Goal: Task Accomplishment & Management: Use online tool/utility

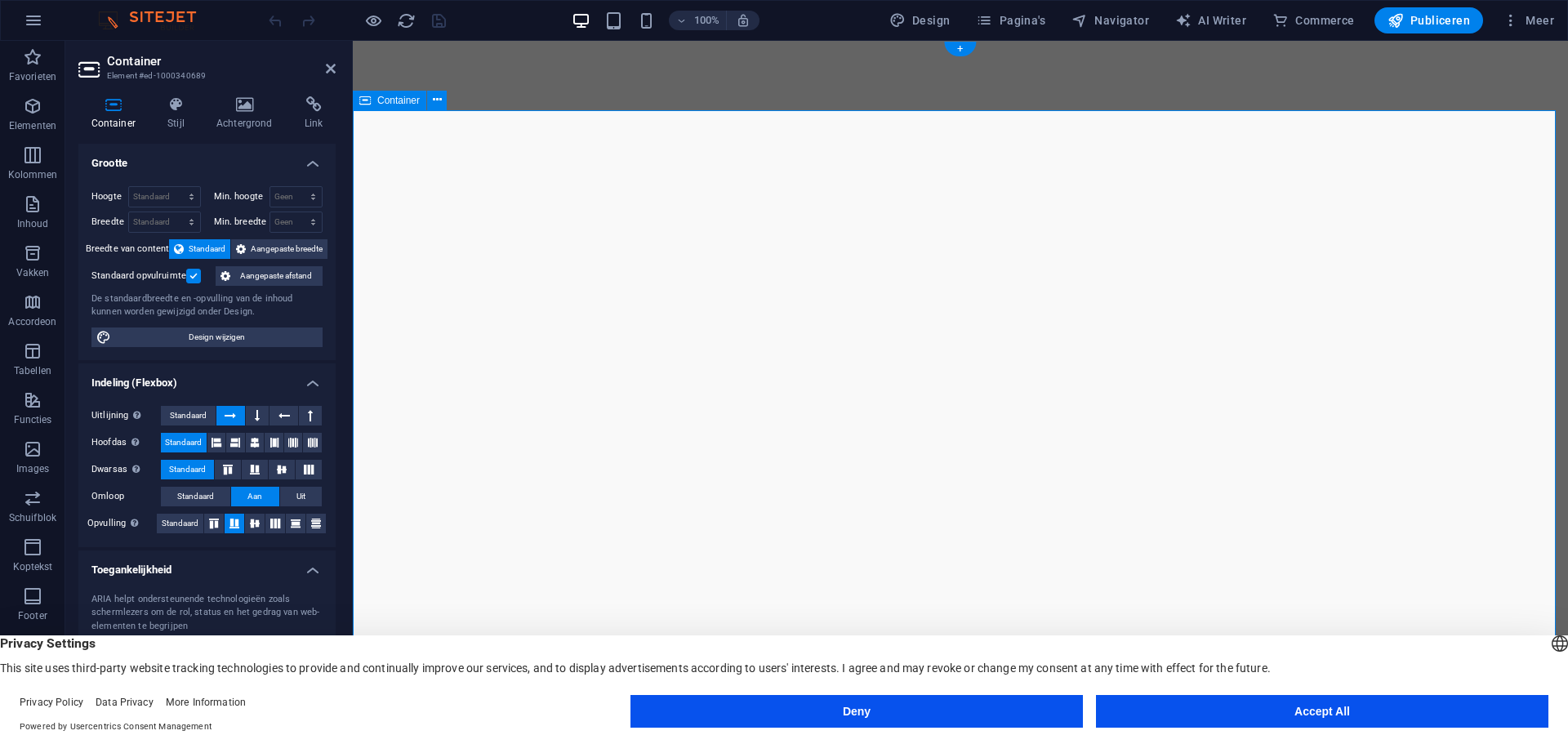
click at [244, 106] on icon at bounding box center [244, 104] width 81 height 16
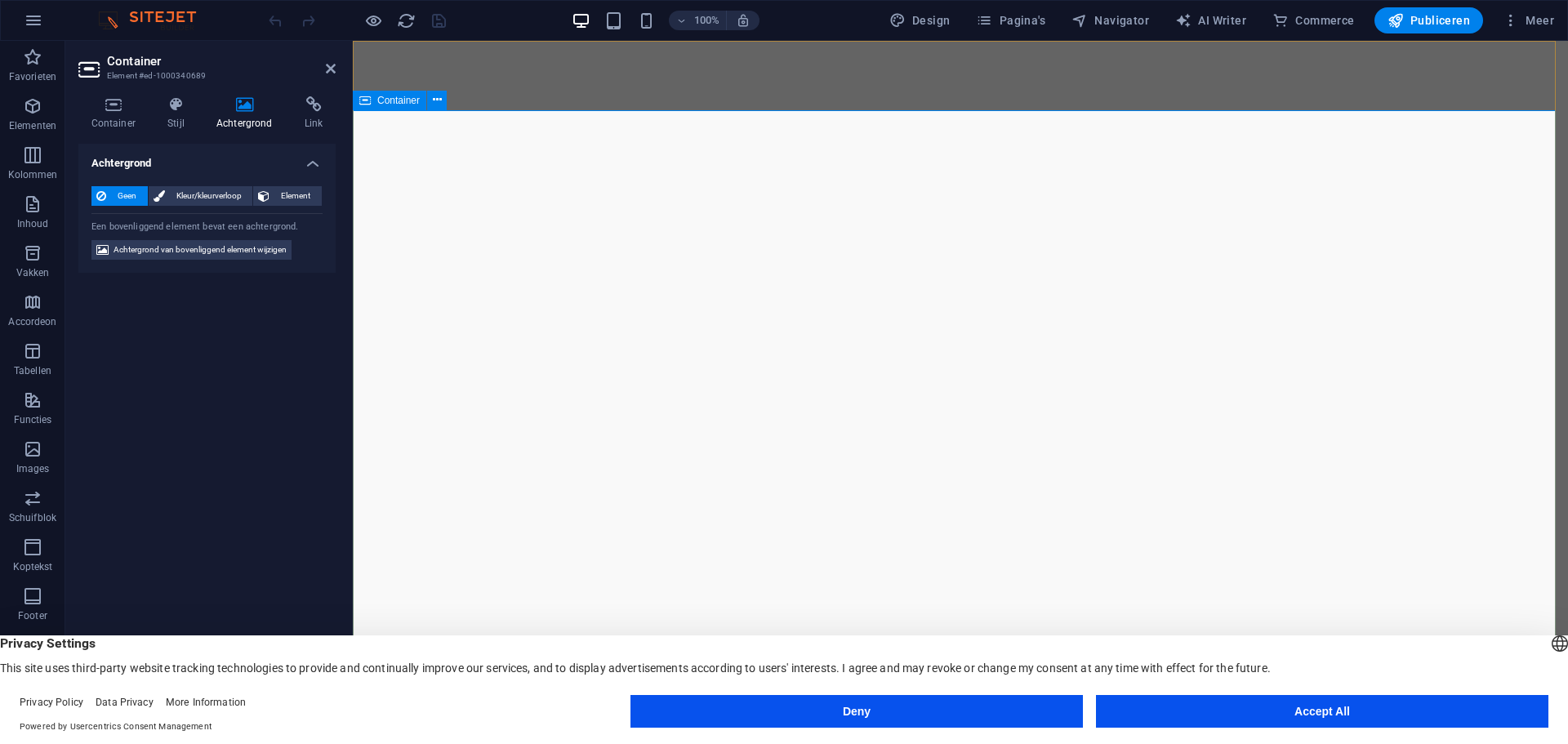
click at [226, 251] on span "Achtergrond van bovenliggend element wijzigen" at bounding box center [200, 250] width 173 height 20
select select "ms"
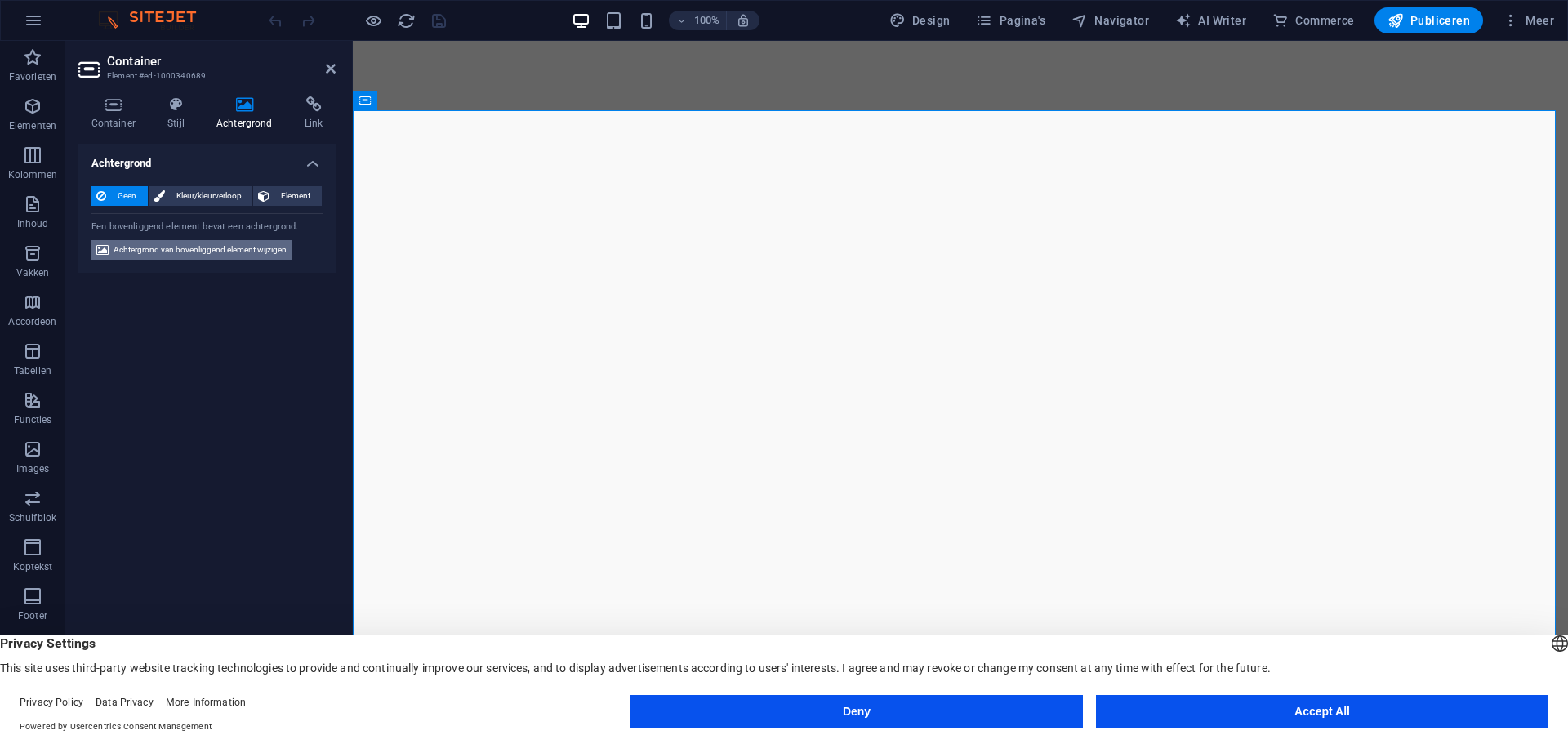
select select "s"
select select "progressive"
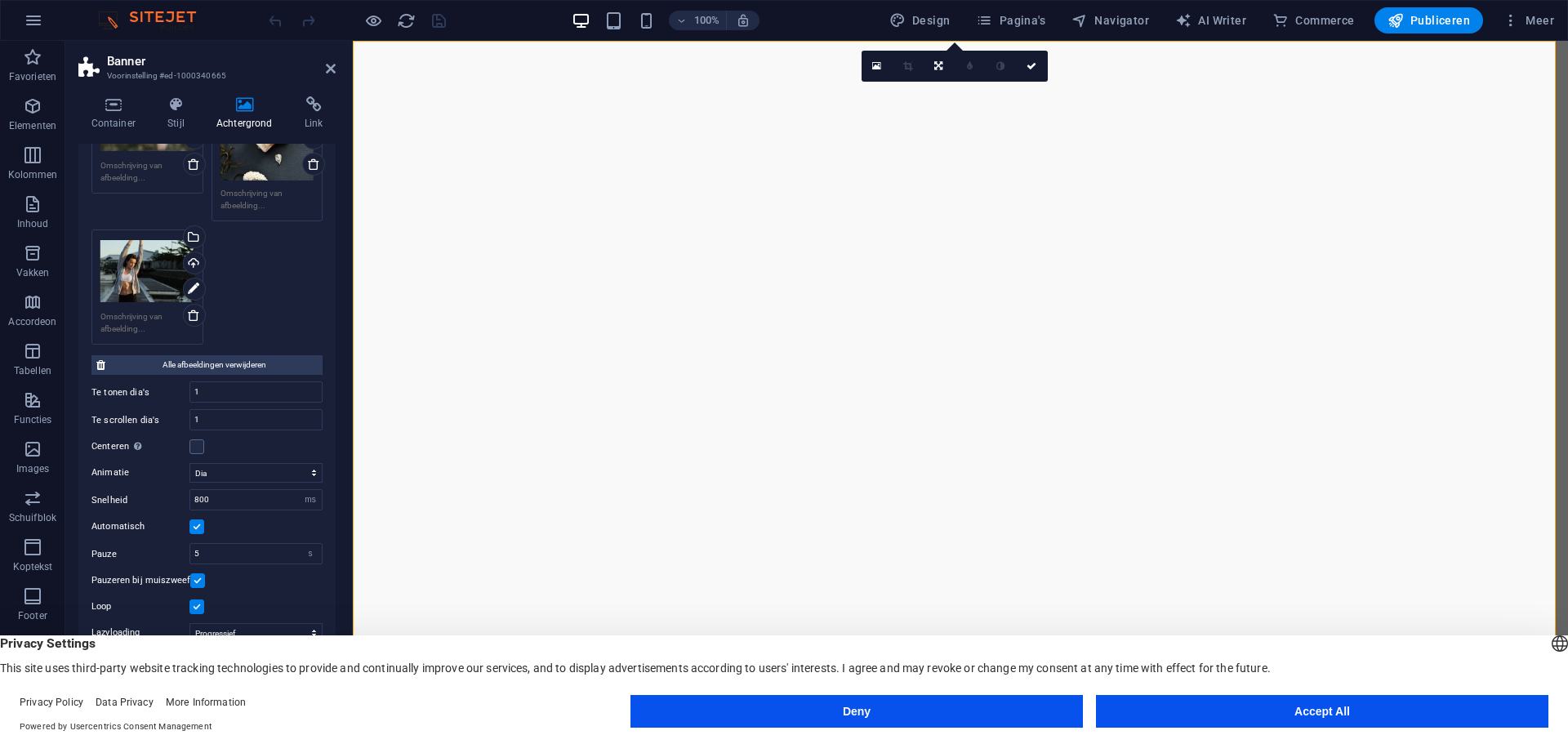
scroll to position [294, 0]
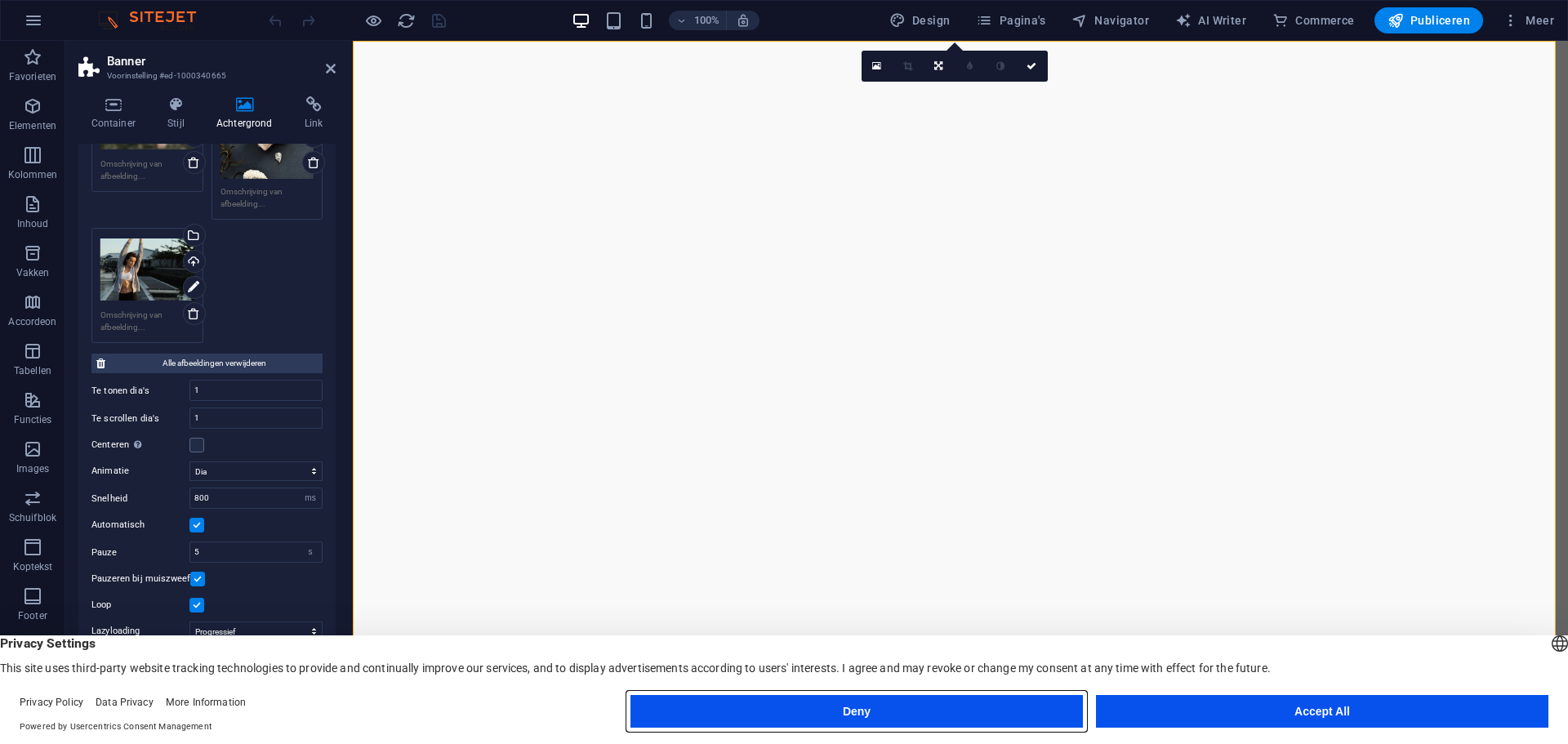
click at [858, 710] on button "Deny" at bounding box center [856, 712] width 453 height 32
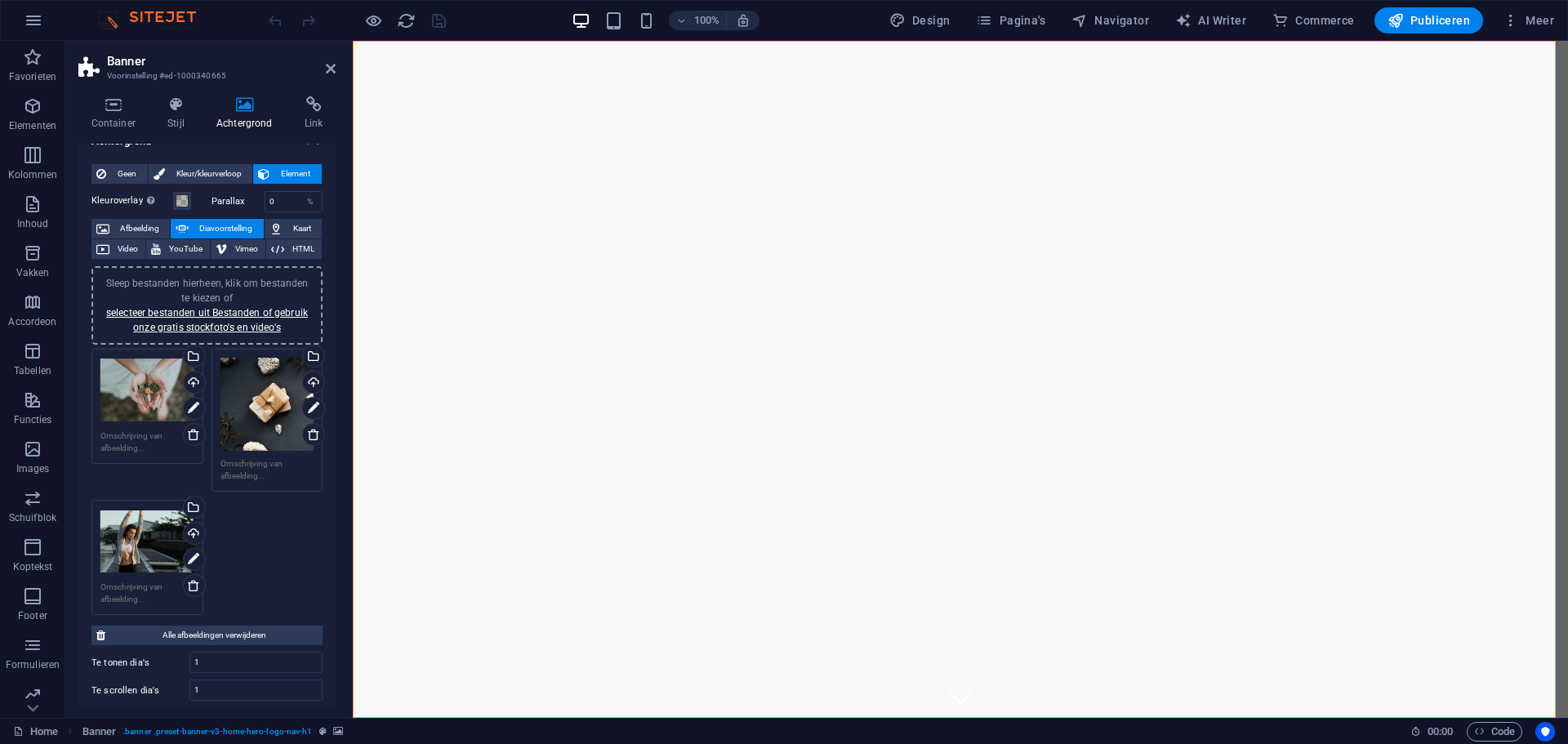
scroll to position [0, 0]
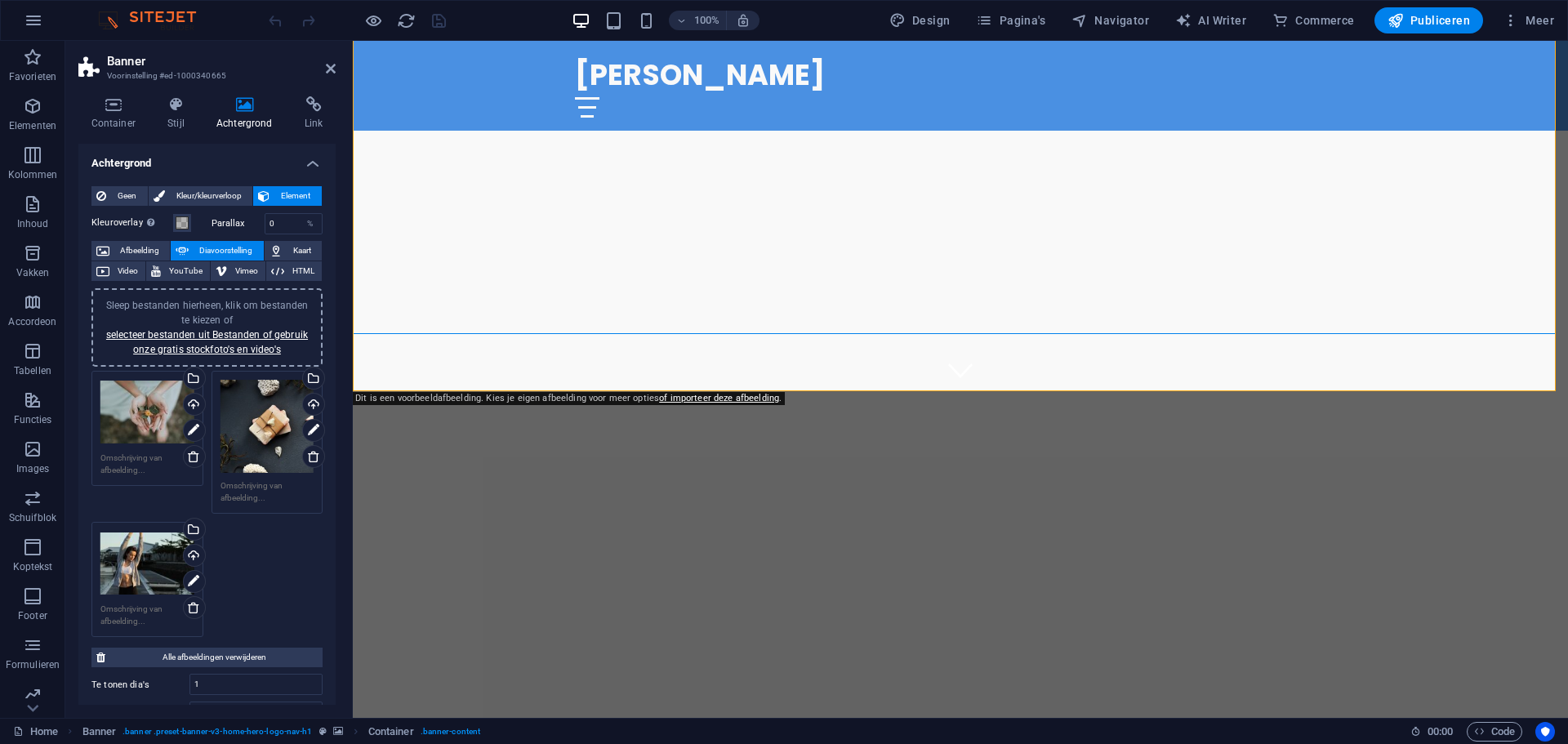
scroll to position [490, 0]
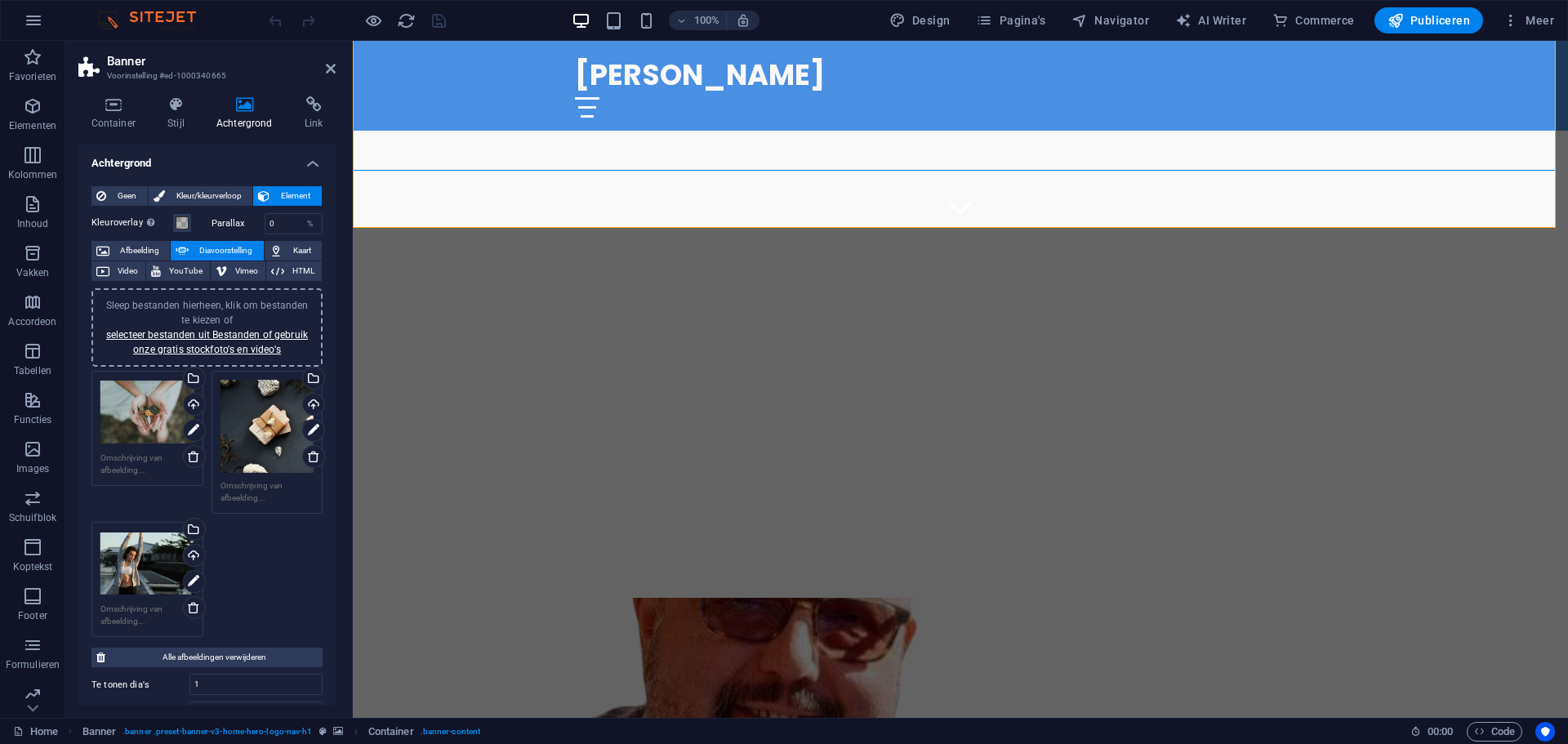
click at [745, 598] on figure at bounding box center [751, 749] width 771 height 304
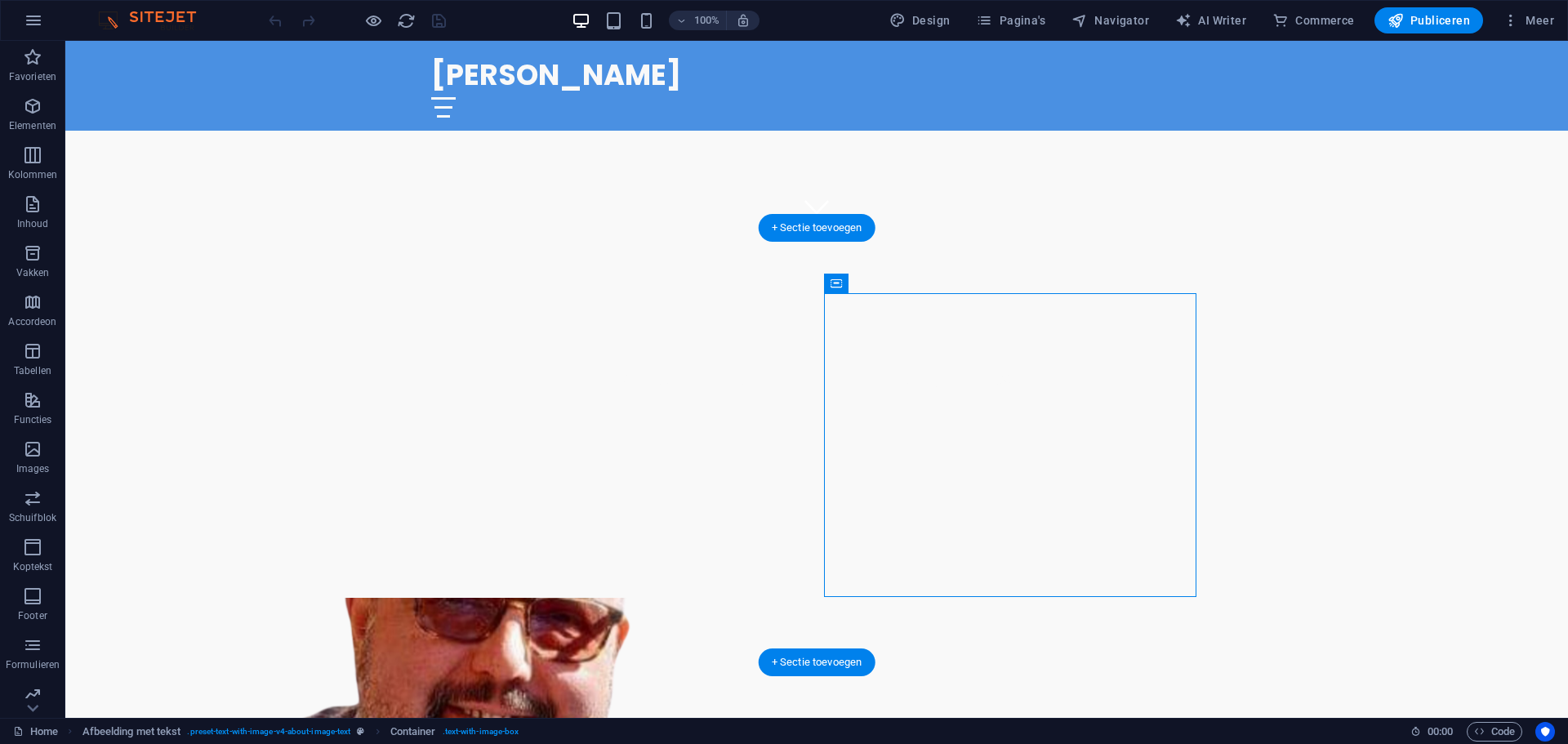
click at [744, 598] on figure at bounding box center [464, 749] width 771 height 304
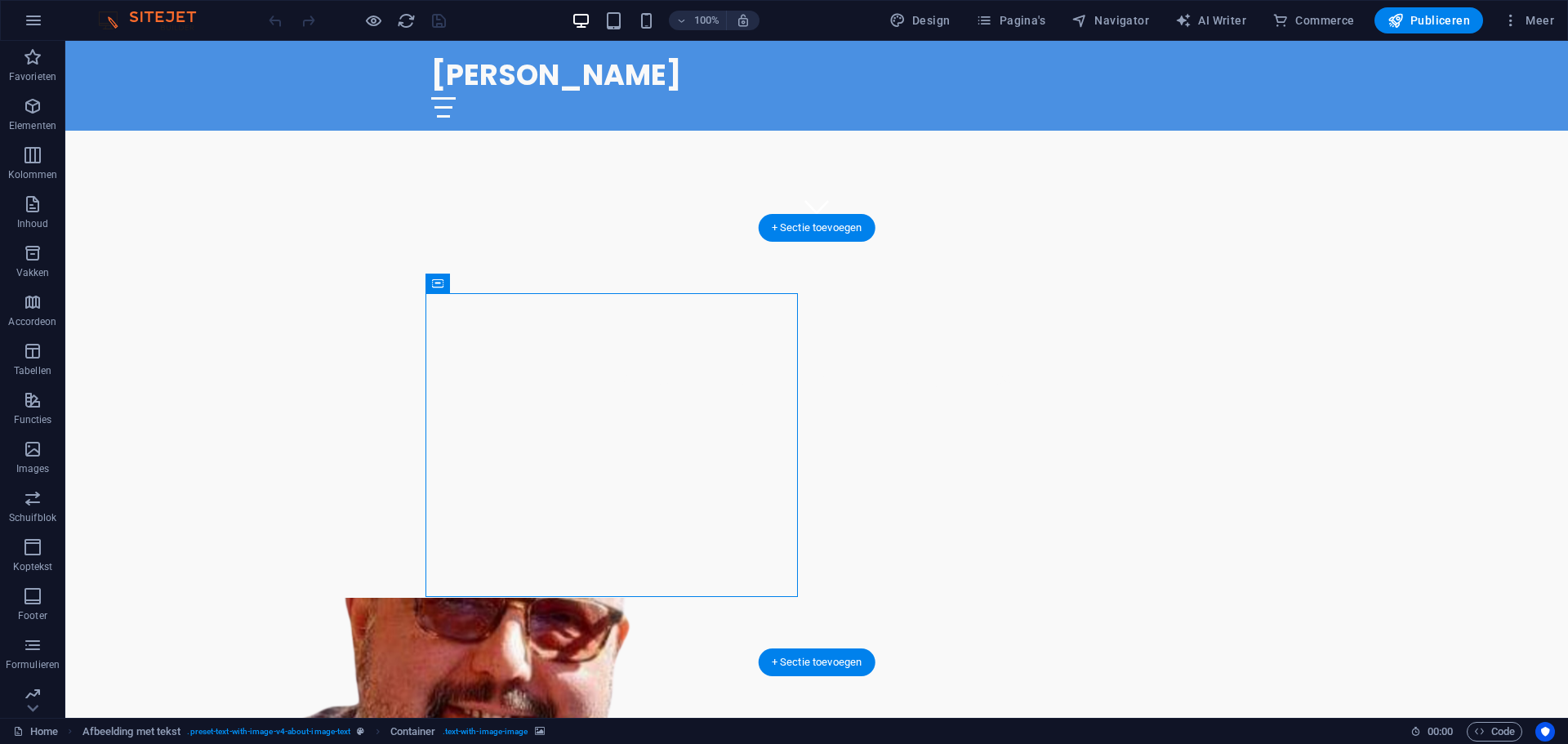
drag, startPoint x: 738, startPoint y: 358, endPoint x: 737, endPoint y: 436, distance: 78.0
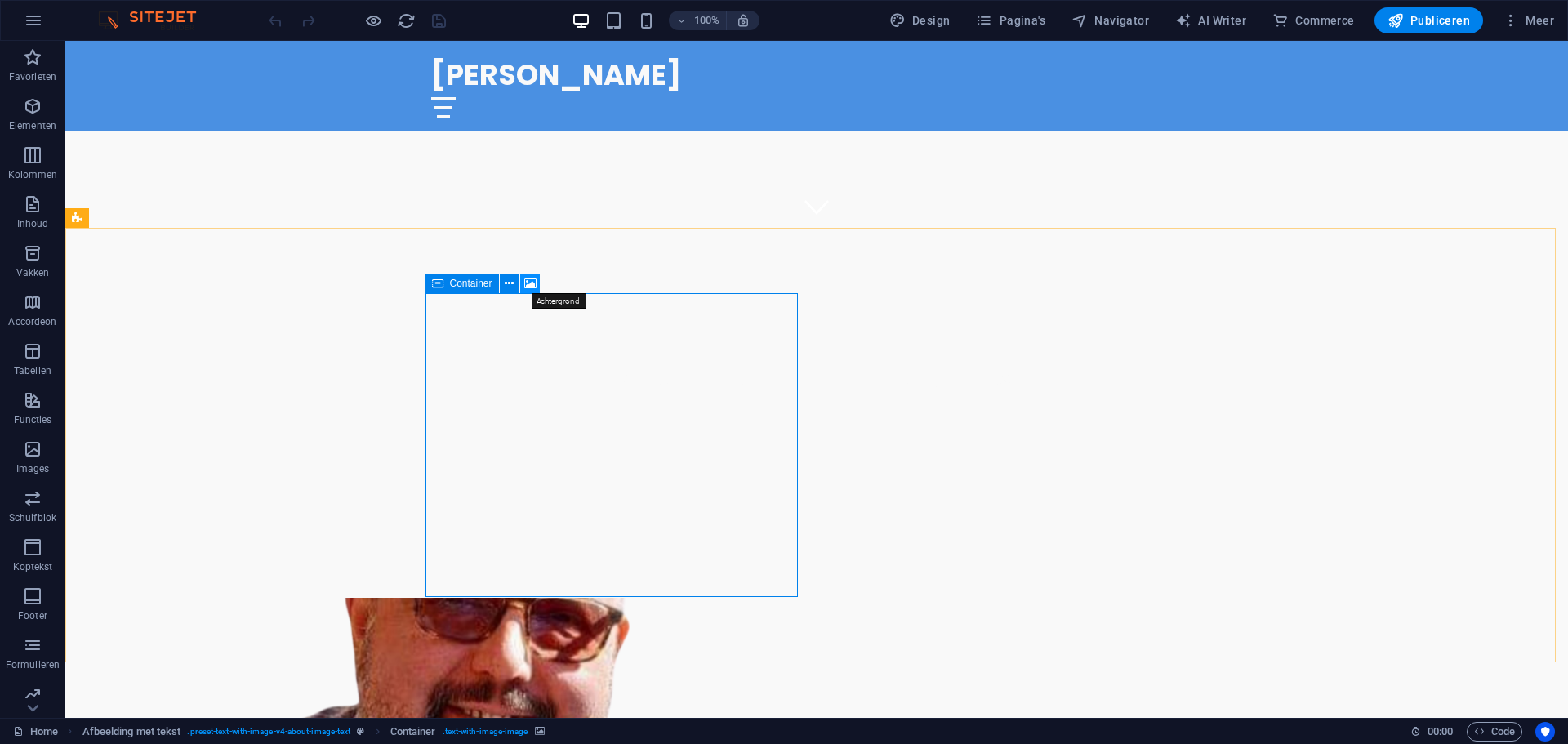
click at [530, 286] on icon at bounding box center [530, 284] width 12 height 17
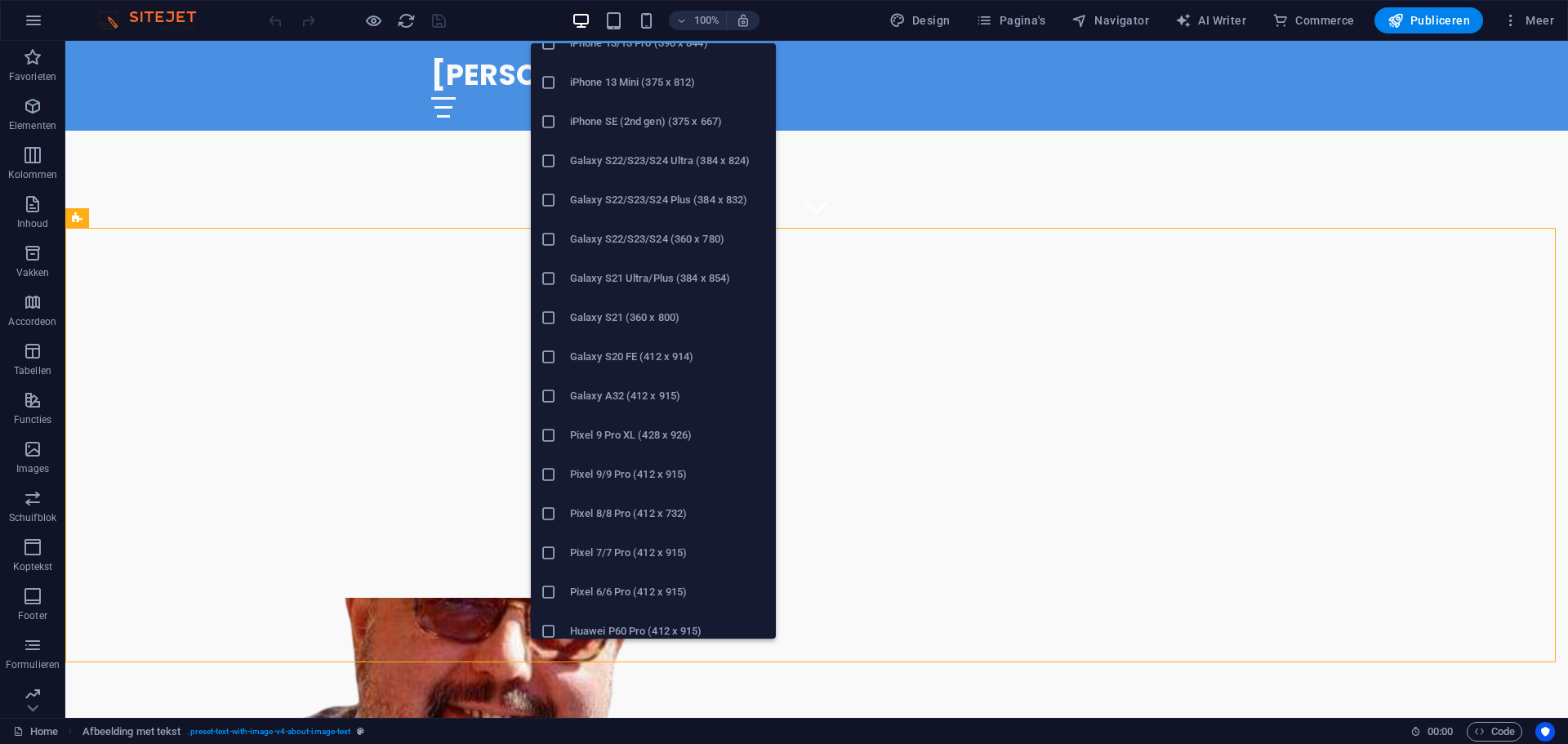
click at [688, 357] on h6 "Galaxy S20 FE (412 x 914)" at bounding box center [667, 357] width 196 height 20
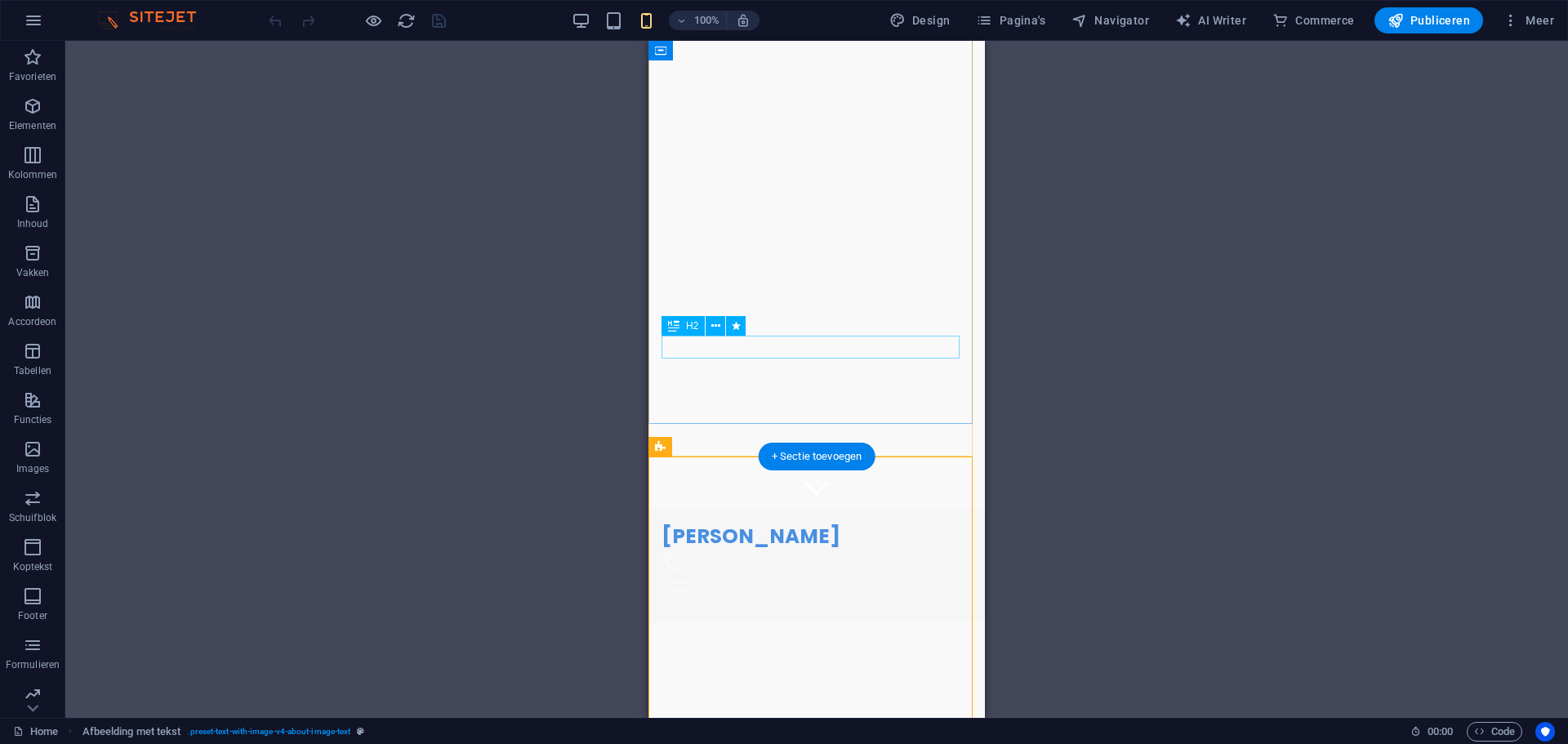
scroll to position [408, 0]
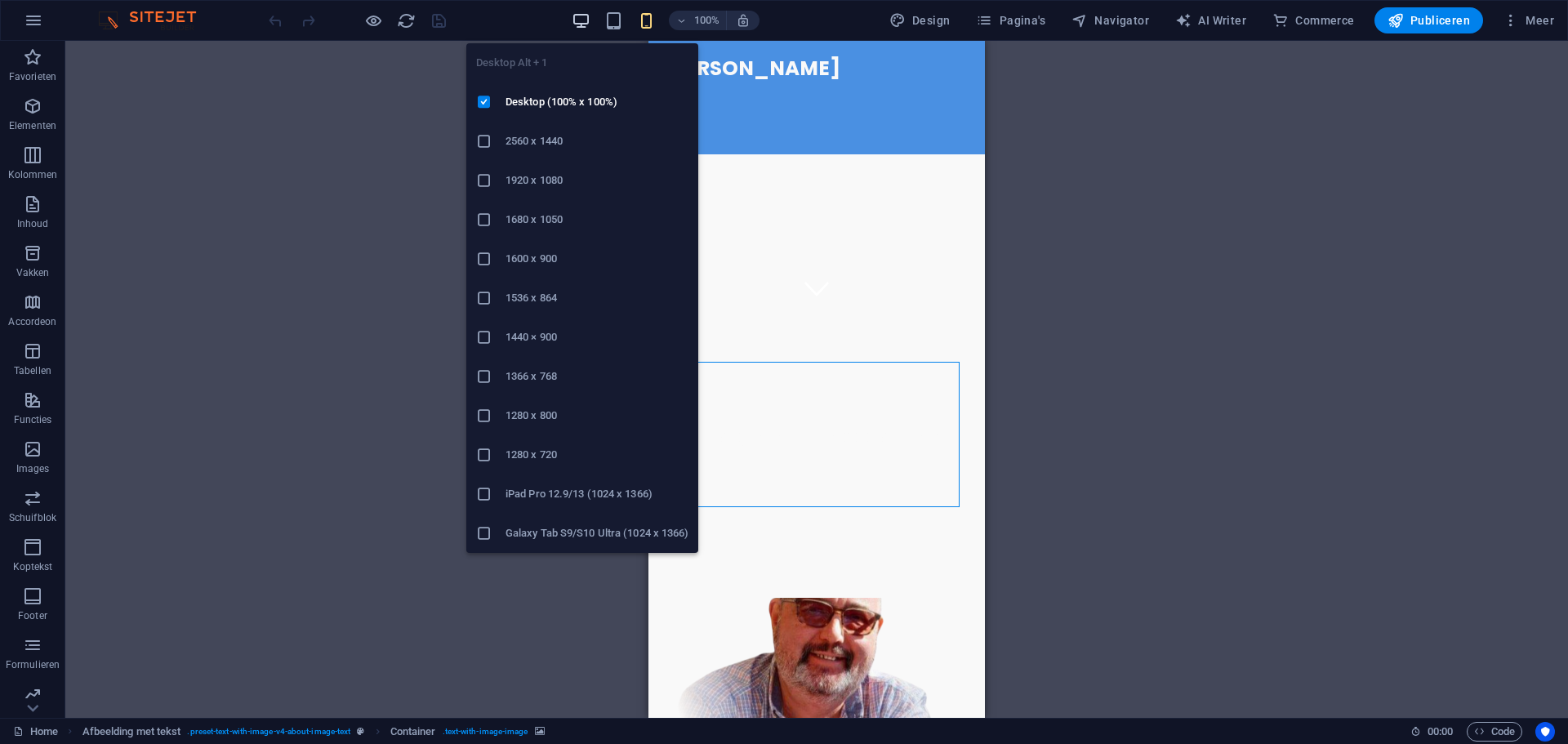
click at [586, 20] on icon "button" at bounding box center [581, 21] width 19 height 19
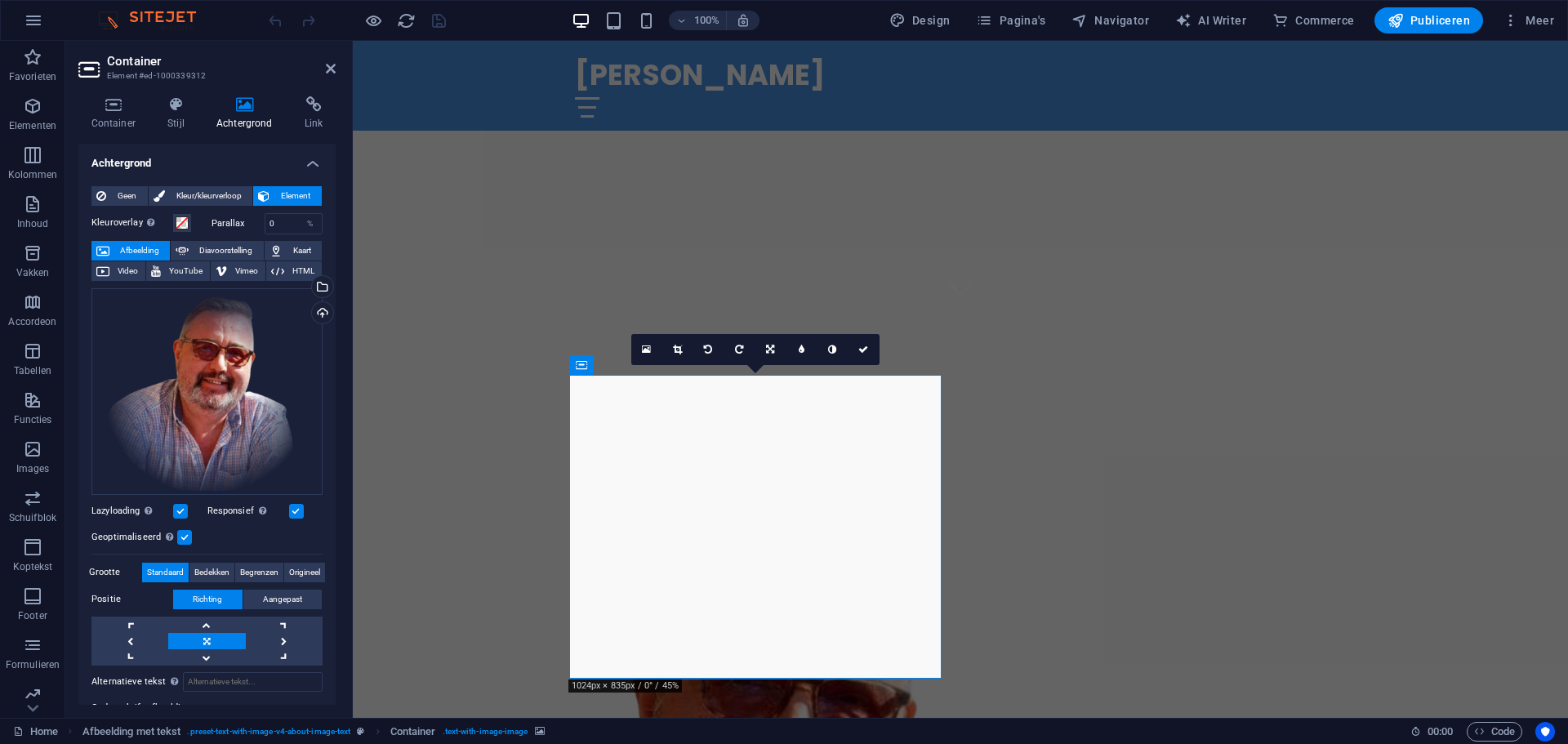
scroll to position [571, 0]
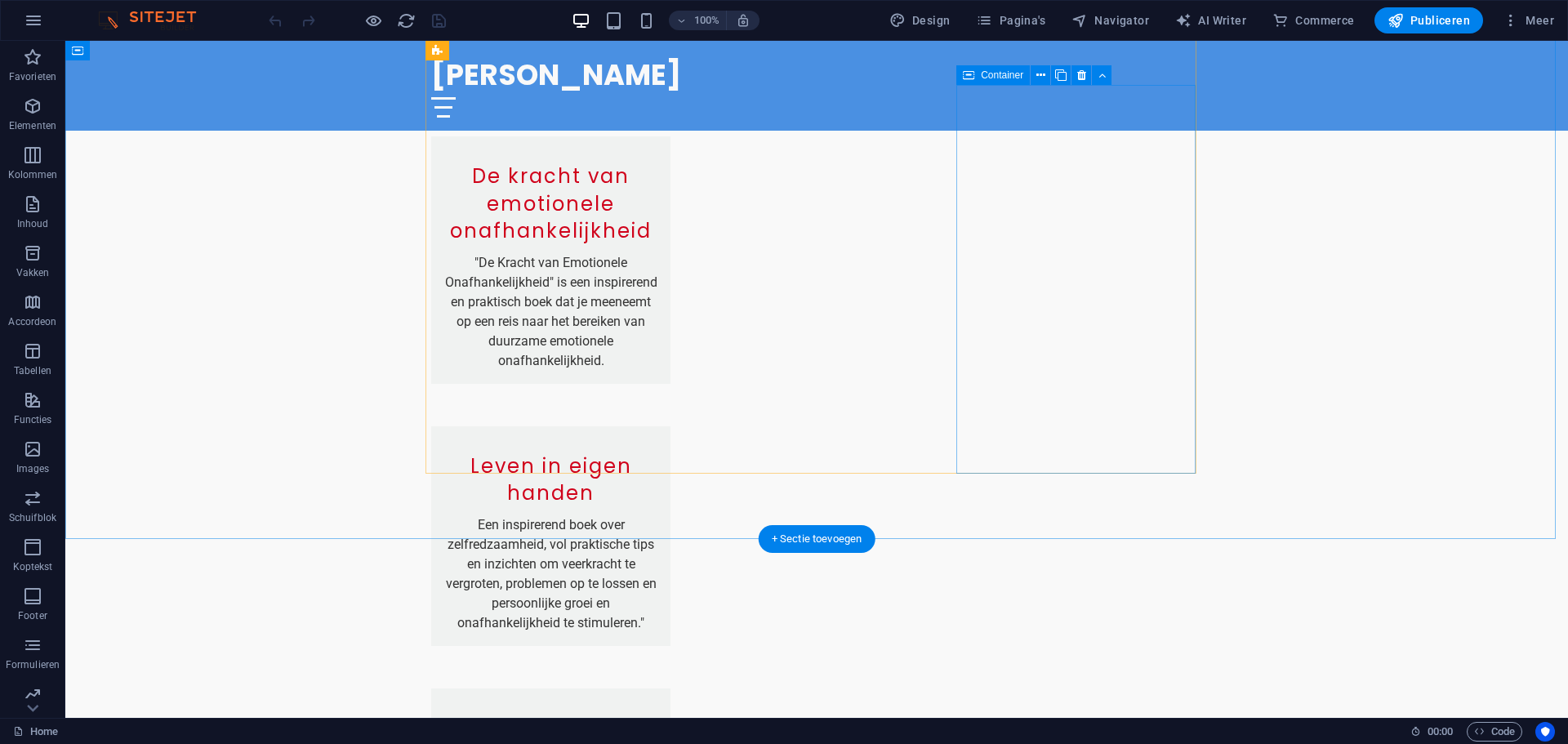
scroll to position [1878, 0]
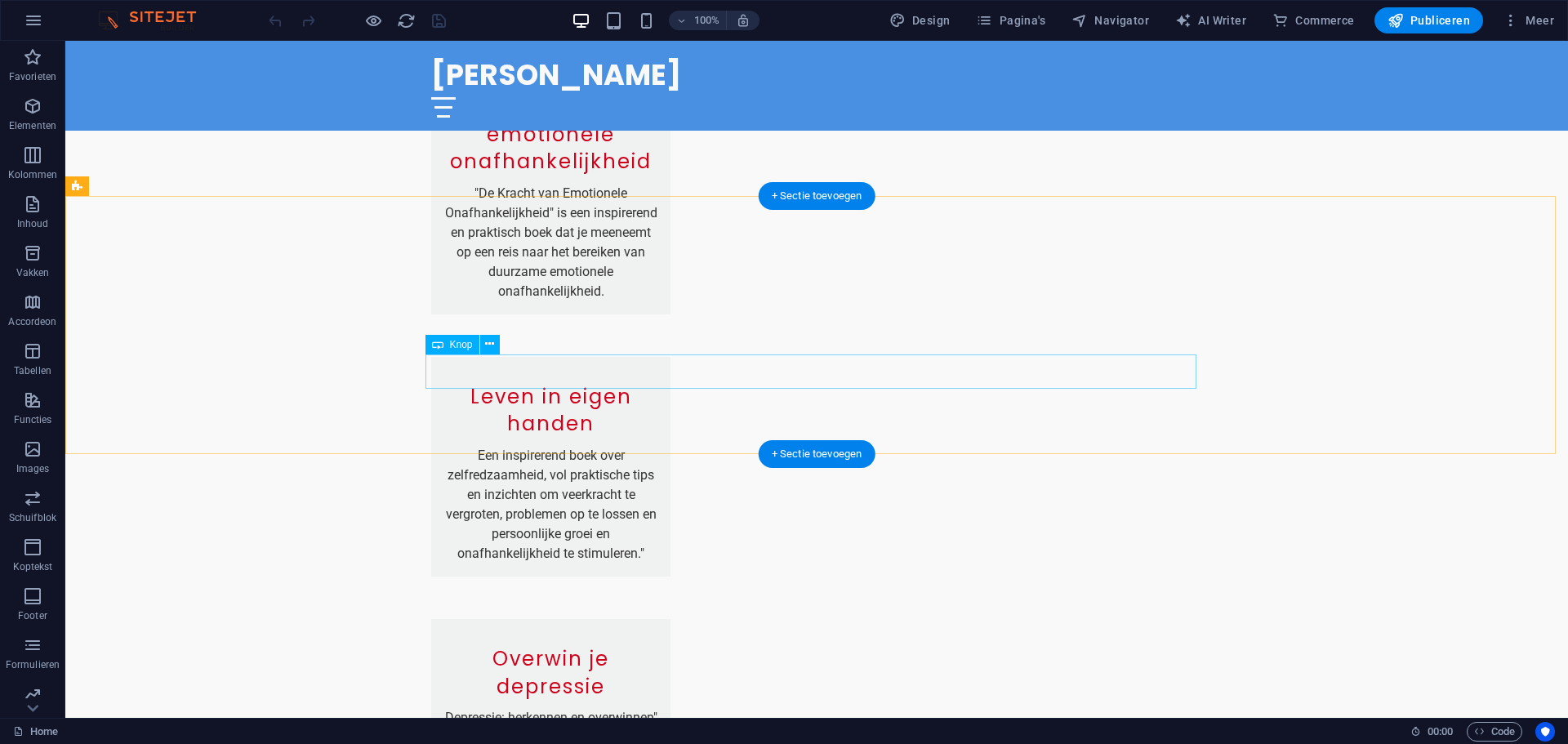
click at [818, 450] on div "+ Sectie toevoegen" at bounding box center [817, 454] width 117 height 27
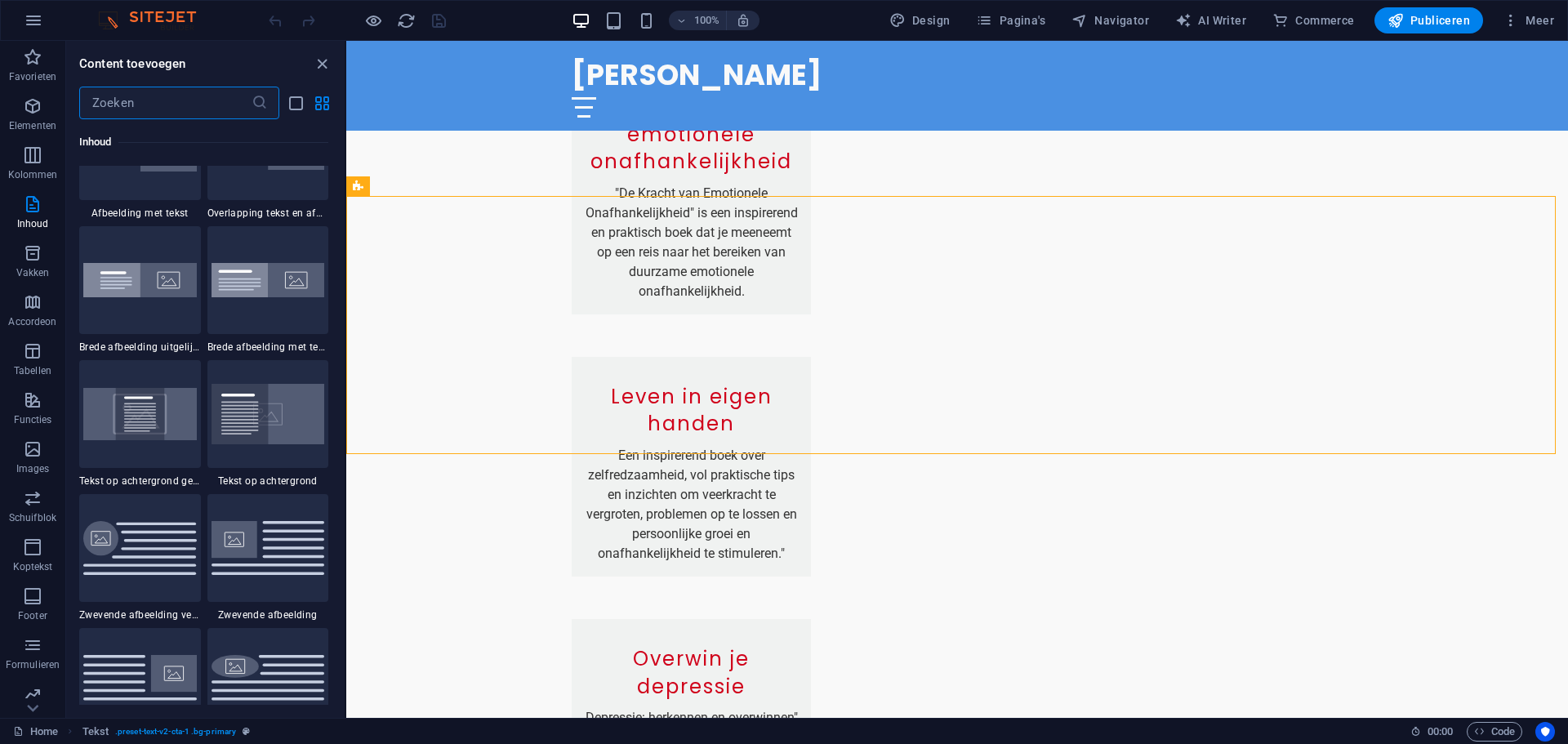
scroll to position [3184, 0]
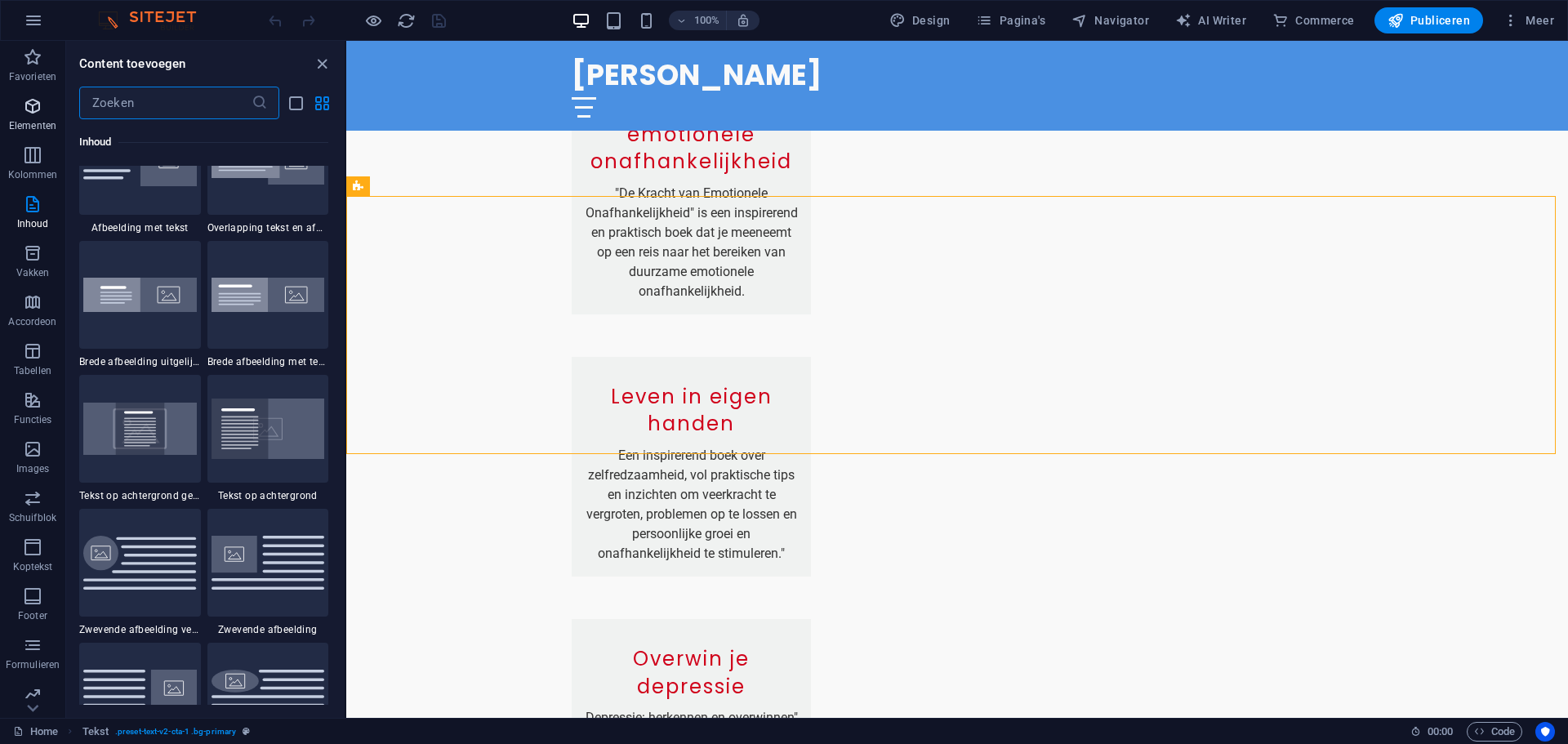
click at [30, 114] on icon "button" at bounding box center [33, 106] width 20 height 20
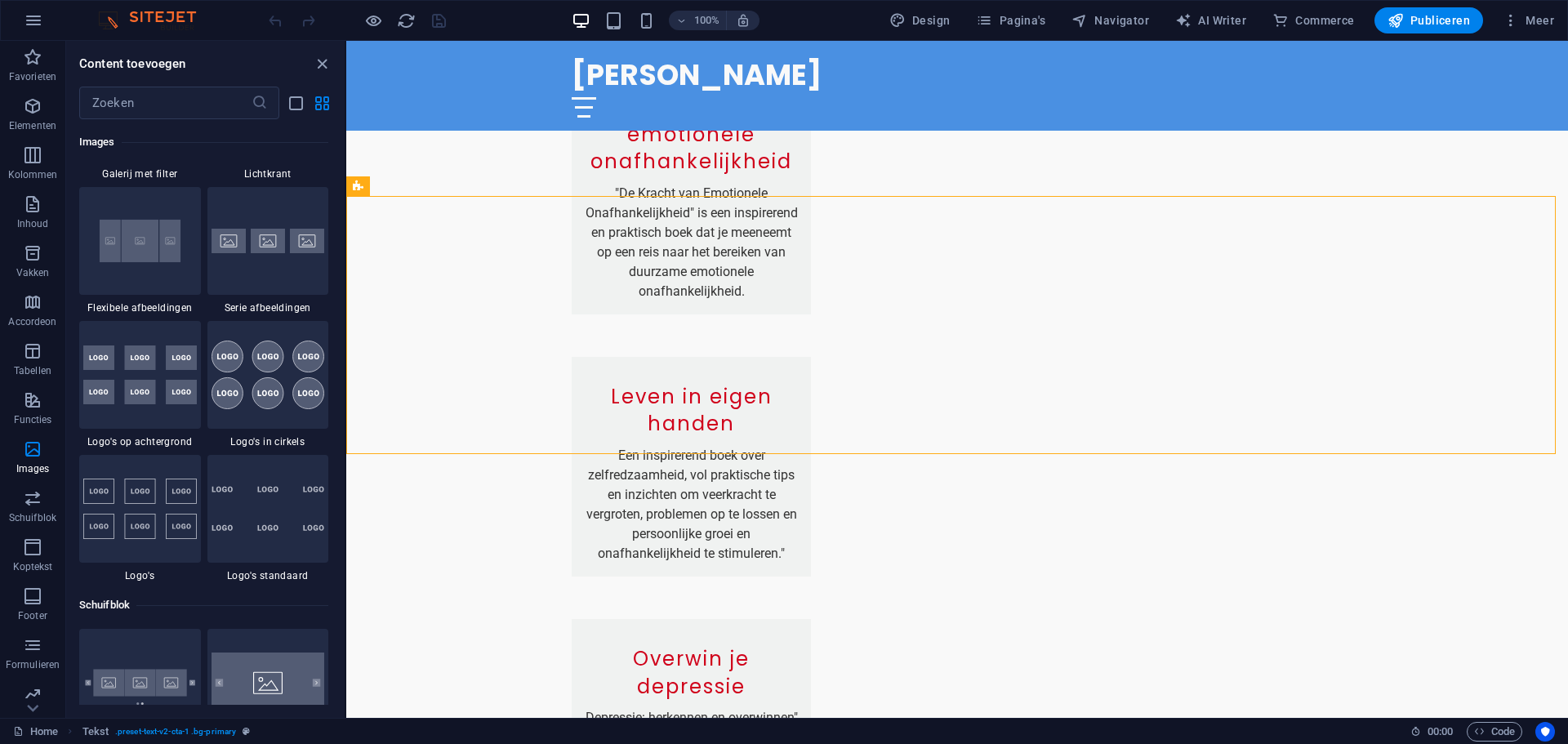
scroll to position [8829, 0]
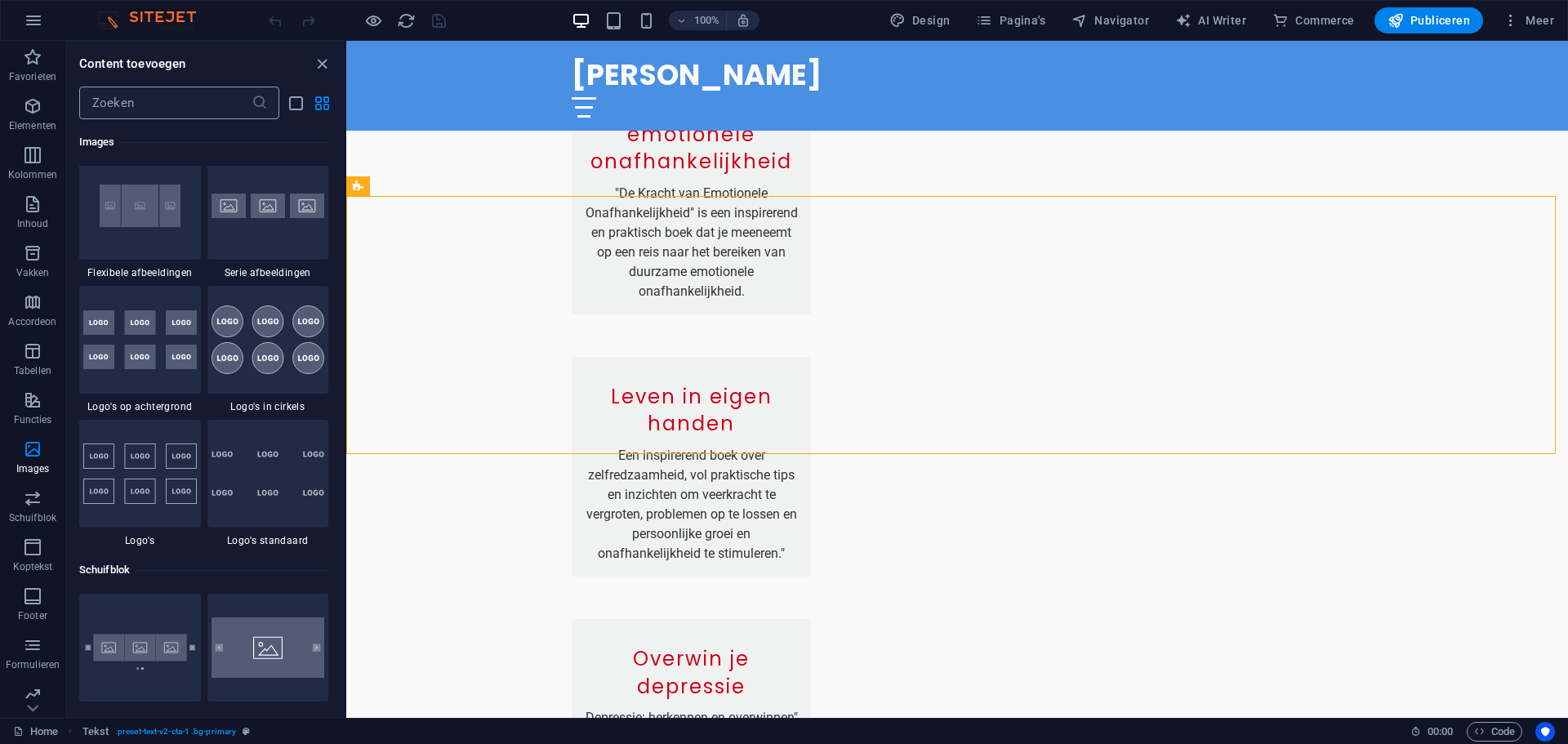
click at [183, 96] on input "text" at bounding box center [165, 103] width 172 height 32
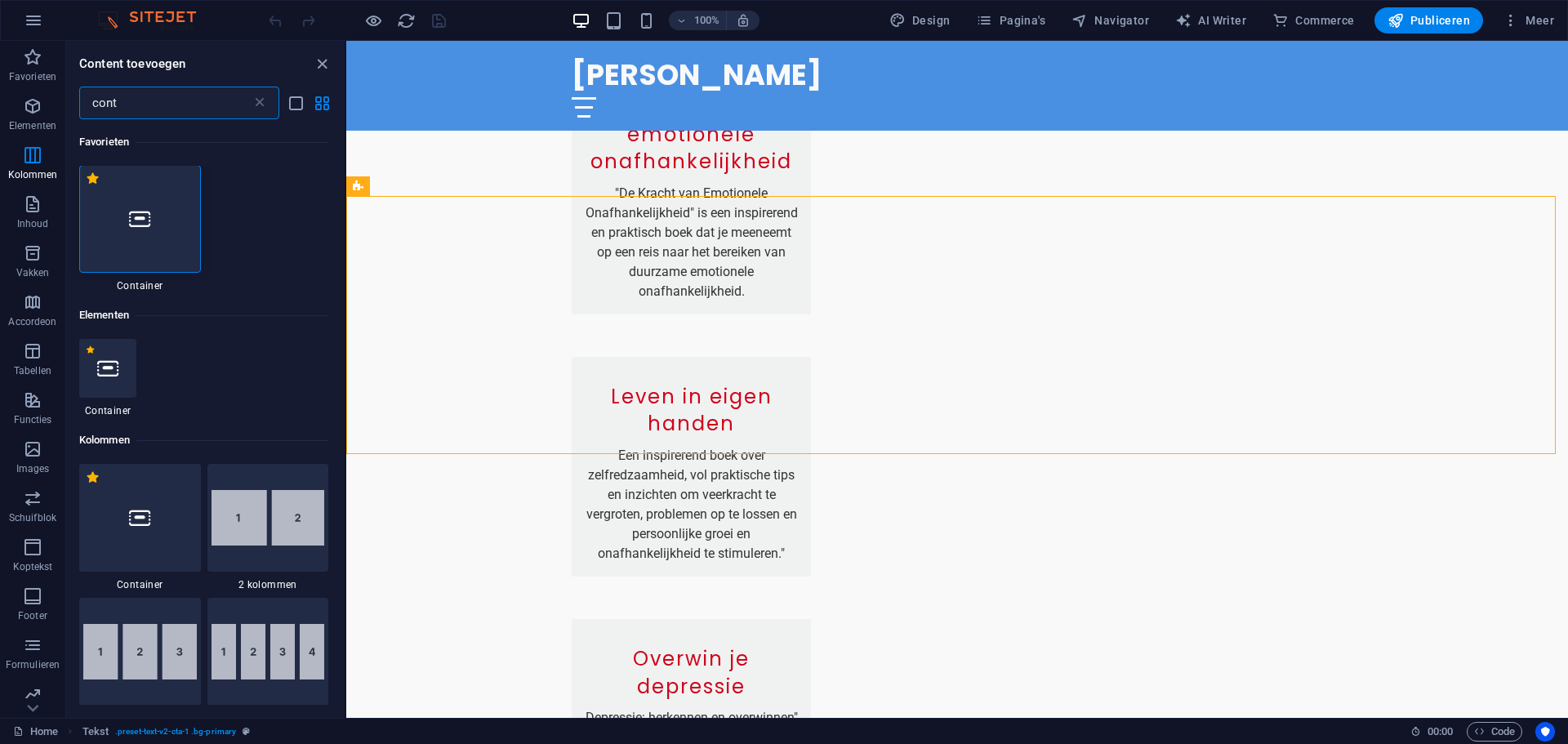
scroll to position [0, 0]
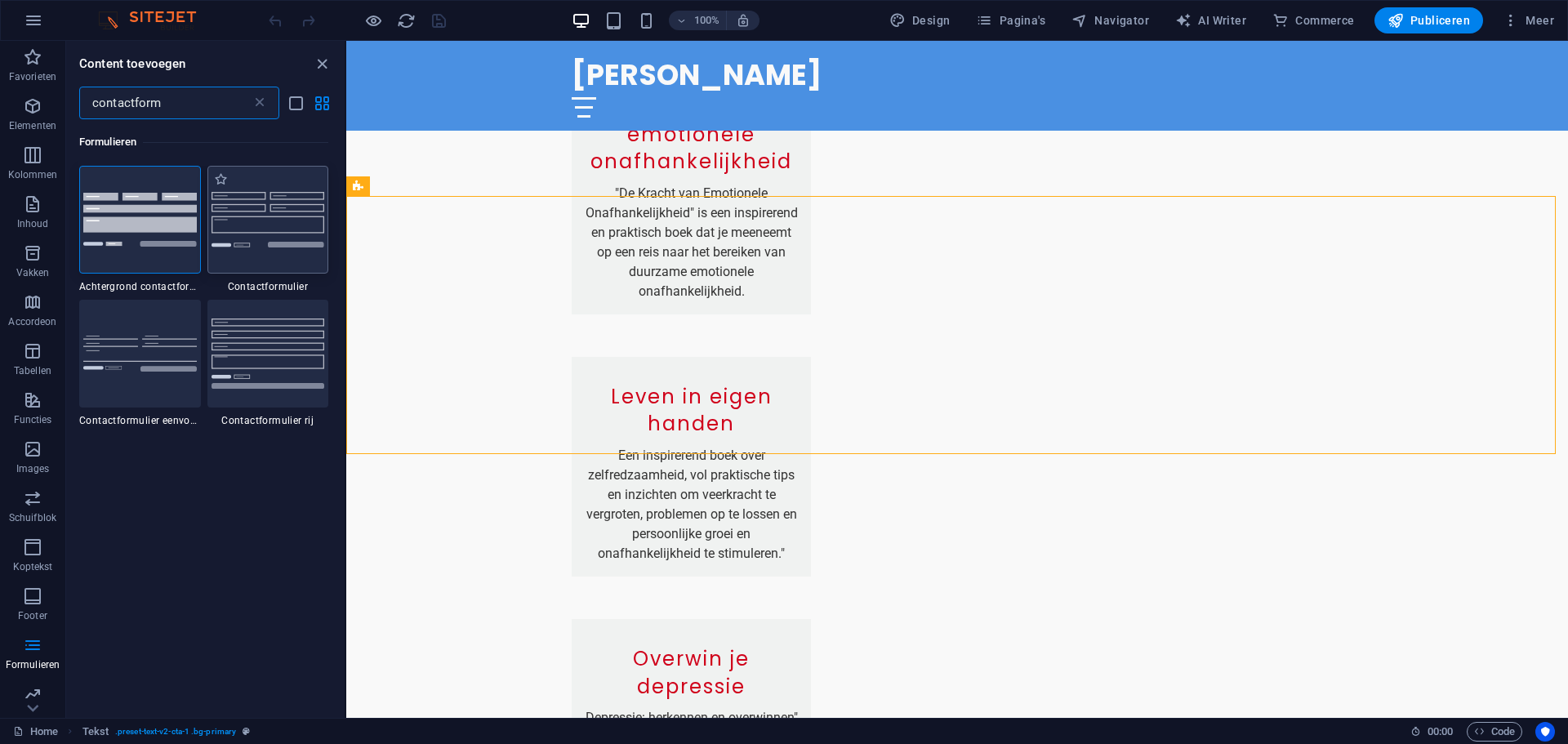
type input "contactform"
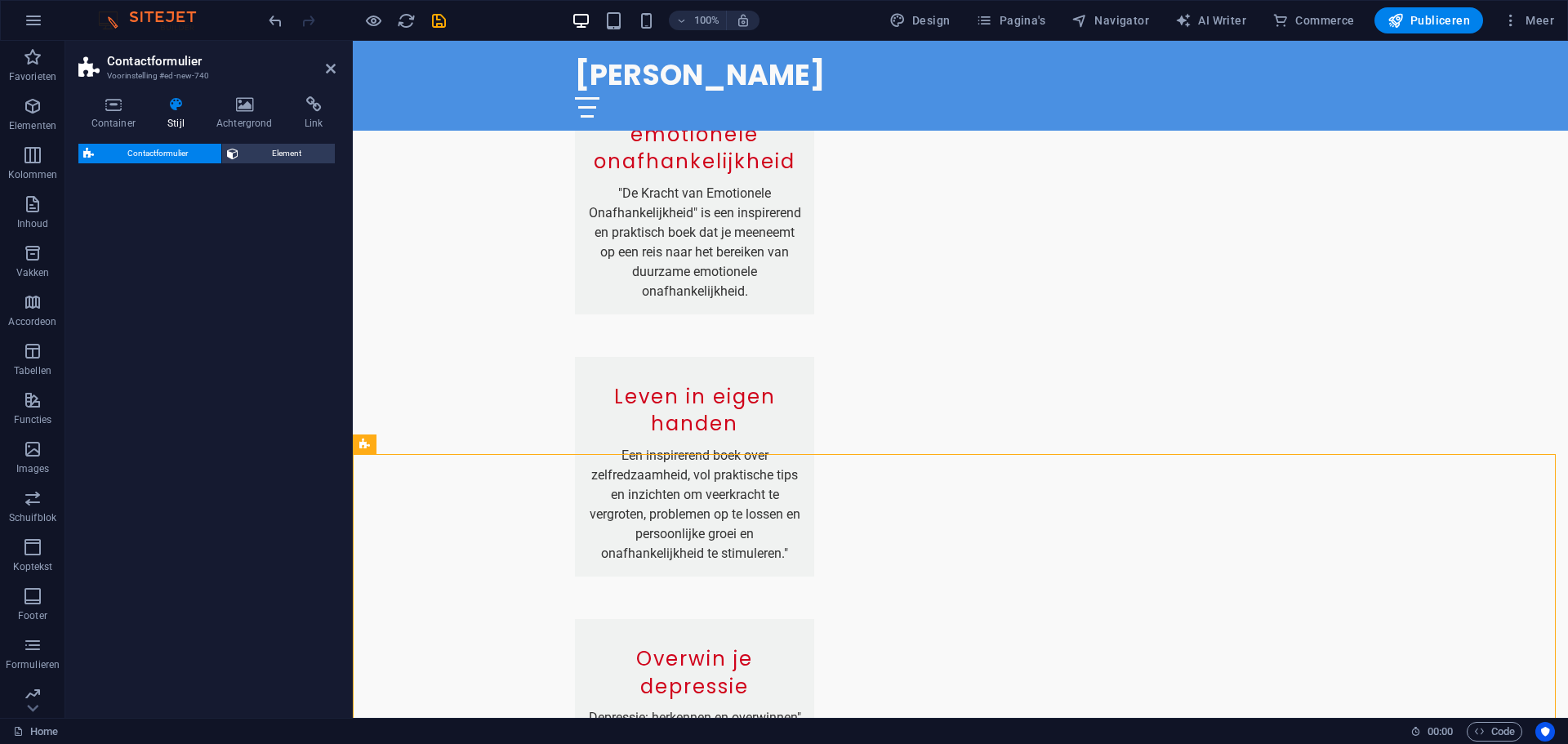
select select "rem"
select select "preset-contact-form-v3-default"
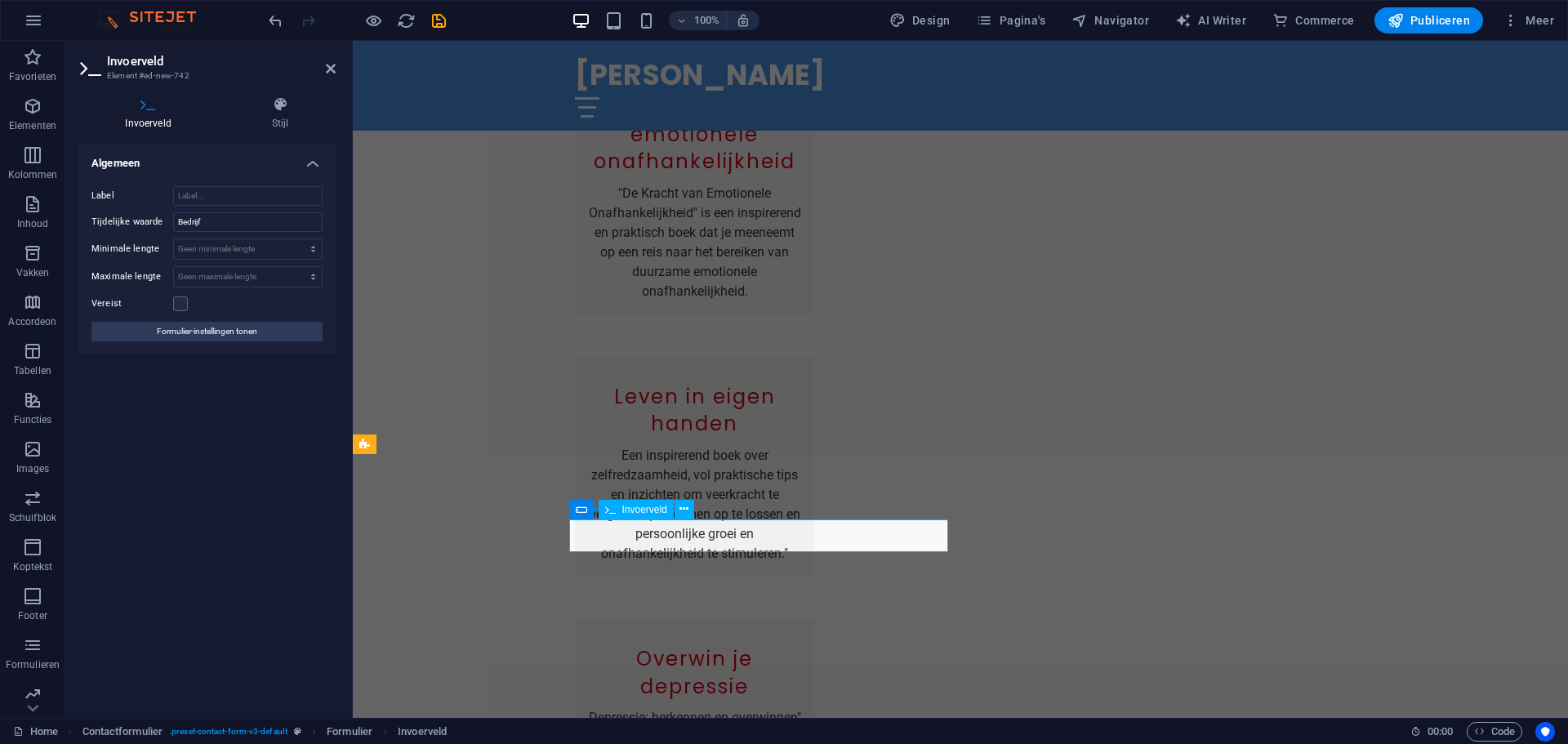
drag, startPoint x: 229, startPoint y: 222, endPoint x: 160, endPoint y: 221, distance: 69.0
click at [160, 221] on div "Tijdelijke waarde Bedrijf" at bounding box center [207, 221] width 231 height 20
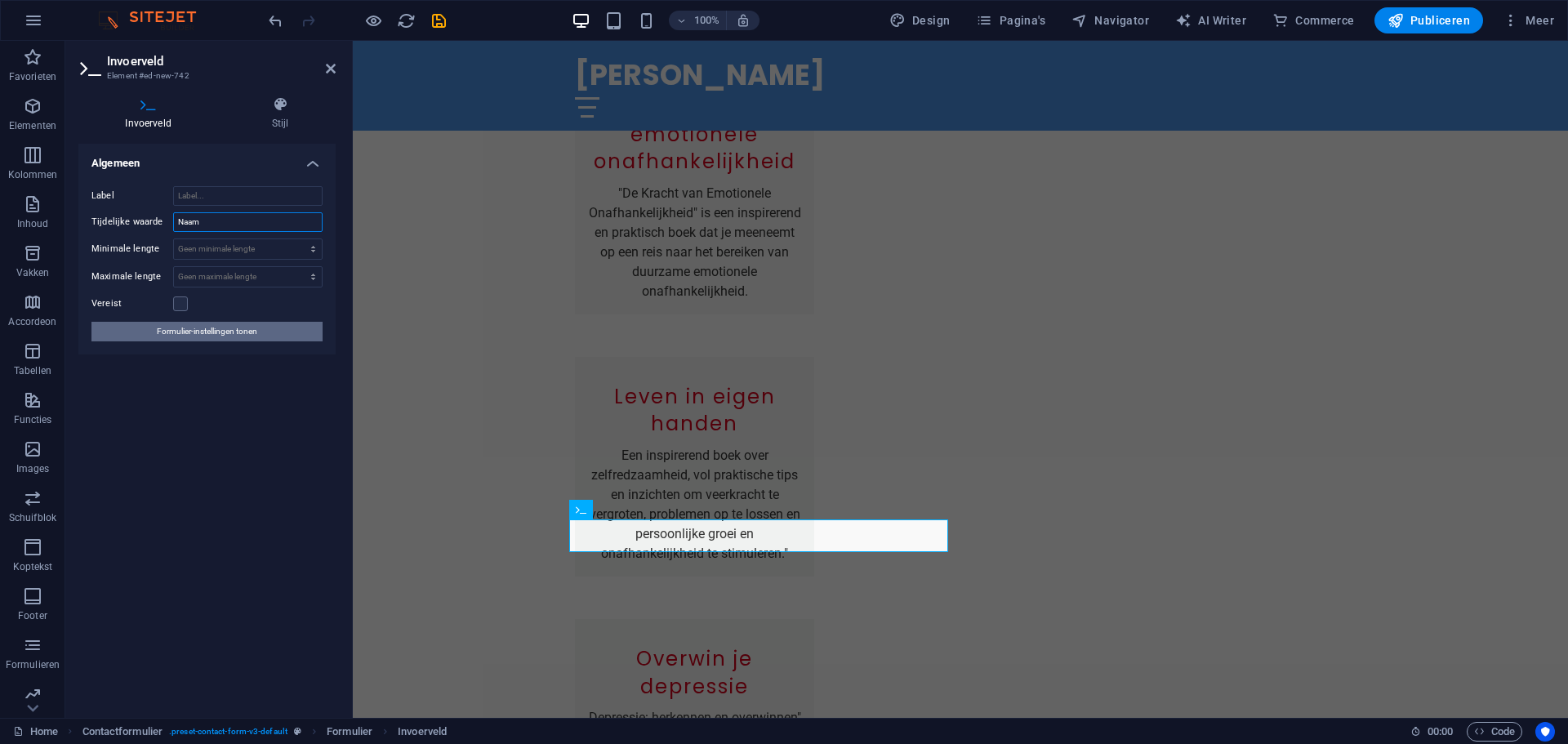
type input "Naam"
click at [203, 340] on span "Formulier-instellingen tonen" at bounding box center [206, 331] width 100 height 20
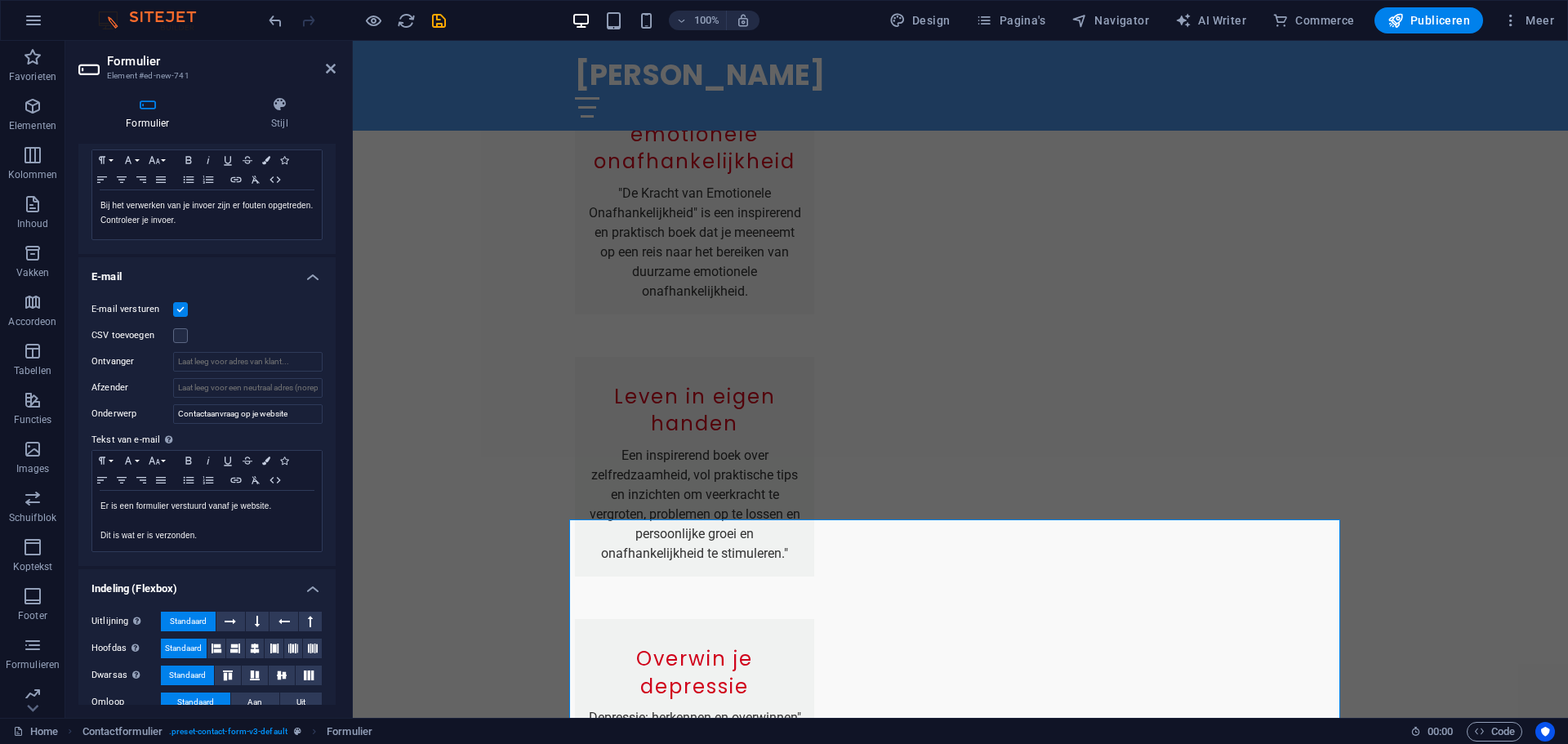
scroll to position [327, 0]
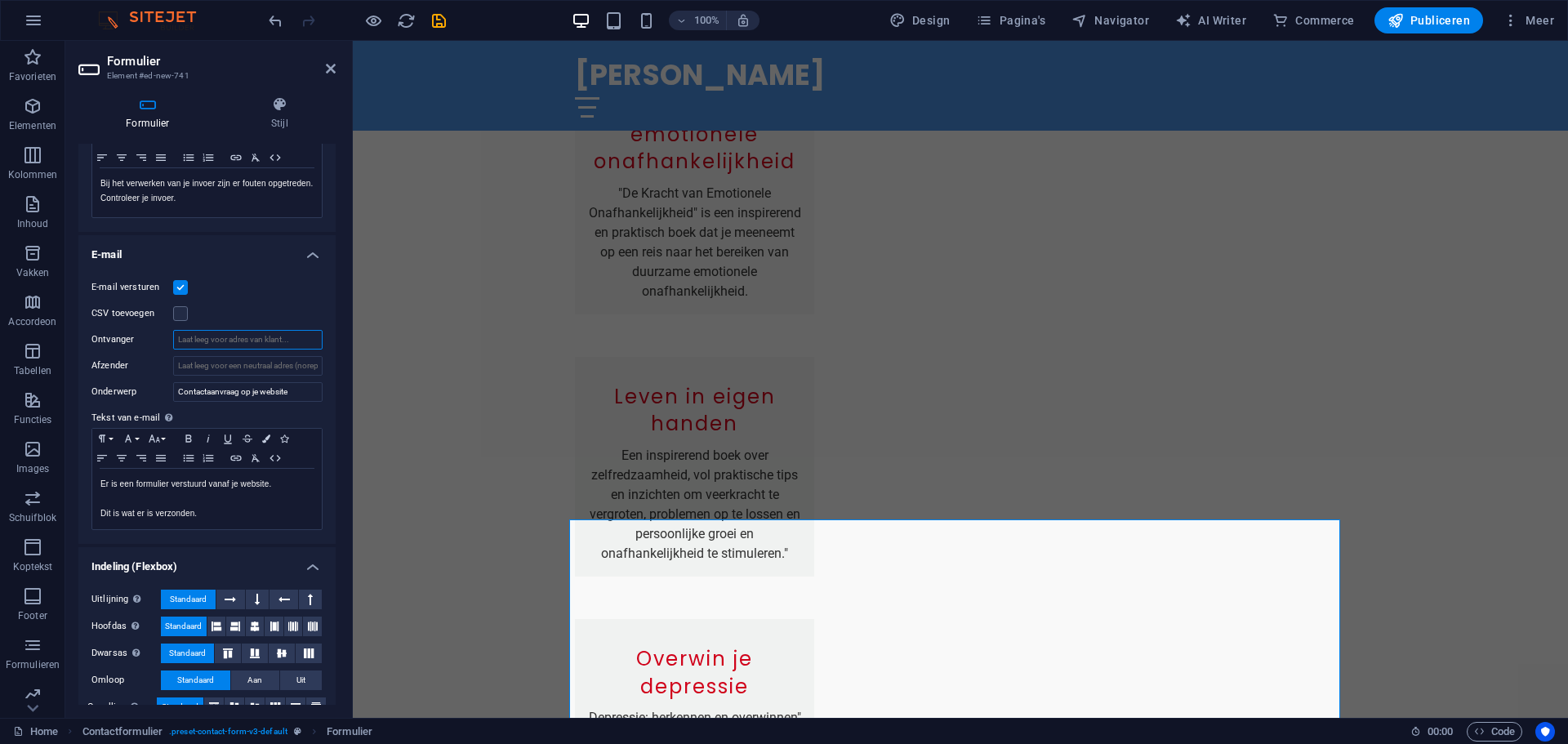
click at [222, 346] on input "Ontvanger" at bounding box center [247, 340] width 150 height 20
type input "[EMAIL_ADDRESS][DOMAIN_NAME]"
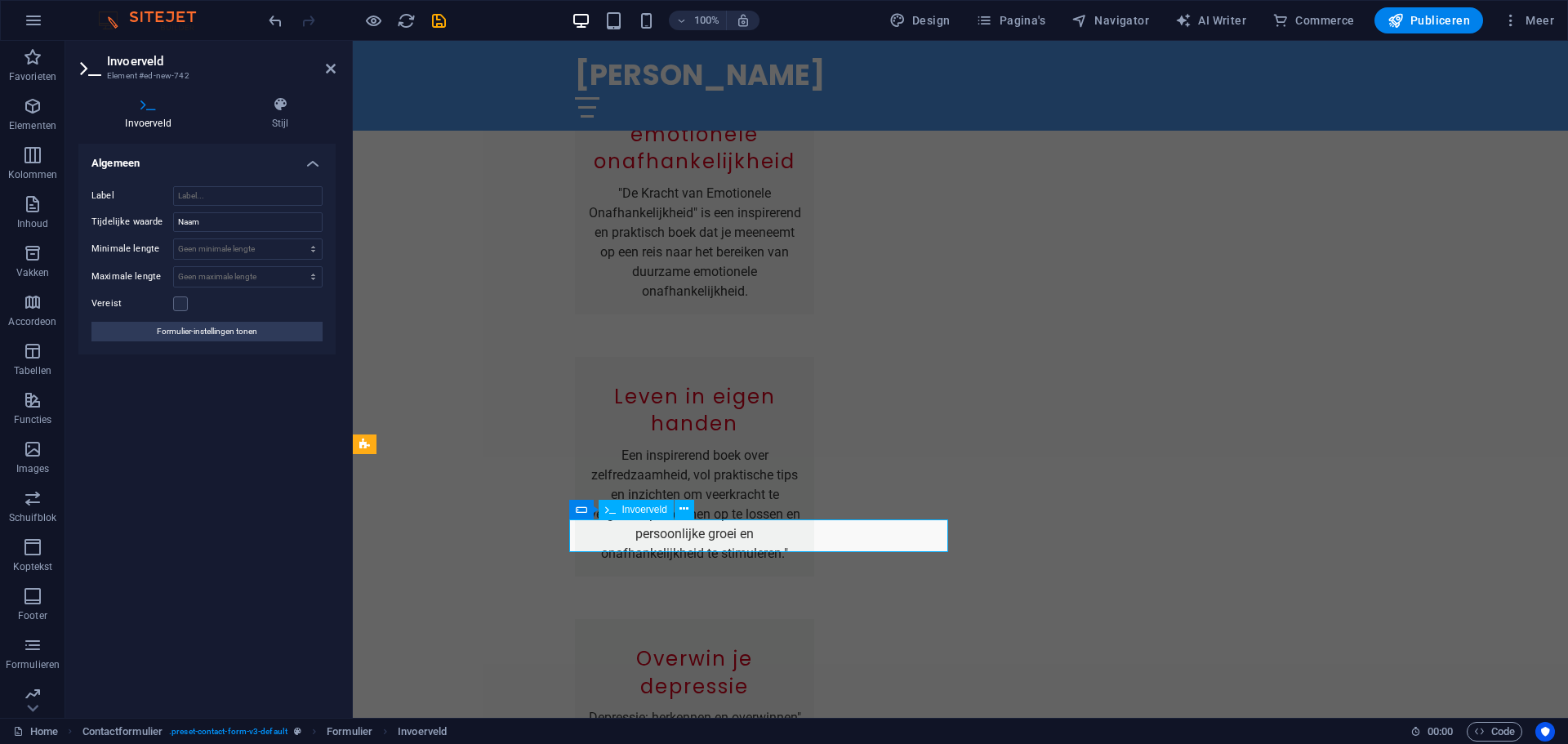
drag, startPoint x: 703, startPoint y: 526, endPoint x: 595, endPoint y: 530, distance: 108.1
drag, startPoint x: 201, startPoint y: 224, endPoint x: 167, endPoint y: 224, distance: 34.0
click at [167, 224] on div "Tijdelijke waarde Naam" at bounding box center [207, 221] width 231 height 20
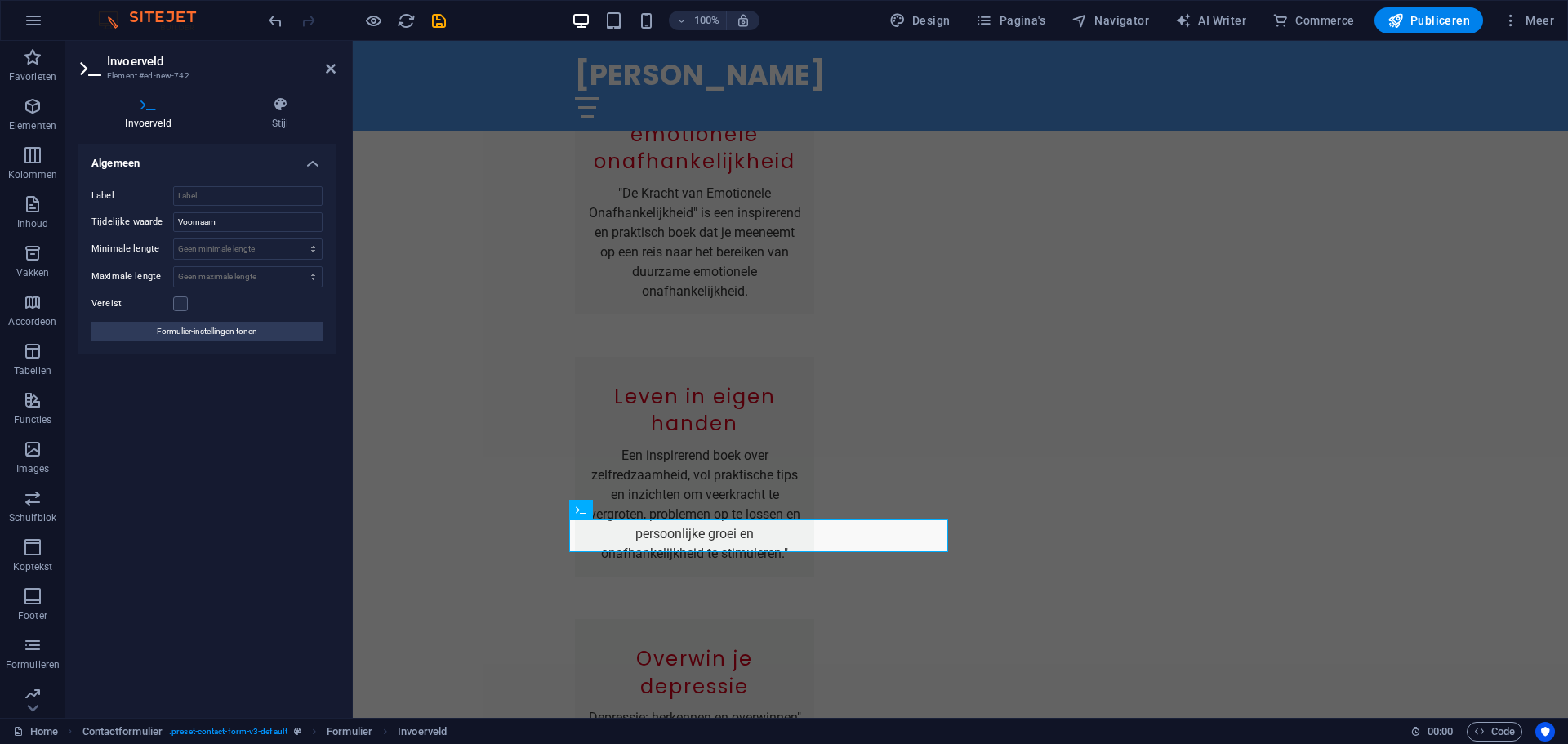
type input "Voornaam"
click at [249, 576] on div "Algemeen Label Tijdelijke waarde Voornaam Minimale lengte Geen minimale lengte …" at bounding box center [207, 424] width 257 height 561
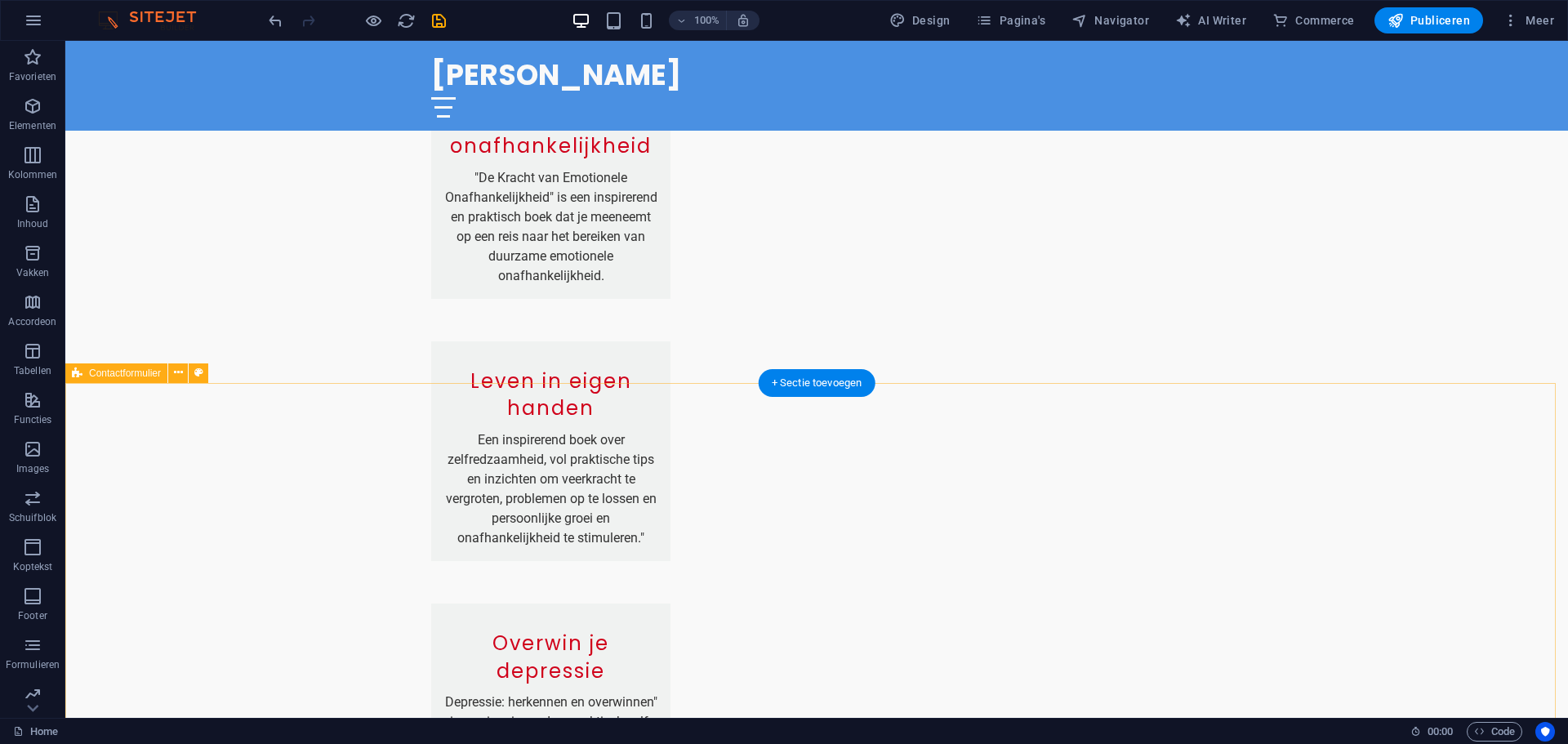
scroll to position [2041, 0]
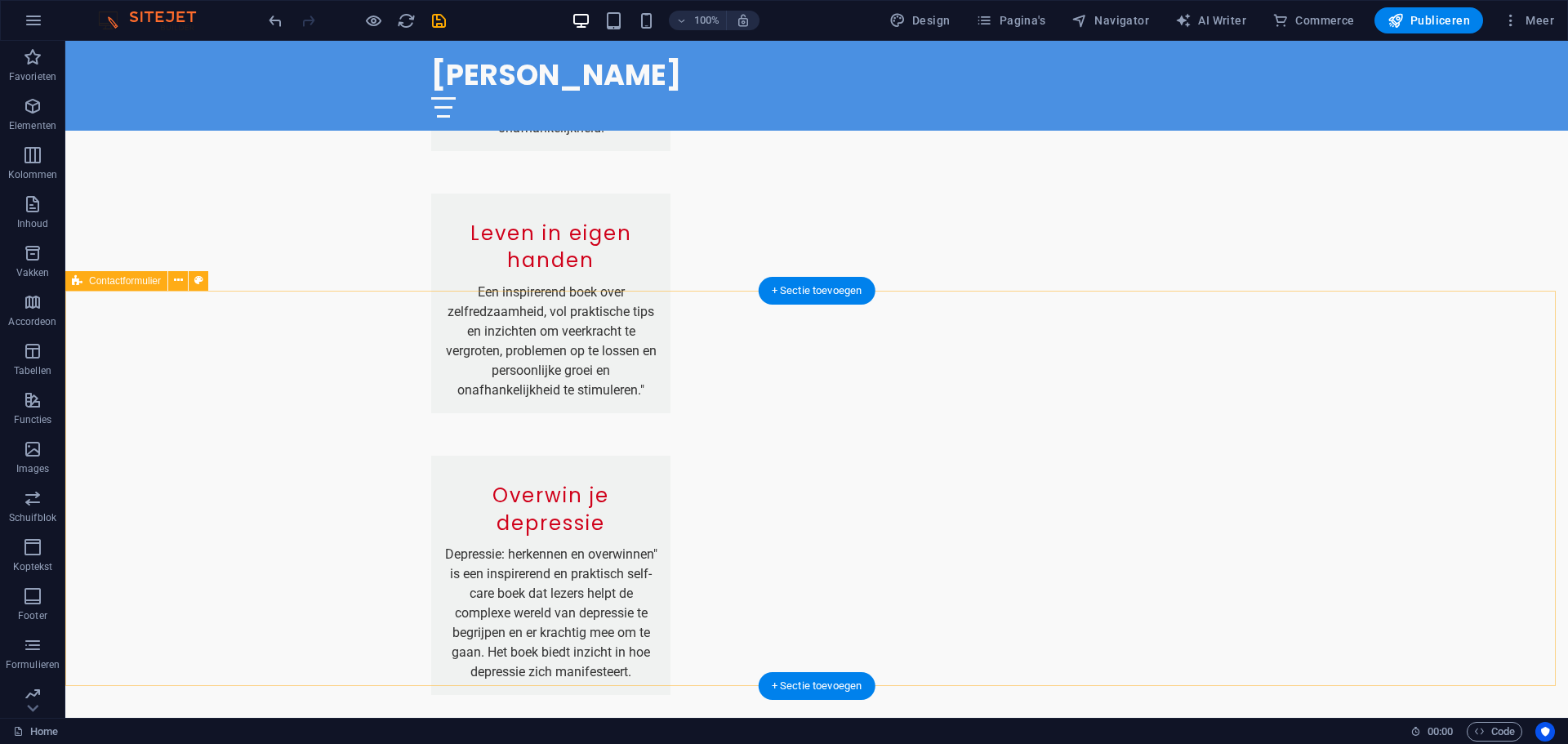
click at [117, 284] on span "Contactformulier" at bounding box center [125, 280] width 72 height 9
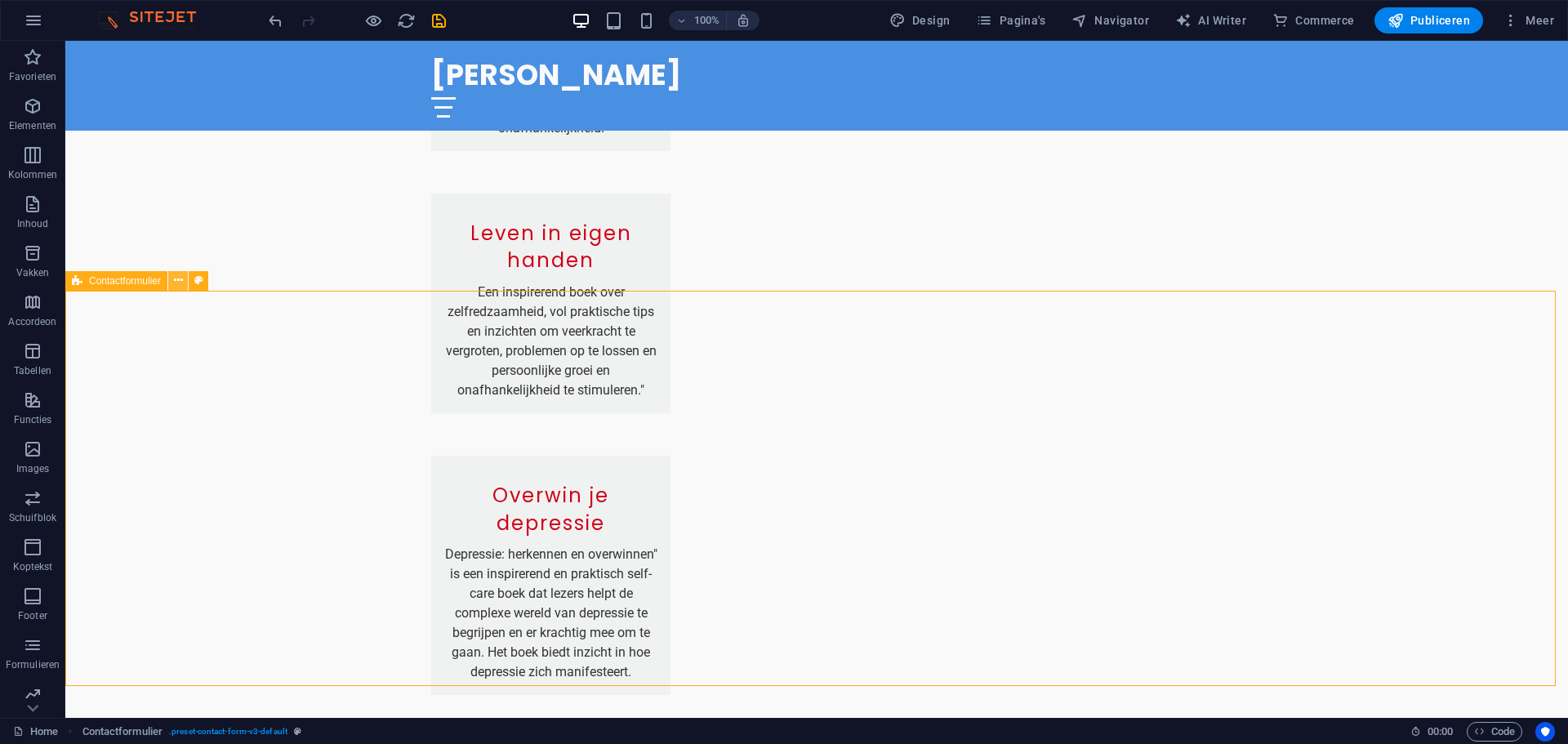
click at [175, 285] on icon at bounding box center [178, 280] width 9 height 17
click at [177, 283] on icon at bounding box center [178, 280] width 9 height 17
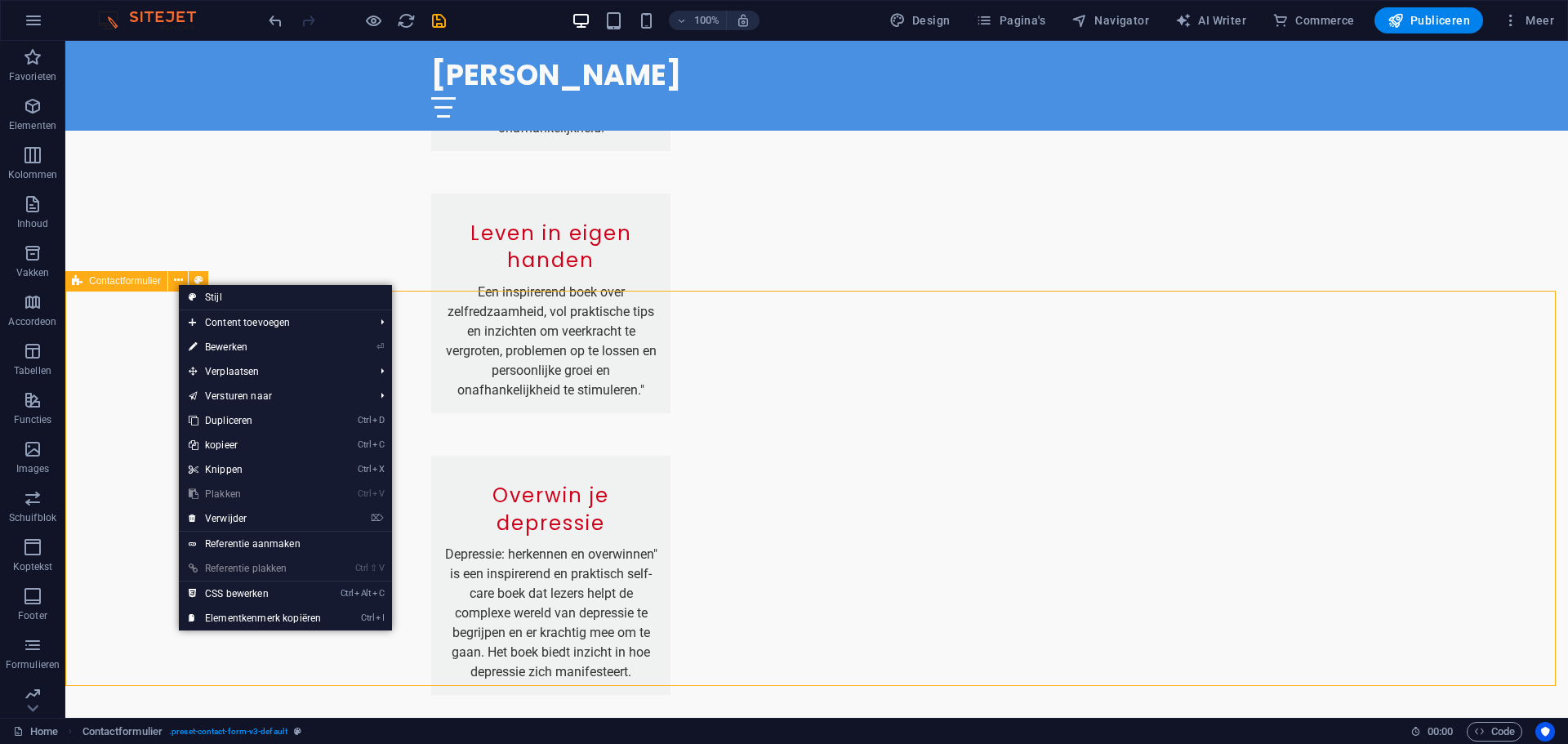
click at [110, 288] on div "Contactformulier" at bounding box center [115, 280] width 102 height 20
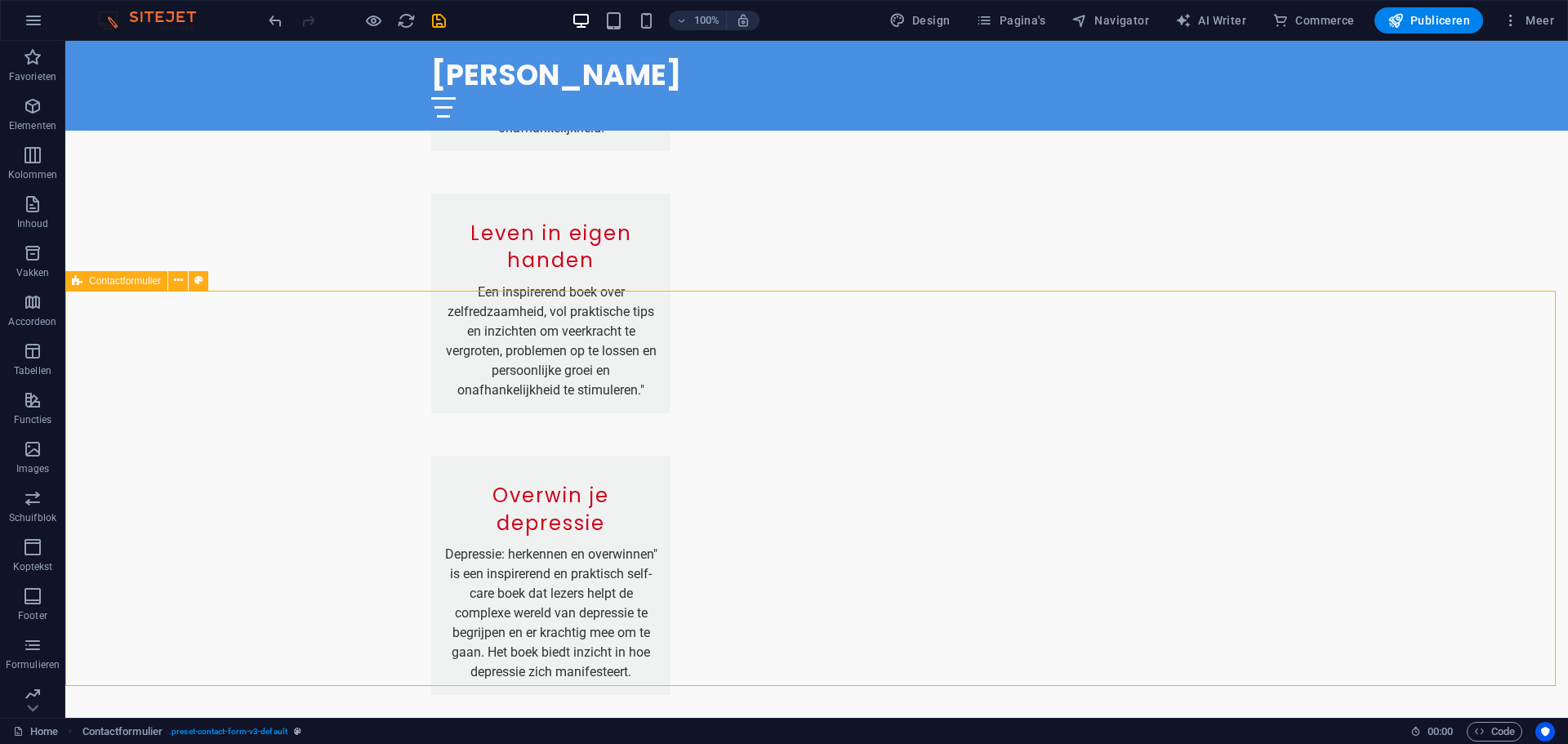
click at [111, 280] on span "Contactformulier" at bounding box center [125, 280] width 72 height 9
select select "rem"
select select "preset-contact-form-v3-default"
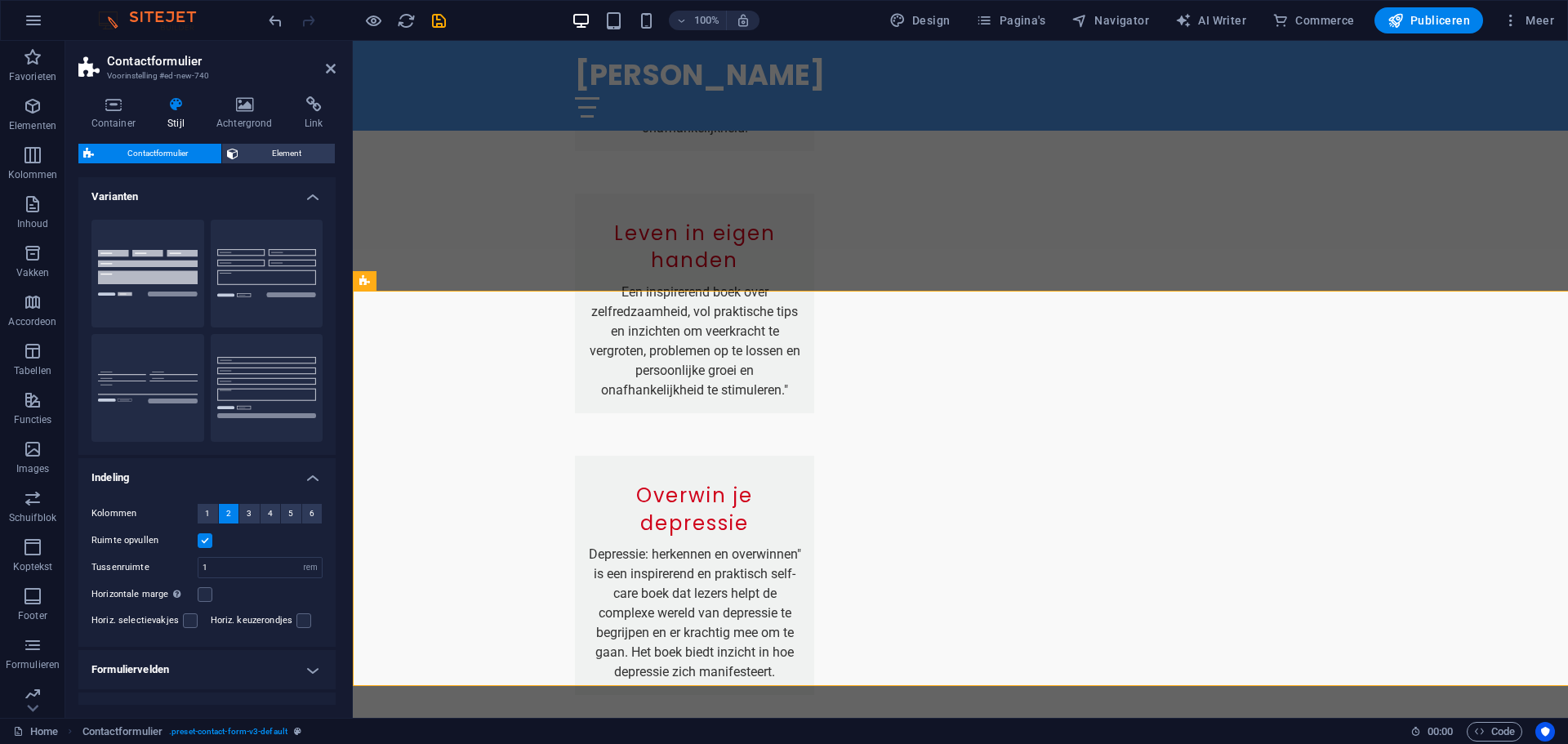
click at [111, 280] on button "Achtergrond" at bounding box center [148, 274] width 113 height 108
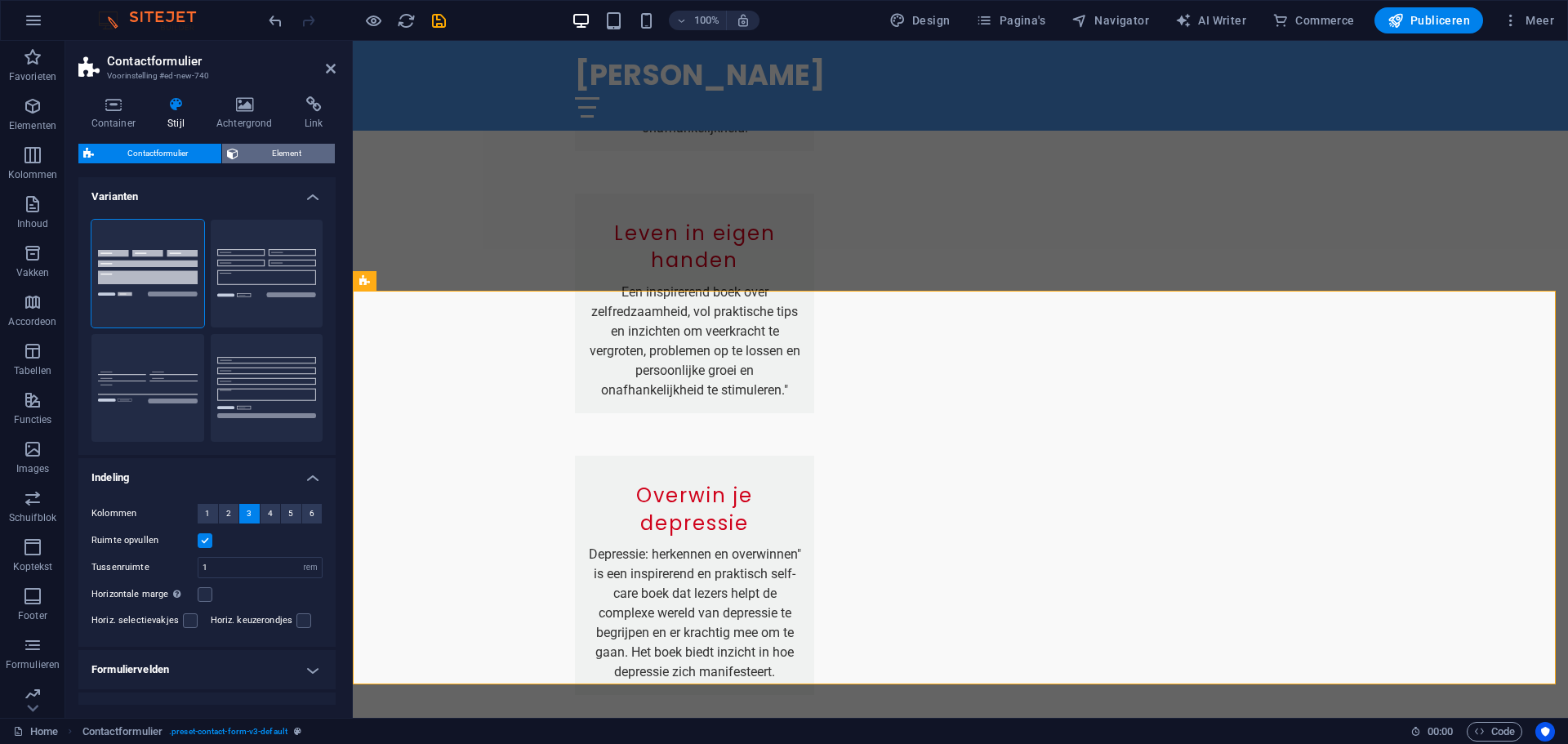
click at [303, 156] on span "Element" at bounding box center [287, 153] width 86 height 20
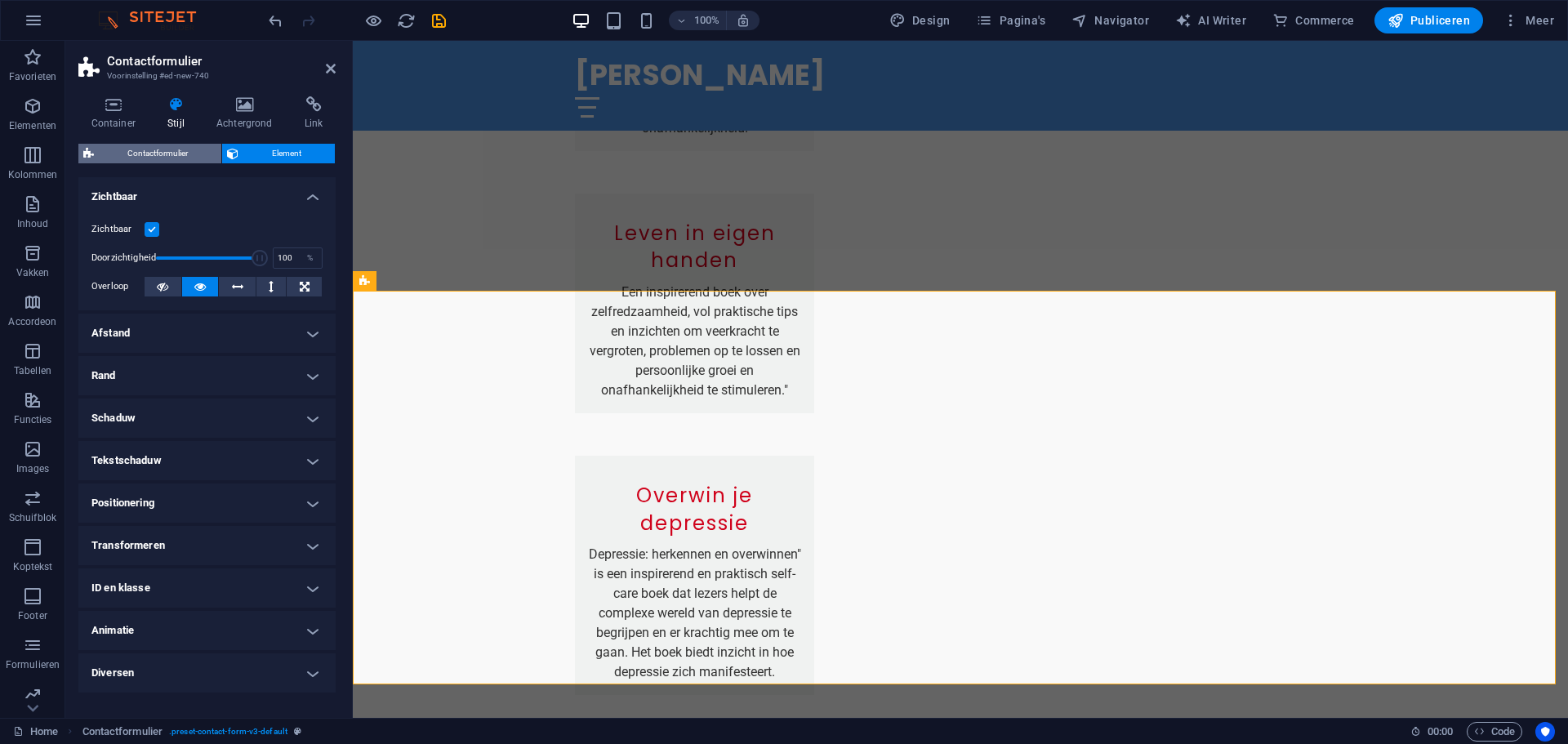
click at [151, 153] on span "Contactformulier" at bounding box center [157, 153] width 117 height 20
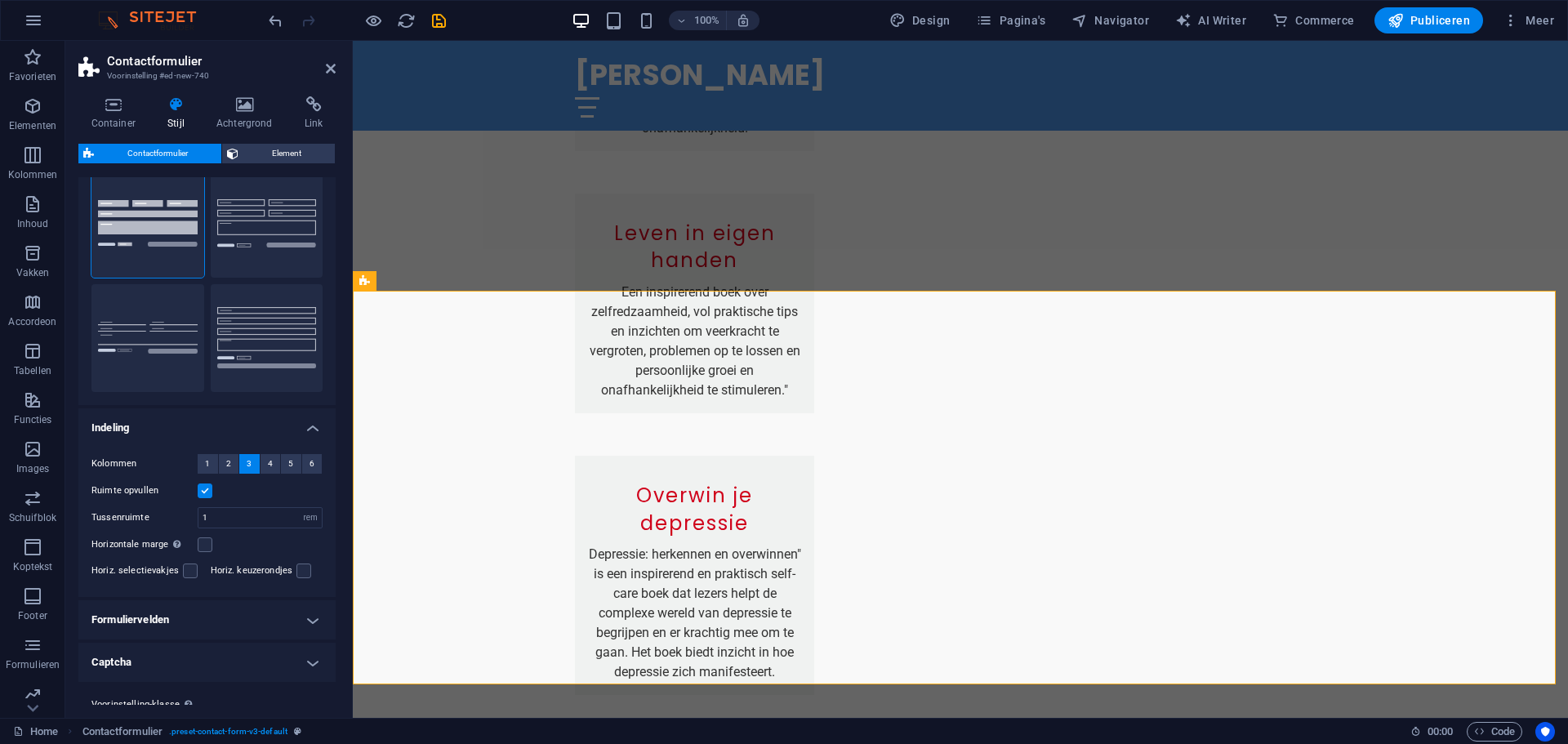
scroll to position [92, 0]
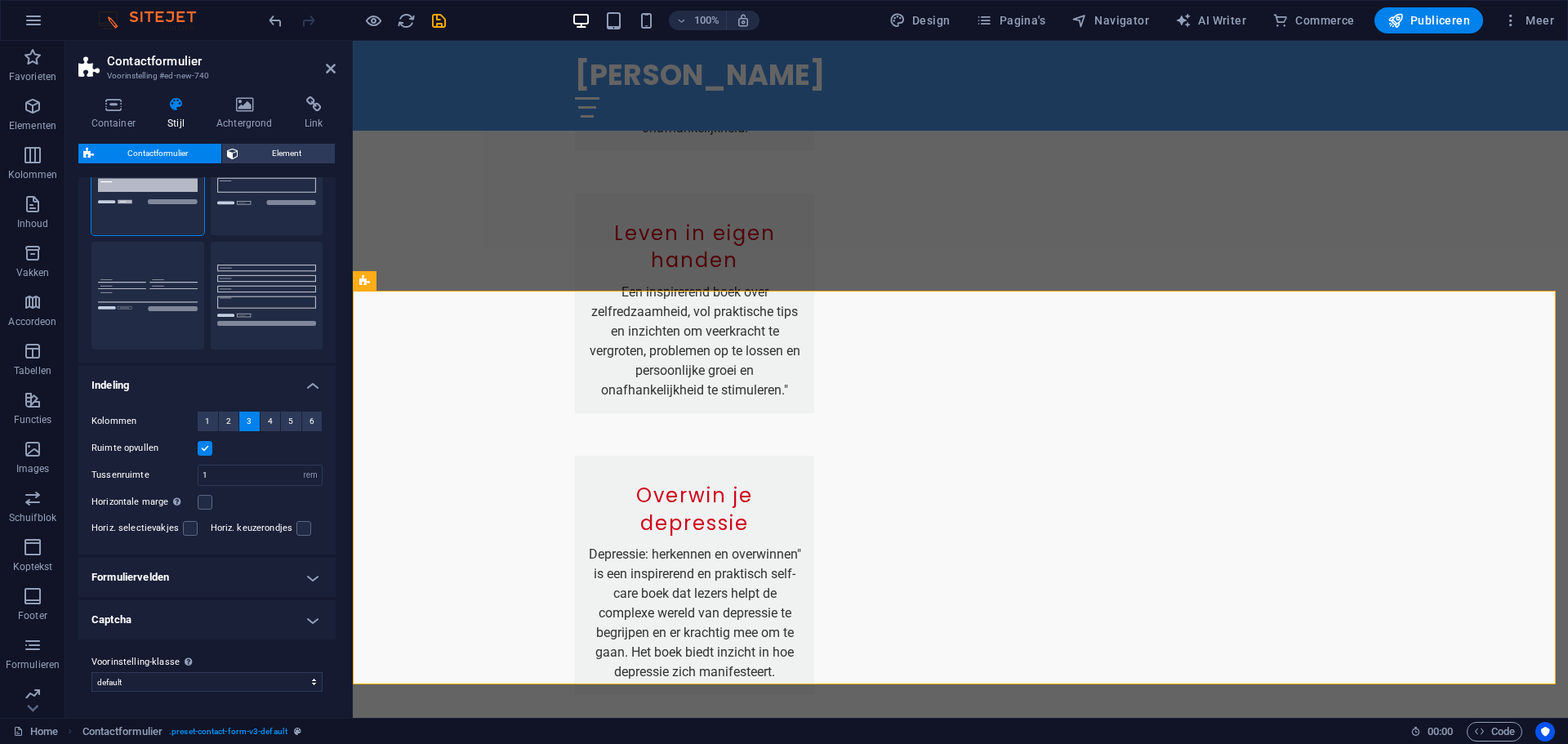
click at [296, 581] on h4 "Formuliervelden" at bounding box center [207, 577] width 257 height 39
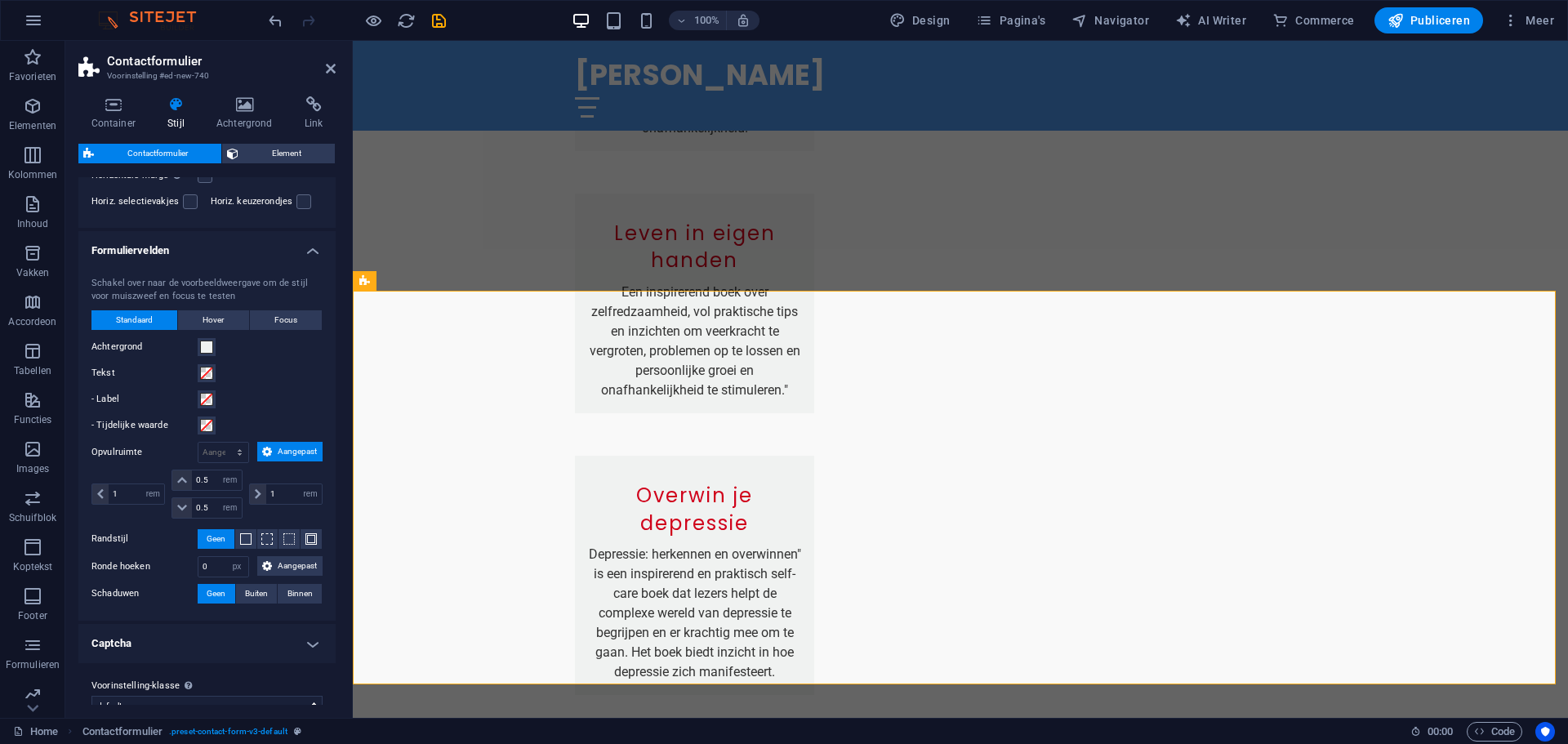
scroll to position [443, 0]
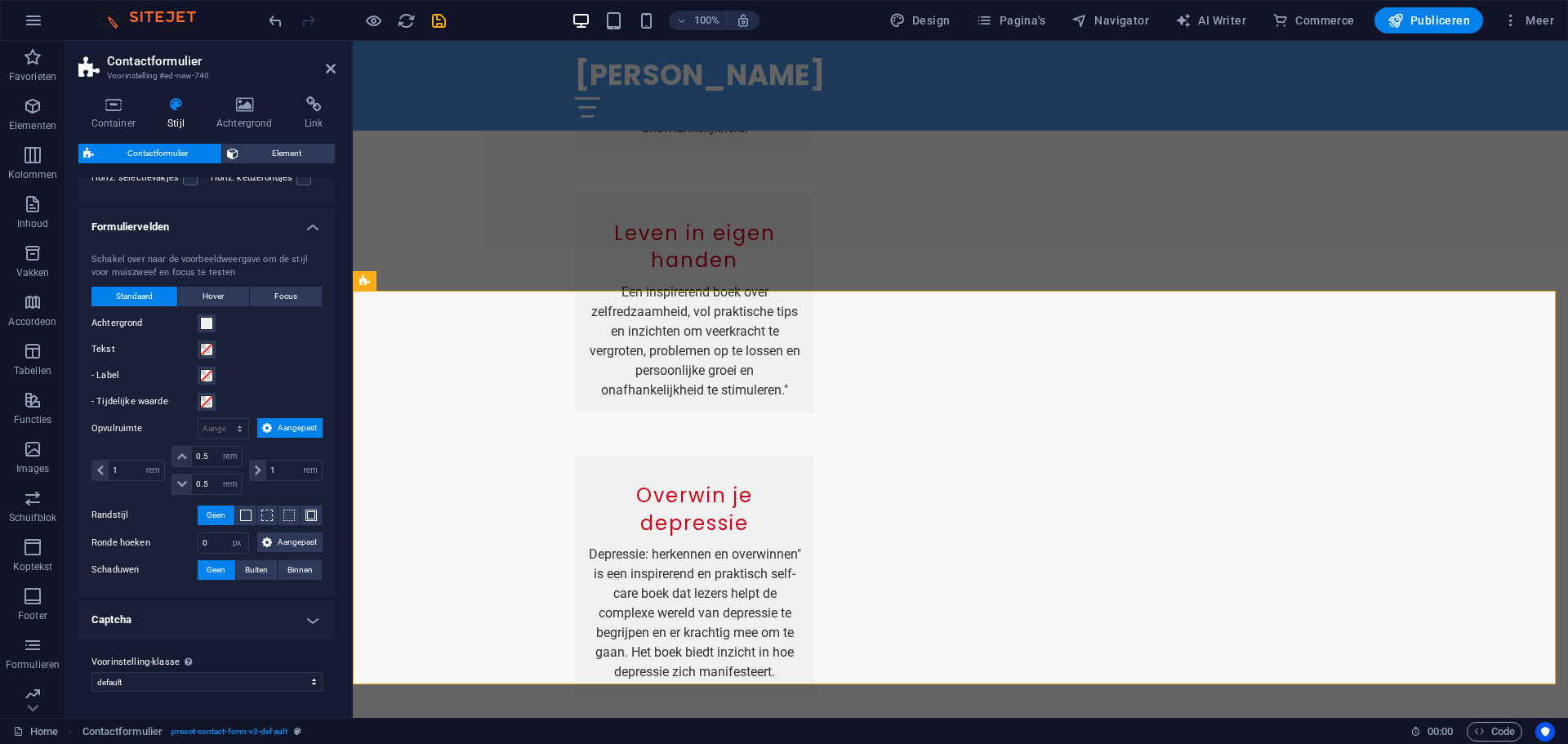
click at [235, 617] on h4 "Captcha" at bounding box center [207, 620] width 257 height 39
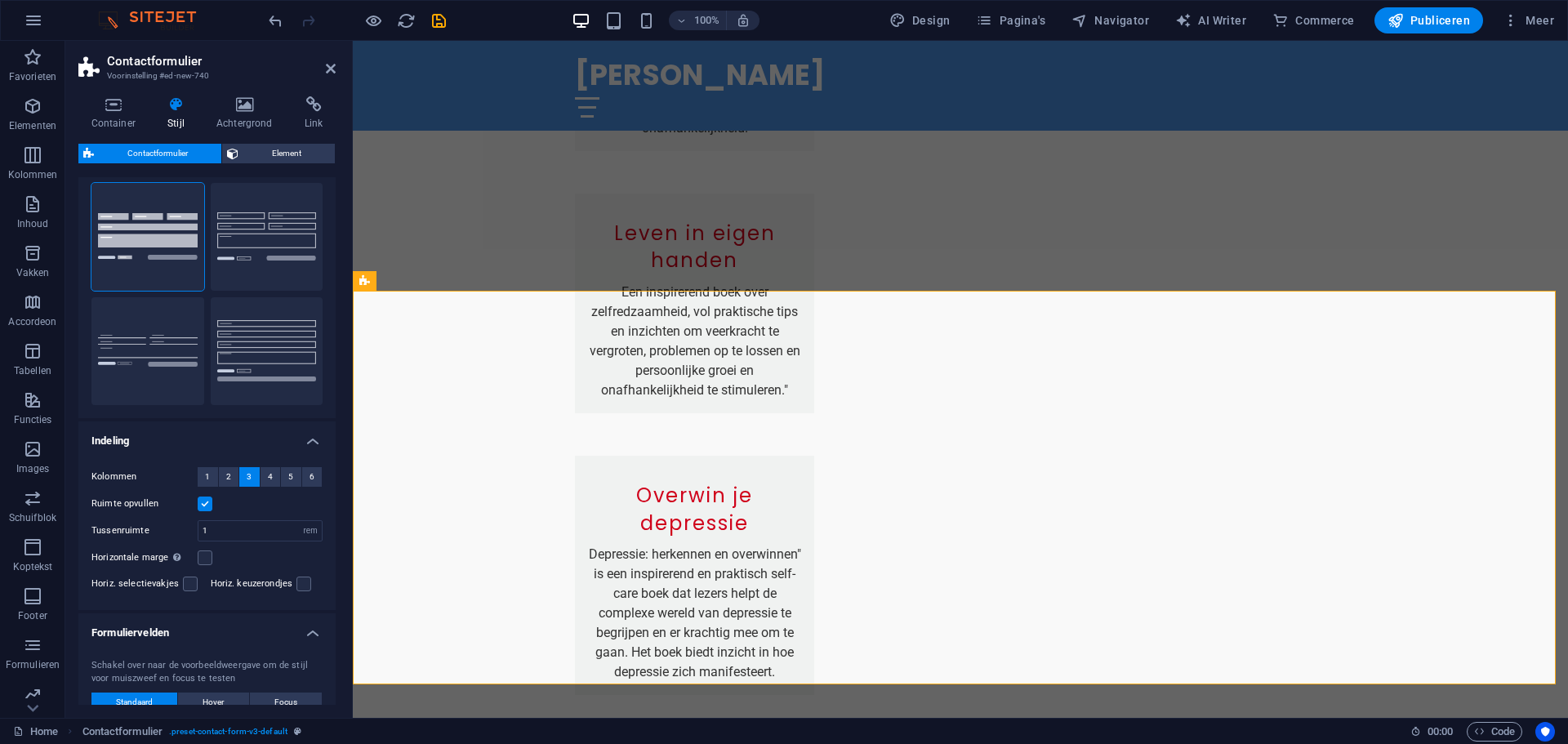
scroll to position [0, 0]
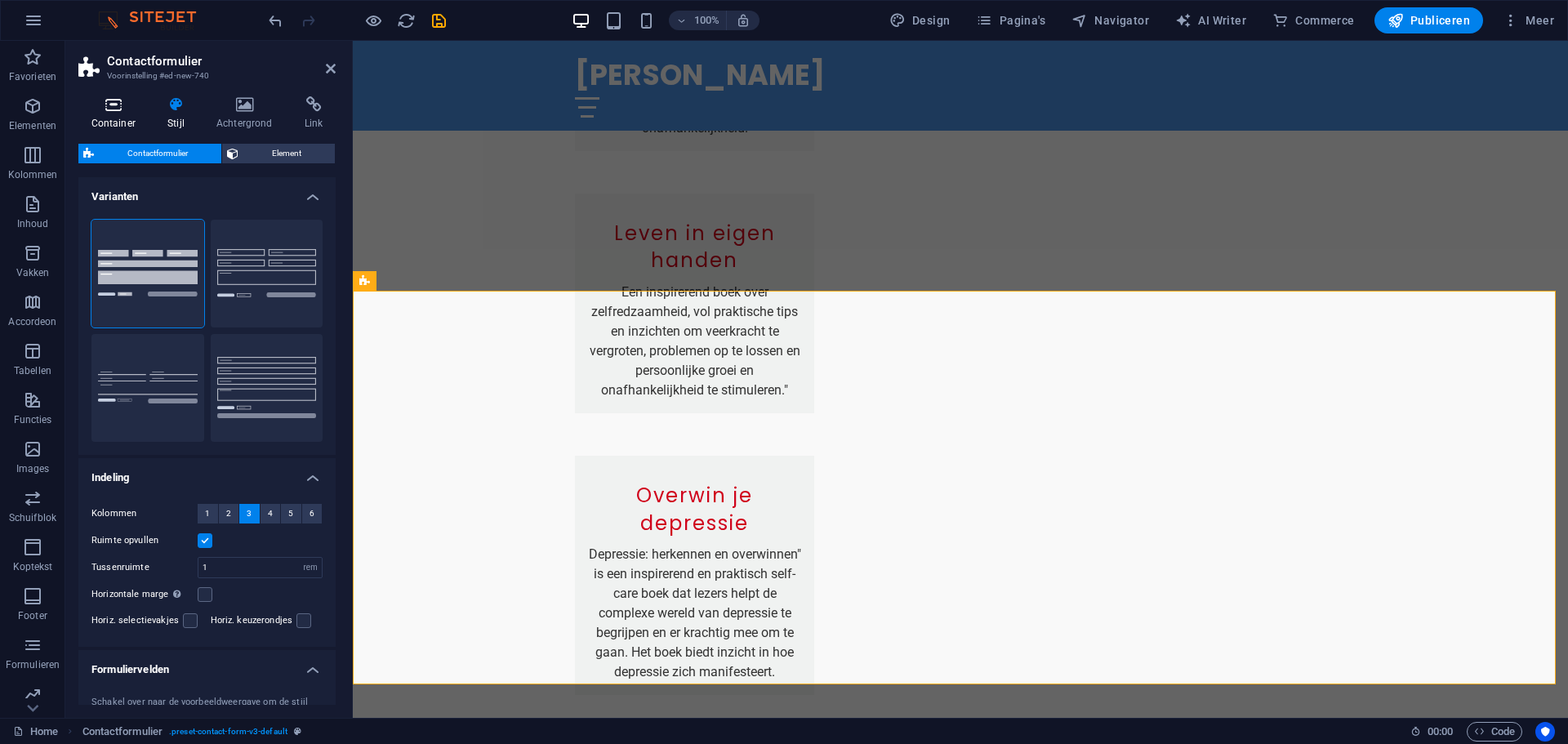
click at [115, 103] on icon at bounding box center [114, 104] width 70 height 16
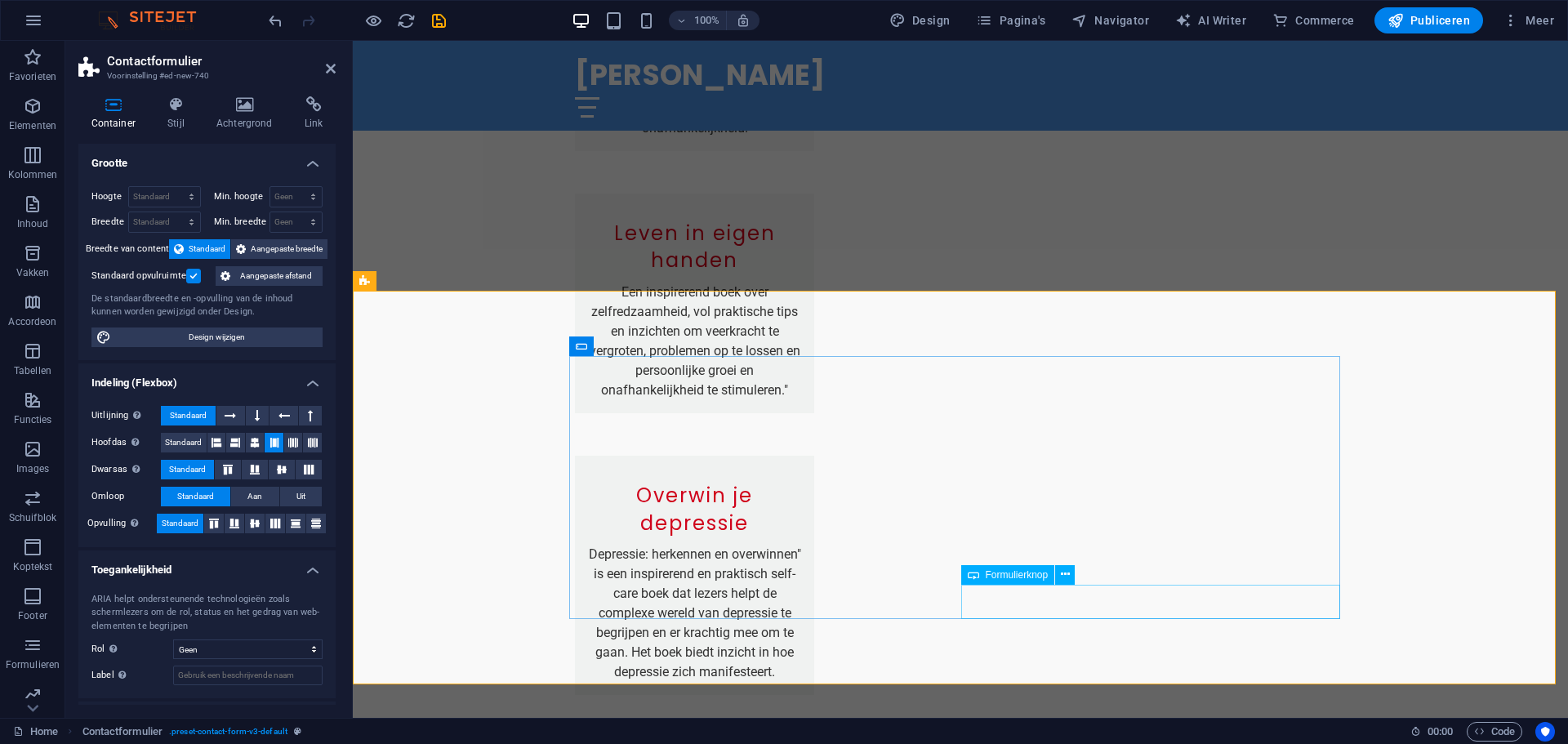
click at [1031, 576] on span "Formulierknop" at bounding box center [1017, 574] width 63 height 9
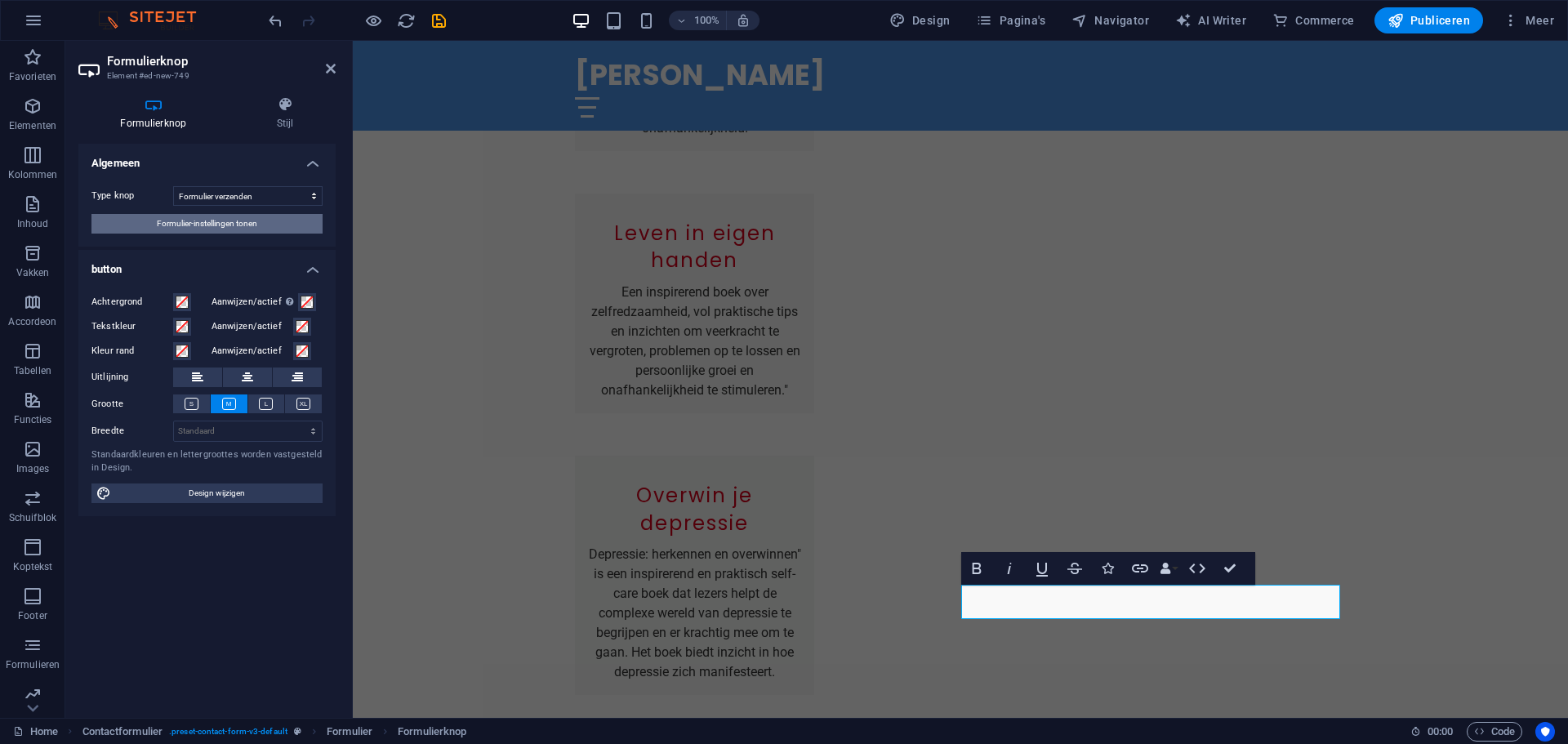
click at [226, 229] on span "Formulier-instellingen tonen" at bounding box center [206, 223] width 100 height 20
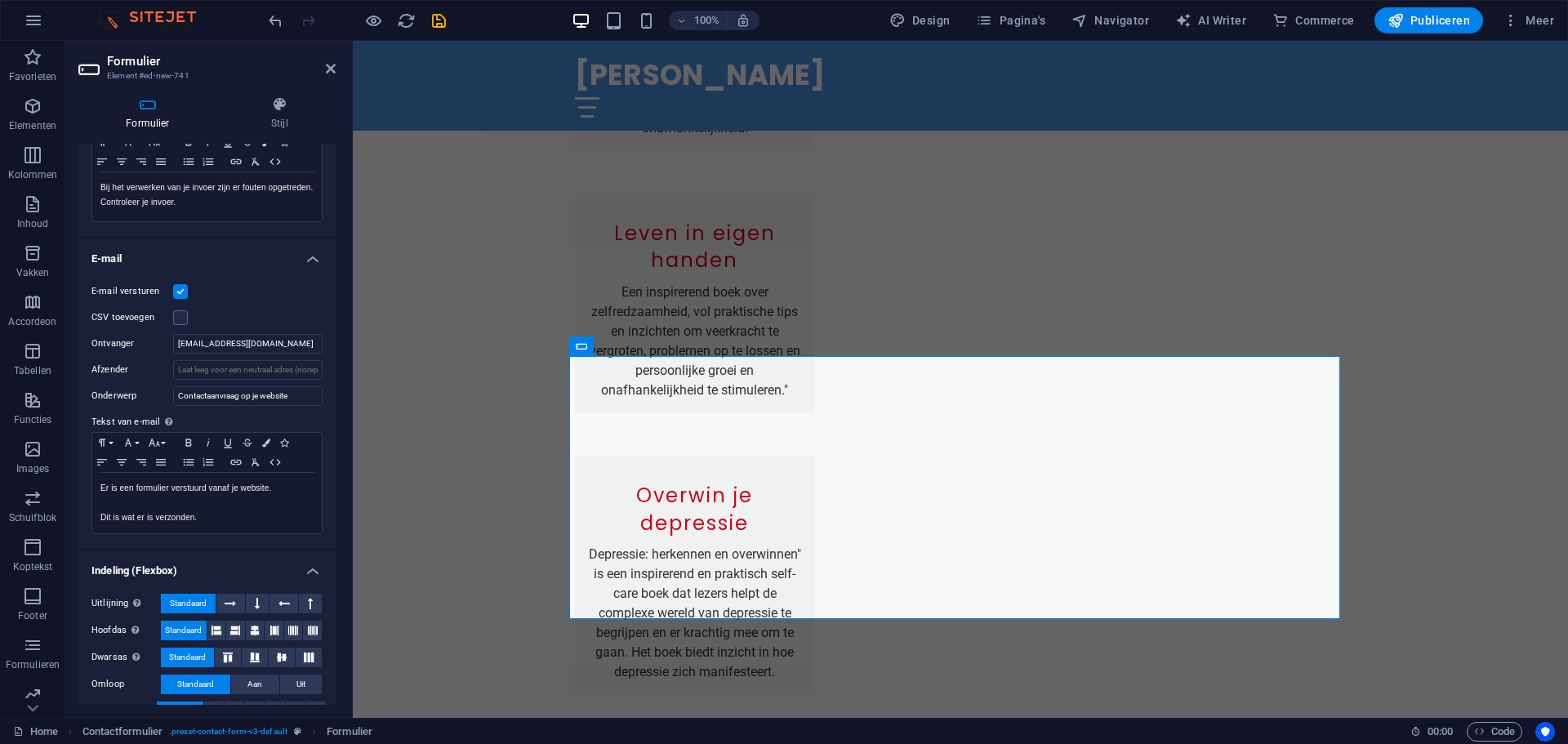
scroll to position [352, 0]
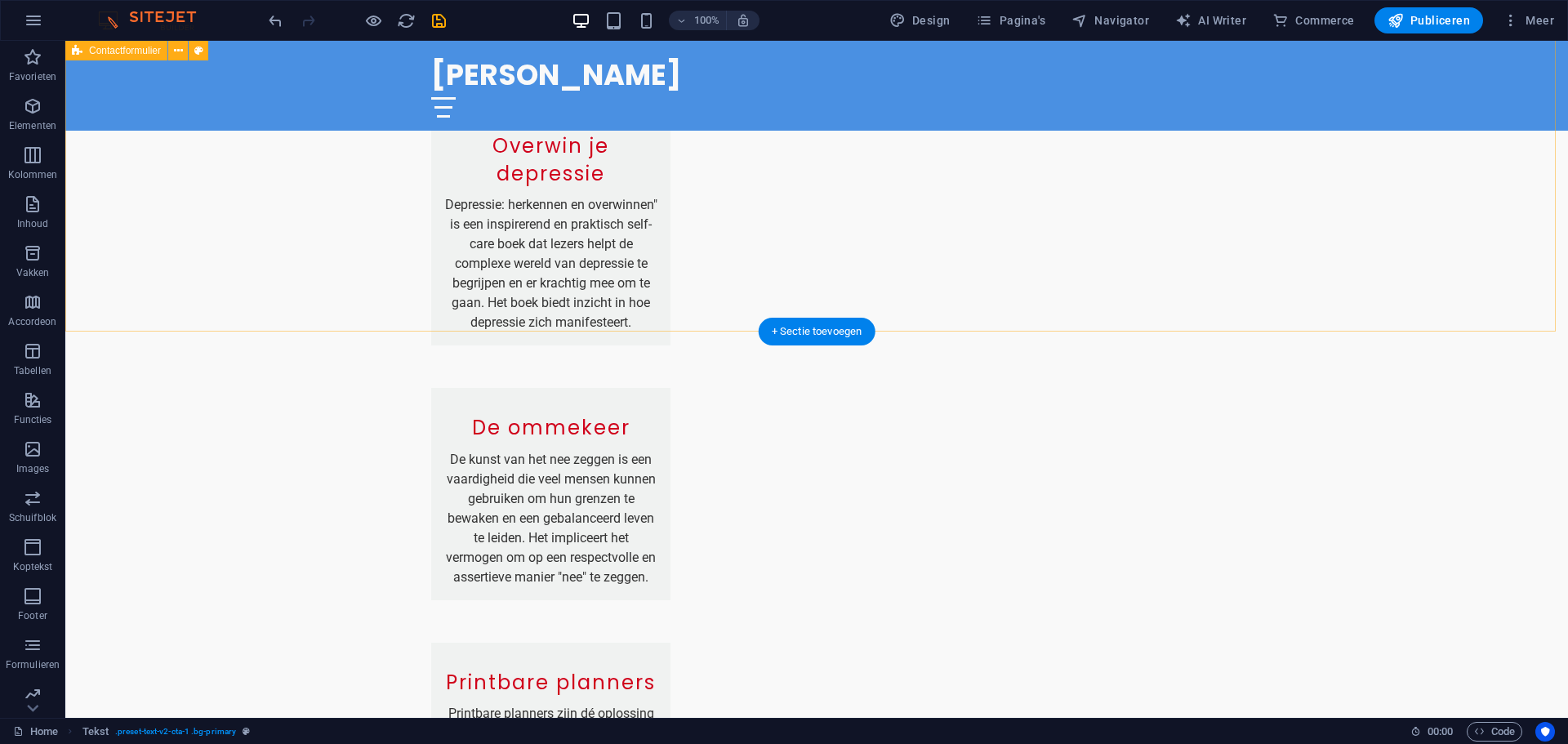
scroll to position [2394, 0]
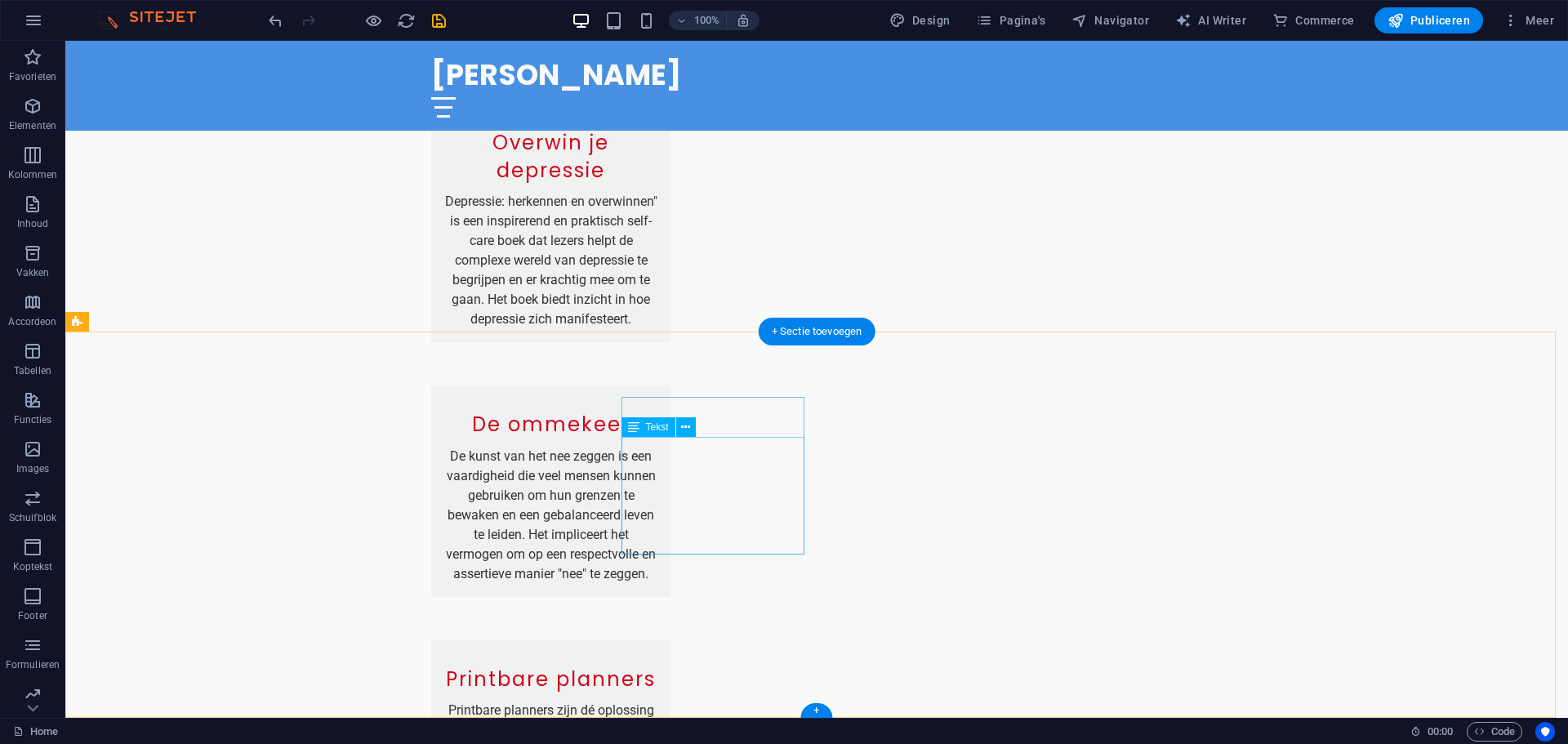
click at [689, 427] on icon at bounding box center [685, 428] width 9 height 17
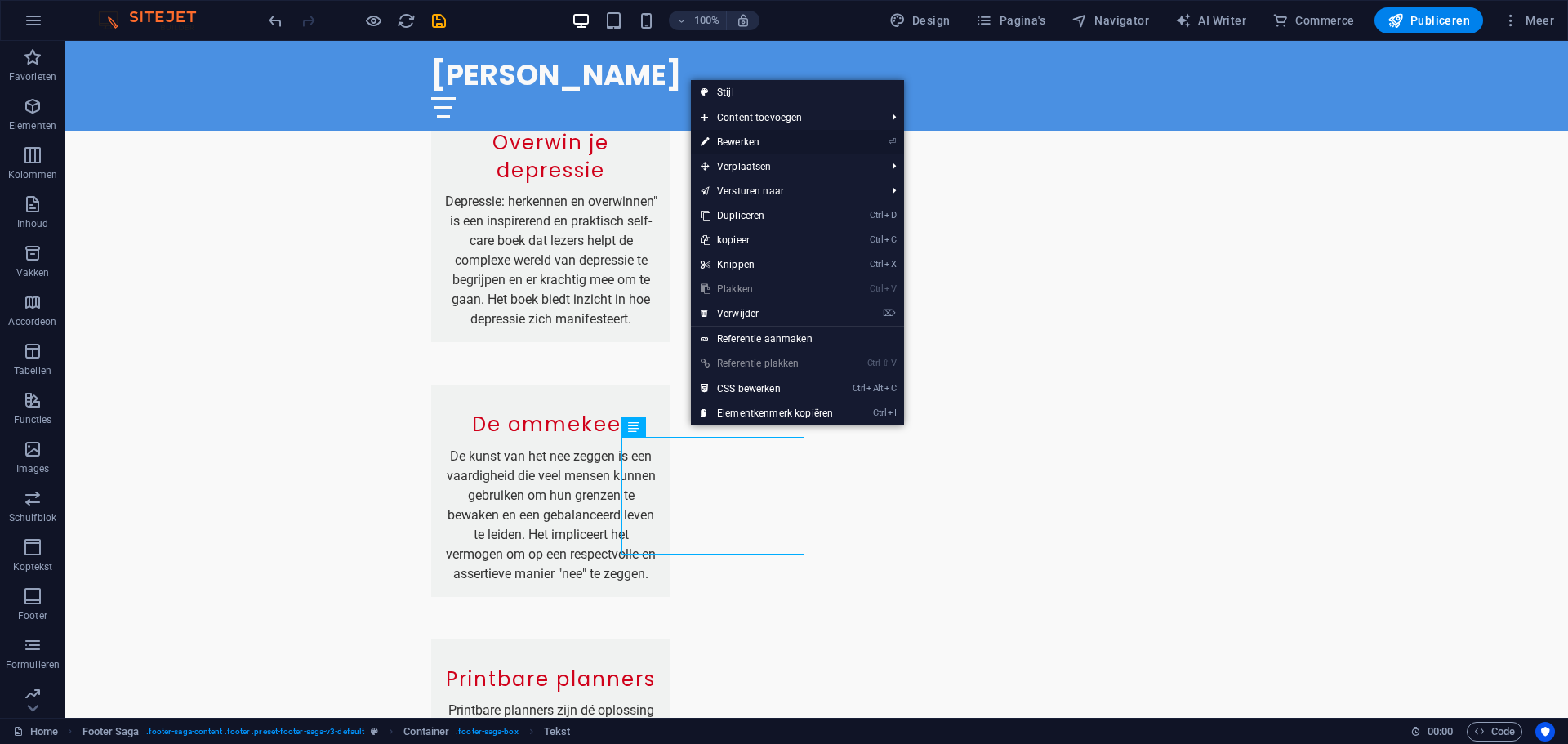
click at [747, 138] on link "⏎ Bewerken" at bounding box center [767, 142] width 152 height 25
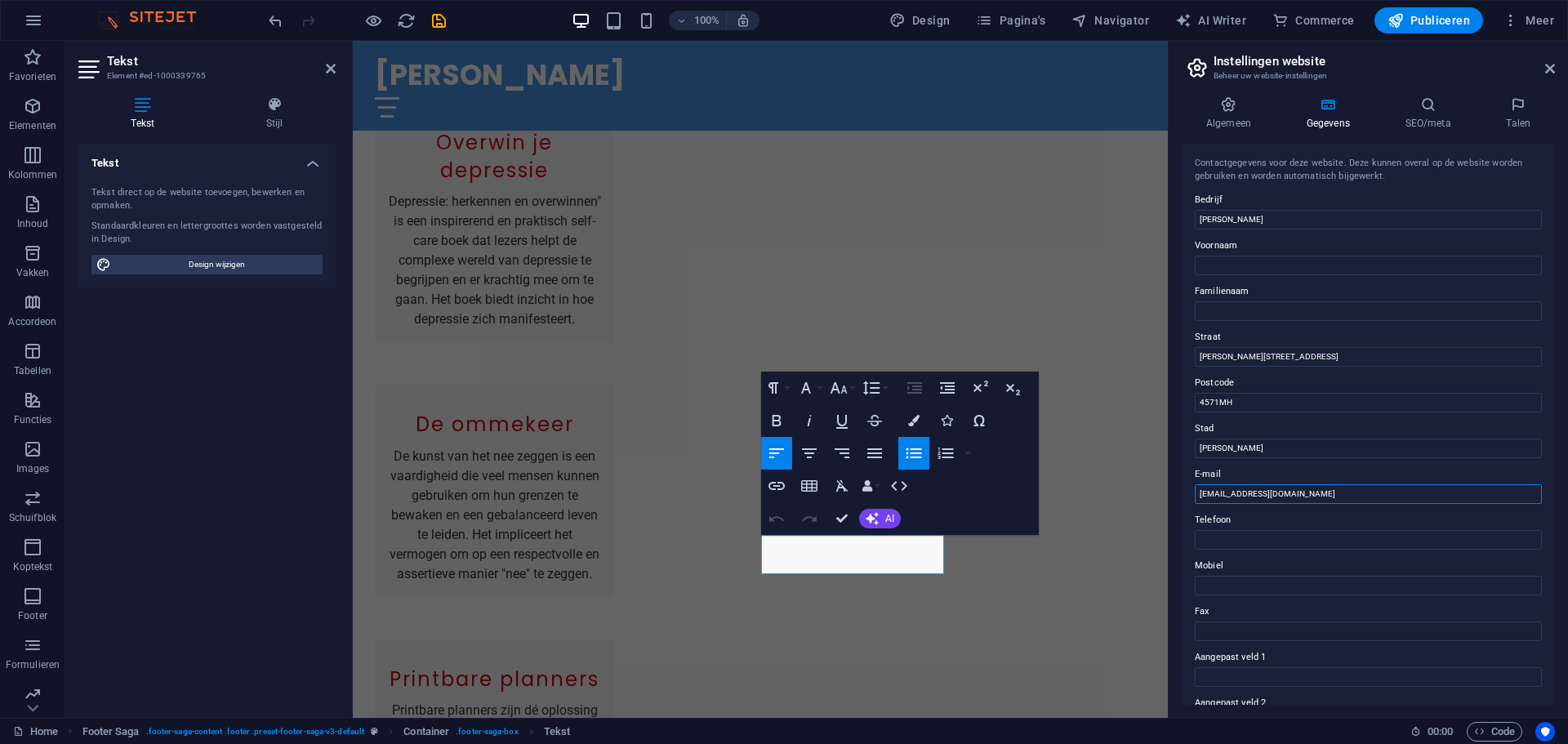
click at [1303, 497] on input "[EMAIL_ADDRESS][DOMAIN_NAME]" at bounding box center [1369, 493] width 347 height 20
type input "[EMAIL_ADDRESS][DOMAIN_NAME]"
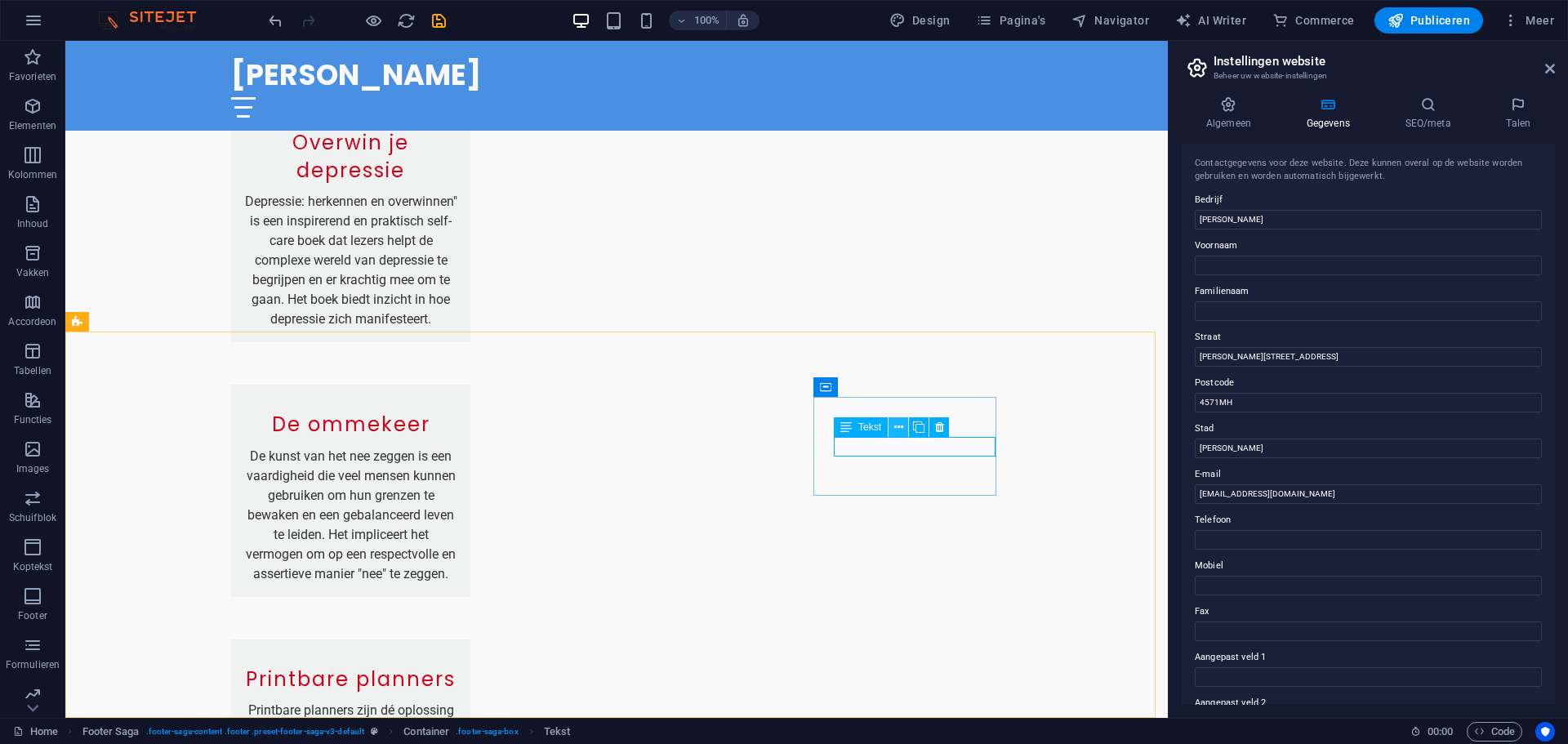
click at [901, 427] on icon at bounding box center [899, 428] width 9 height 17
click at [896, 424] on icon at bounding box center [899, 428] width 9 height 17
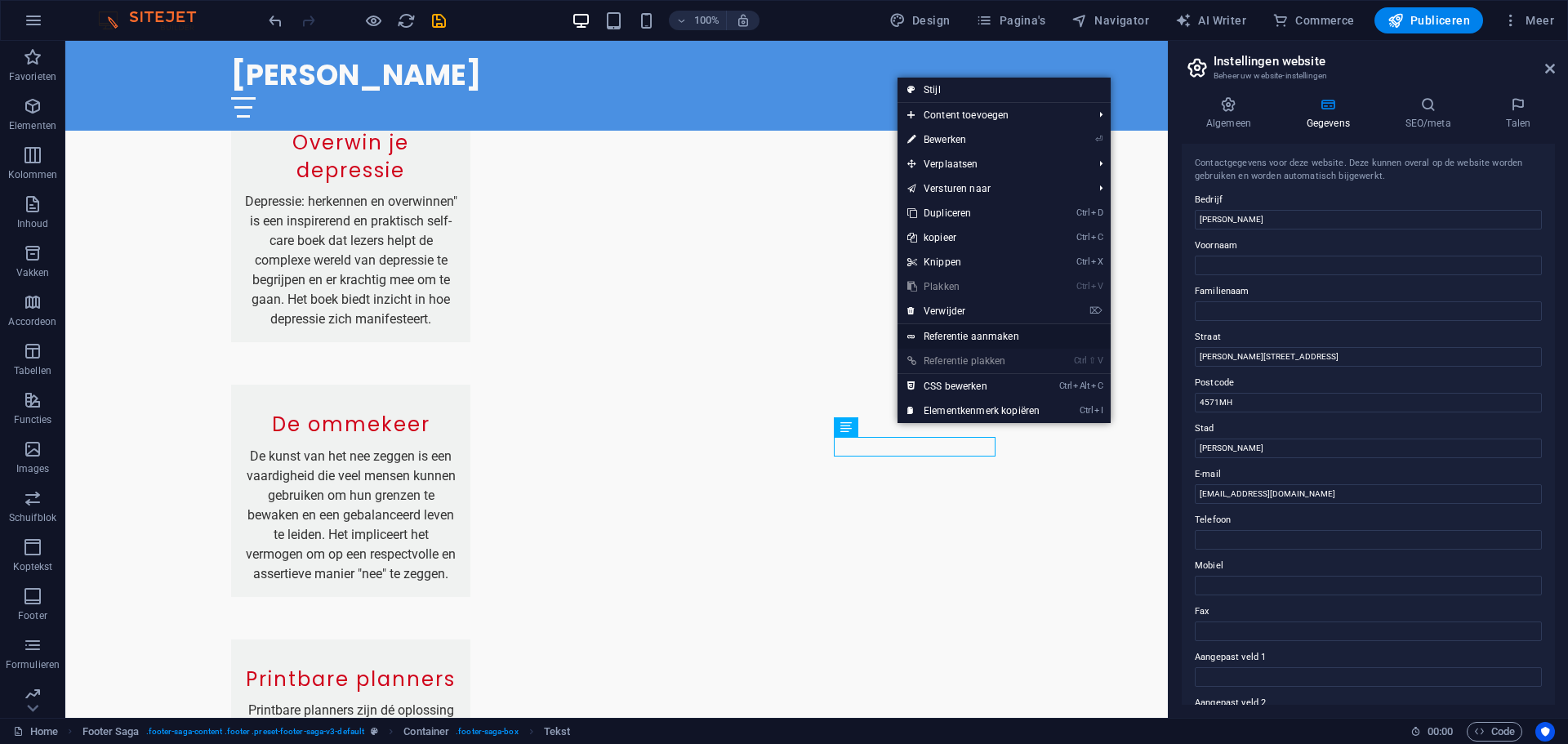
click at [989, 342] on link "Referentie aanmaken" at bounding box center [1003, 336] width 213 height 25
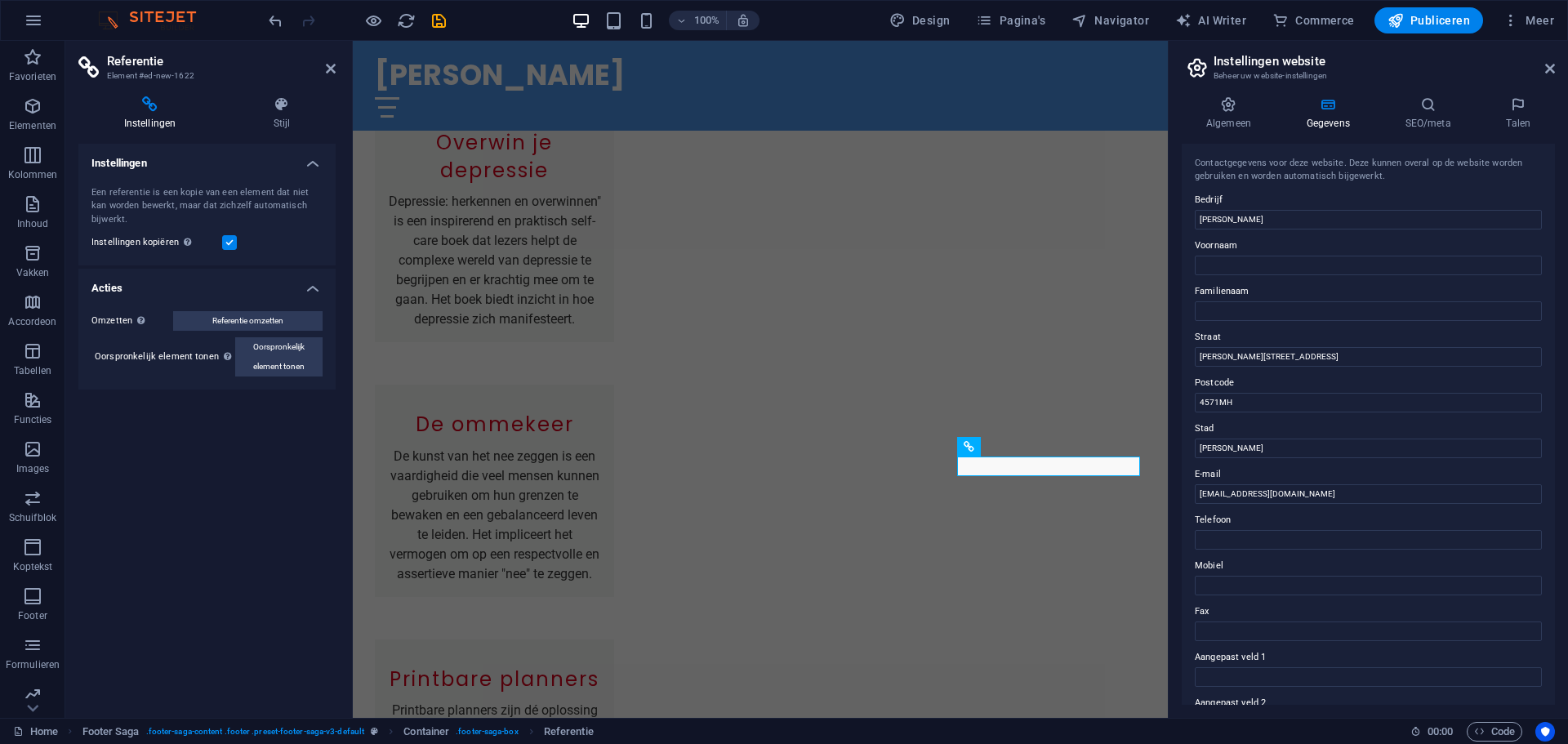
click at [149, 106] on icon at bounding box center [150, 104] width 143 height 16
drag, startPoint x: 1550, startPoint y: 286, endPoint x: 1550, endPoint y: 312, distance: 26.0
click at [1550, 312] on div "Contactgegevens voor deze website. Deze kunnen overal op de website worden gebr…" at bounding box center [1369, 424] width 373 height 561
drag, startPoint x: 1548, startPoint y: 313, endPoint x: 1550, endPoint y: 321, distance: 8.2
click at [1550, 321] on div "Contactgegevens voor deze website. Deze kunnen overal op de website worden gebr…" at bounding box center [1369, 424] width 373 height 561
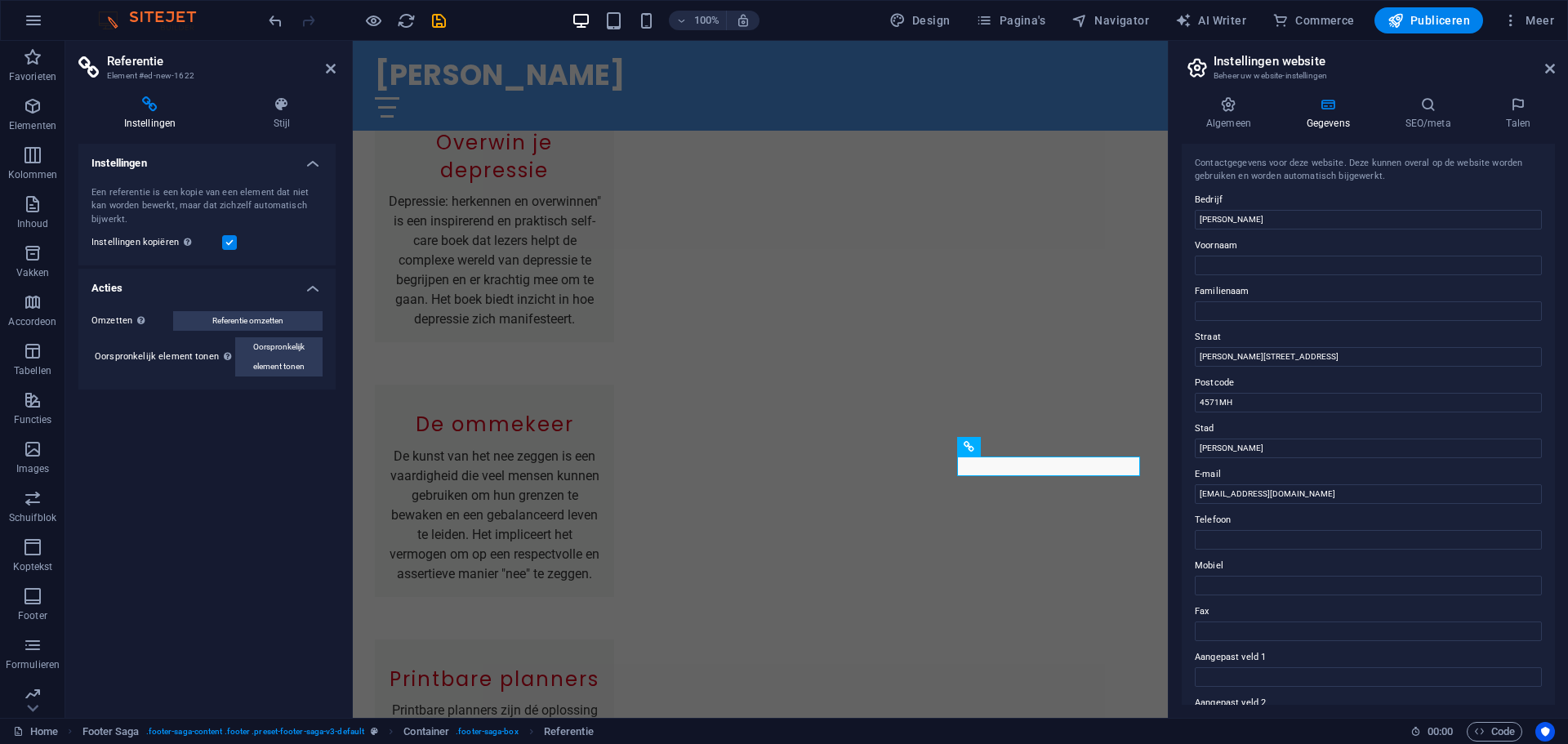
click at [1547, 321] on div "Contactgegevens voor deze website. Deze kunnen overal op de website worden gebr…" at bounding box center [1369, 424] width 373 height 561
drag, startPoint x: 1550, startPoint y: 318, endPoint x: 1547, endPoint y: 409, distance: 91.0
click at [1548, 409] on div "Contactgegevens voor deze website. Deze kunnen overal op de website worden gebr…" at bounding box center [1369, 424] width 373 height 561
drag, startPoint x: 1555, startPoint y: 393, endPoint x: 1552, endPoint y: 529, distance: 136.0
click at [1552, 529] on div "Algemeen Gegevens SEO/meta Talen Naam website [DOMAIN_NAME] Logo Sleep bestande…" at bounding box center [1368, 400] width 399 height 635
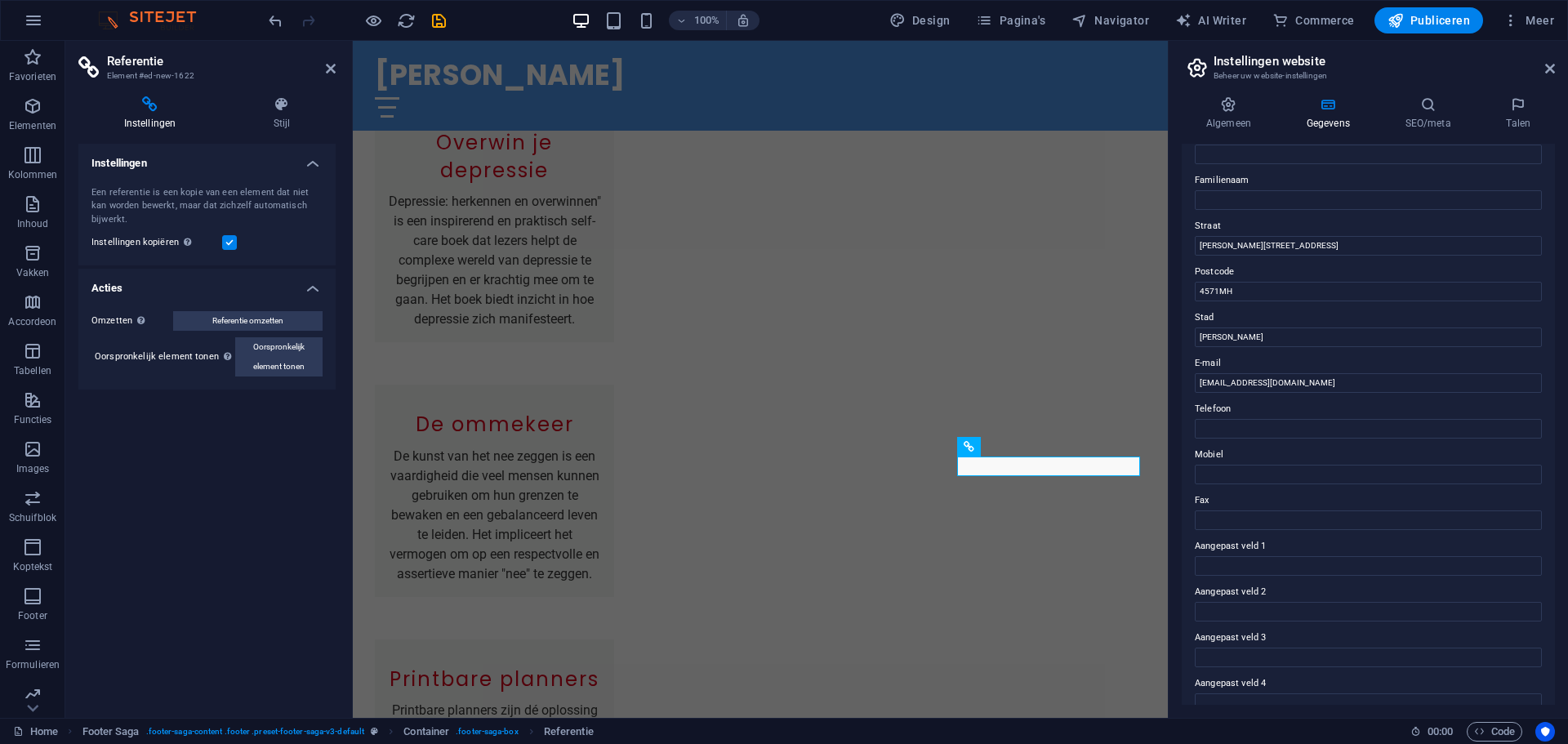
scroll to position [0, 0]
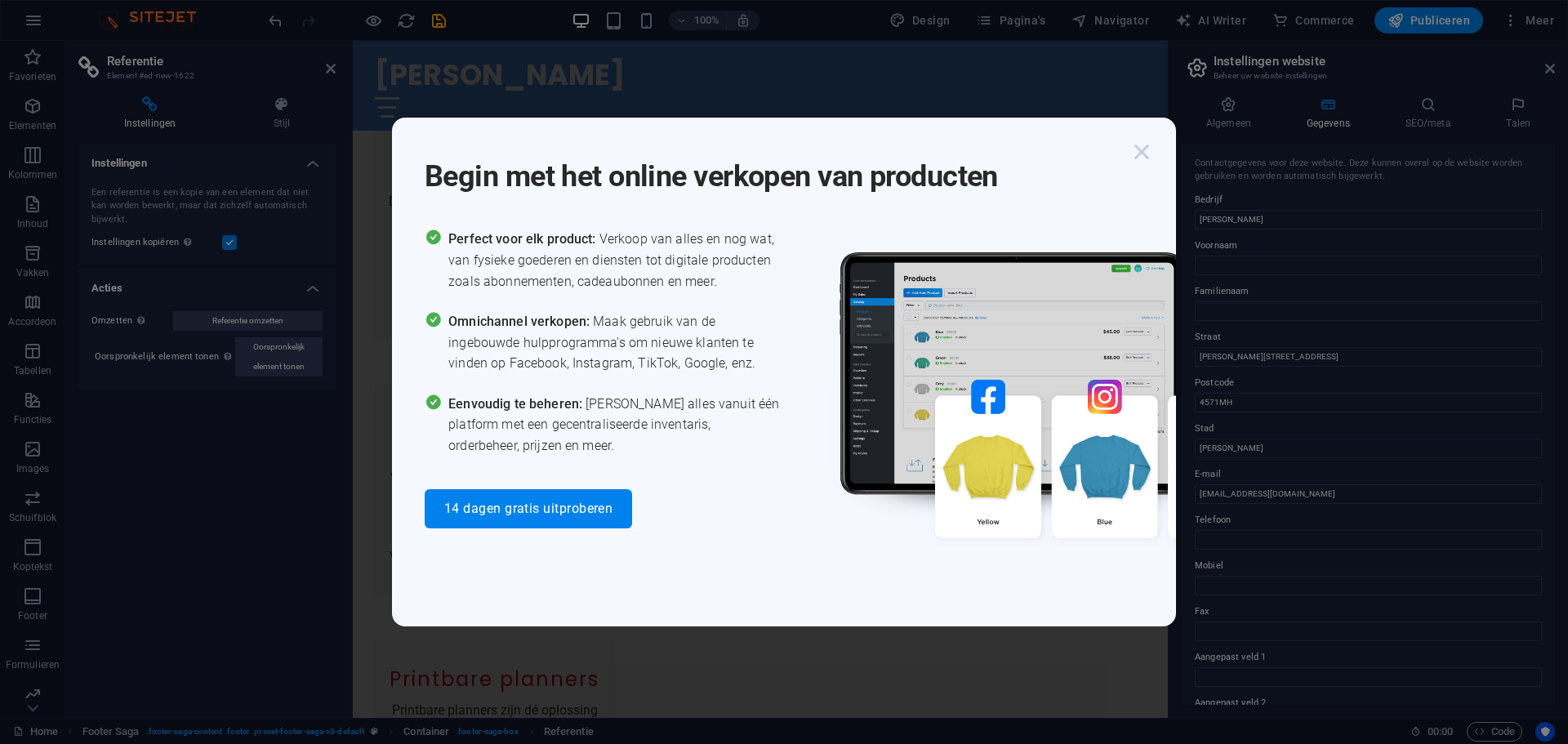
click at [1146, 154] on icon "button" at bounding box center [1142, 151] width 29 height 29
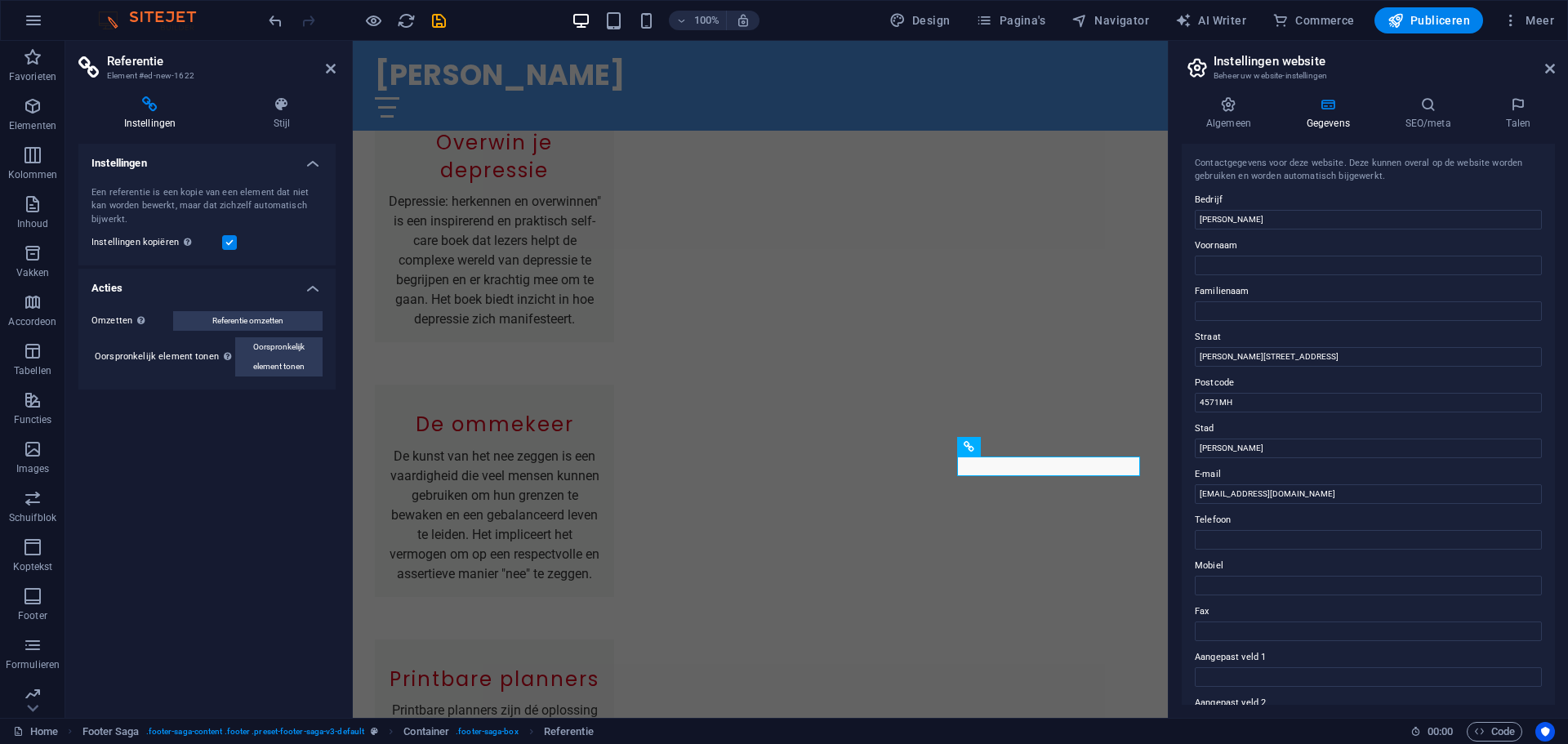
click at [160, 122] on h4 "Instellingen" at bounding box center [153, 114] width 150 height 34
click at [148, 116] on h4 "Instellingen" at bounding box center [153, 114] width 150 height 34
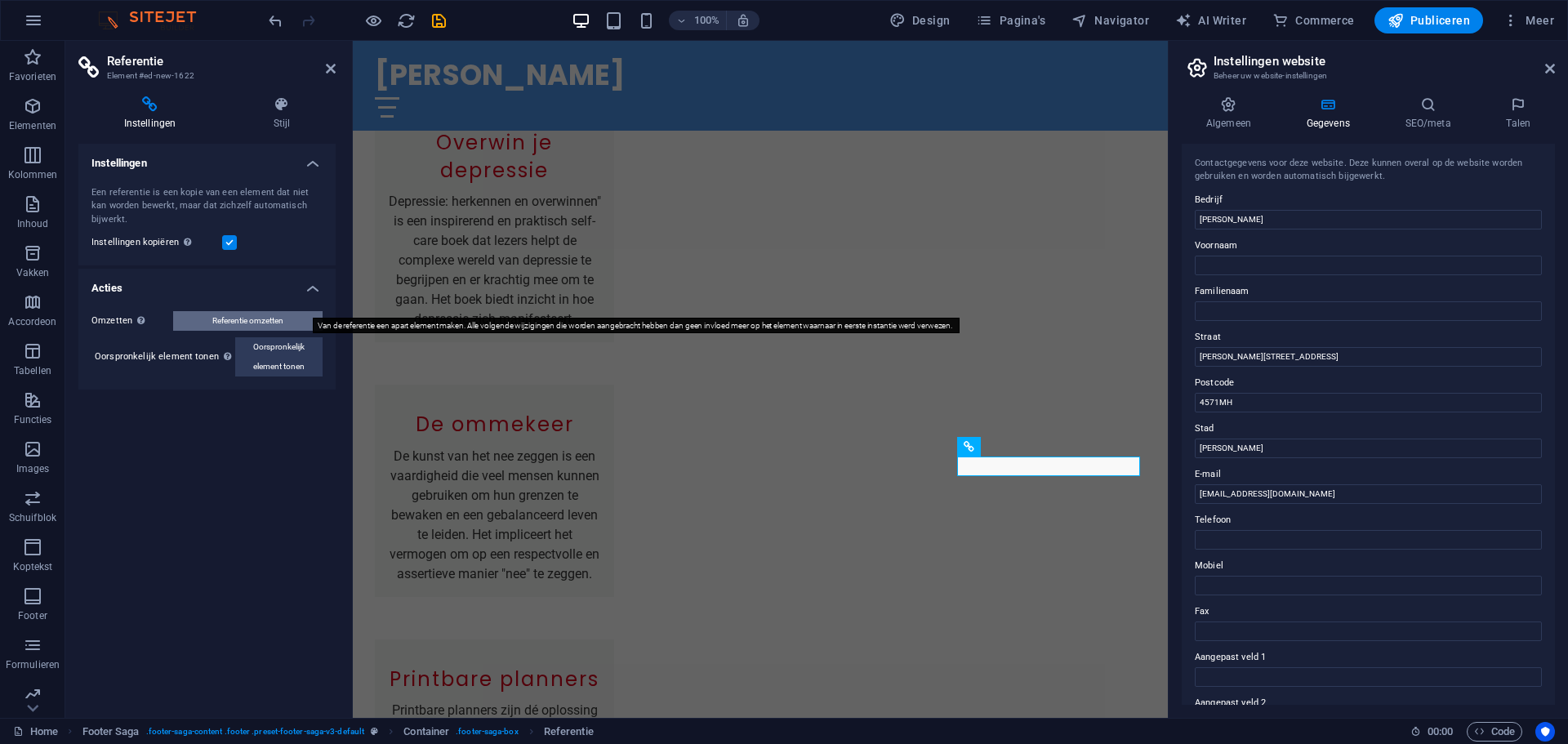
click at [260, 314] on span "Referentie omzetten" at bounding box center [247, 321] width 71 height 20
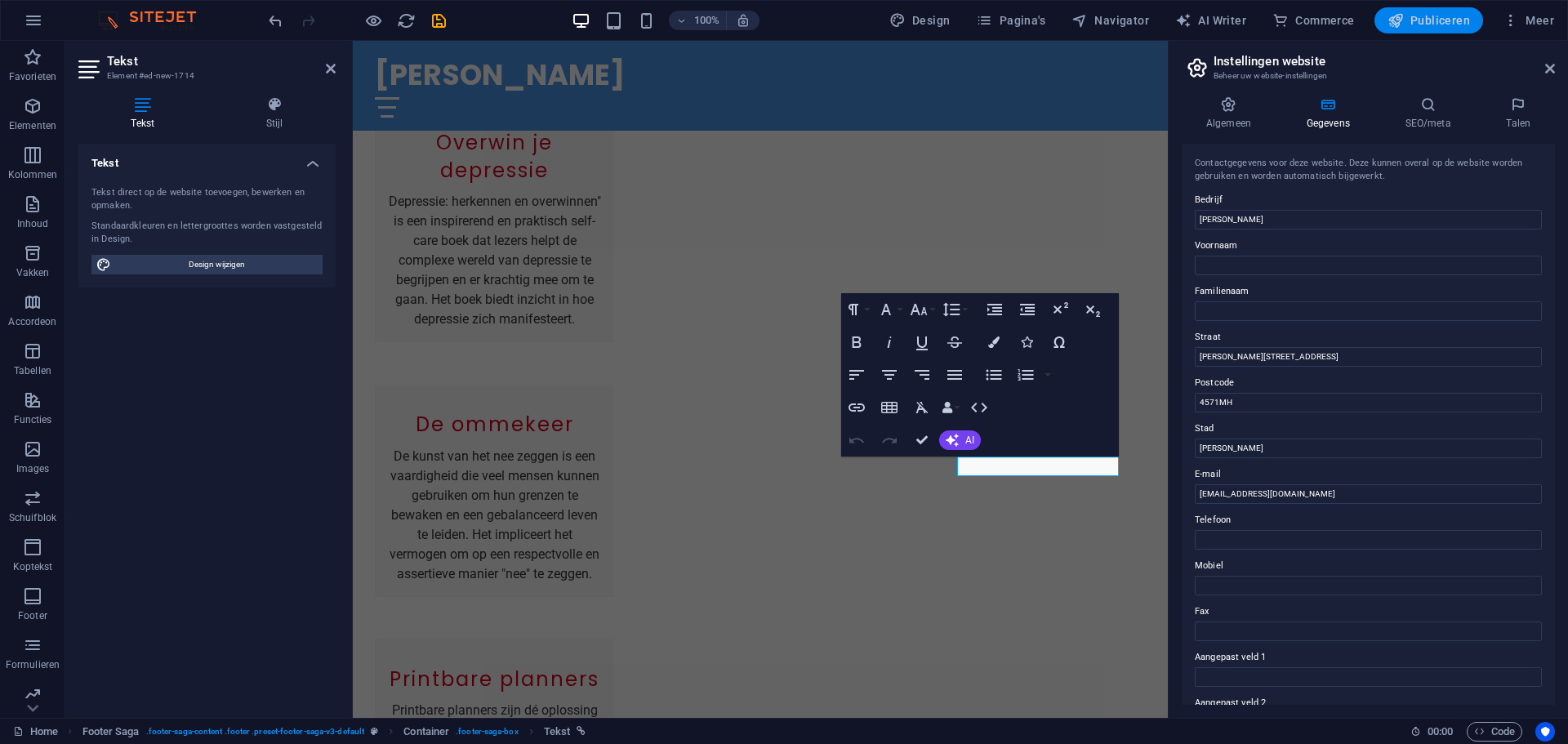
click at [1423, 25] on span "Publiceren" at bounding box center [1429, 20] width 82 height 16
checkbox input "false"
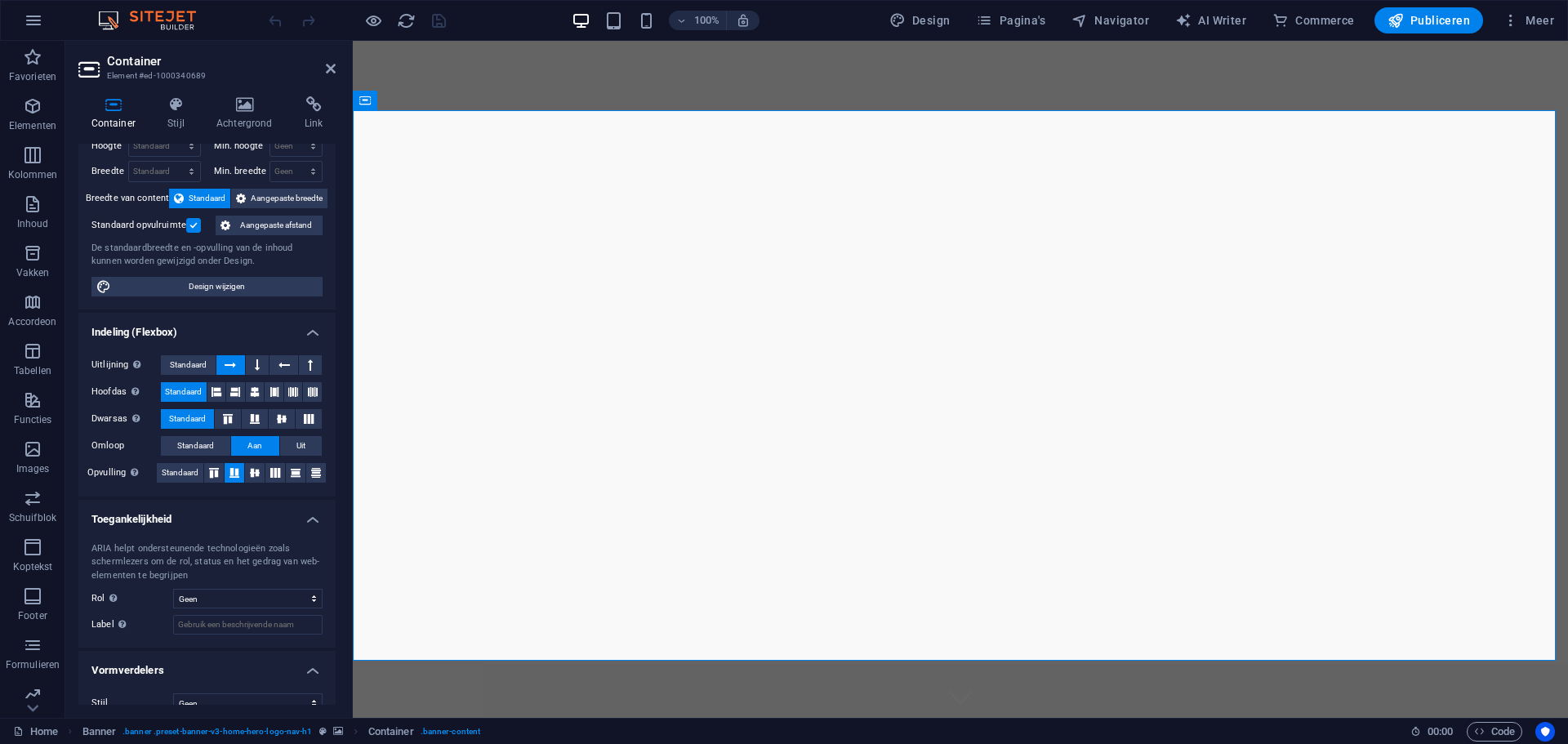
scroll to position [72, 0]
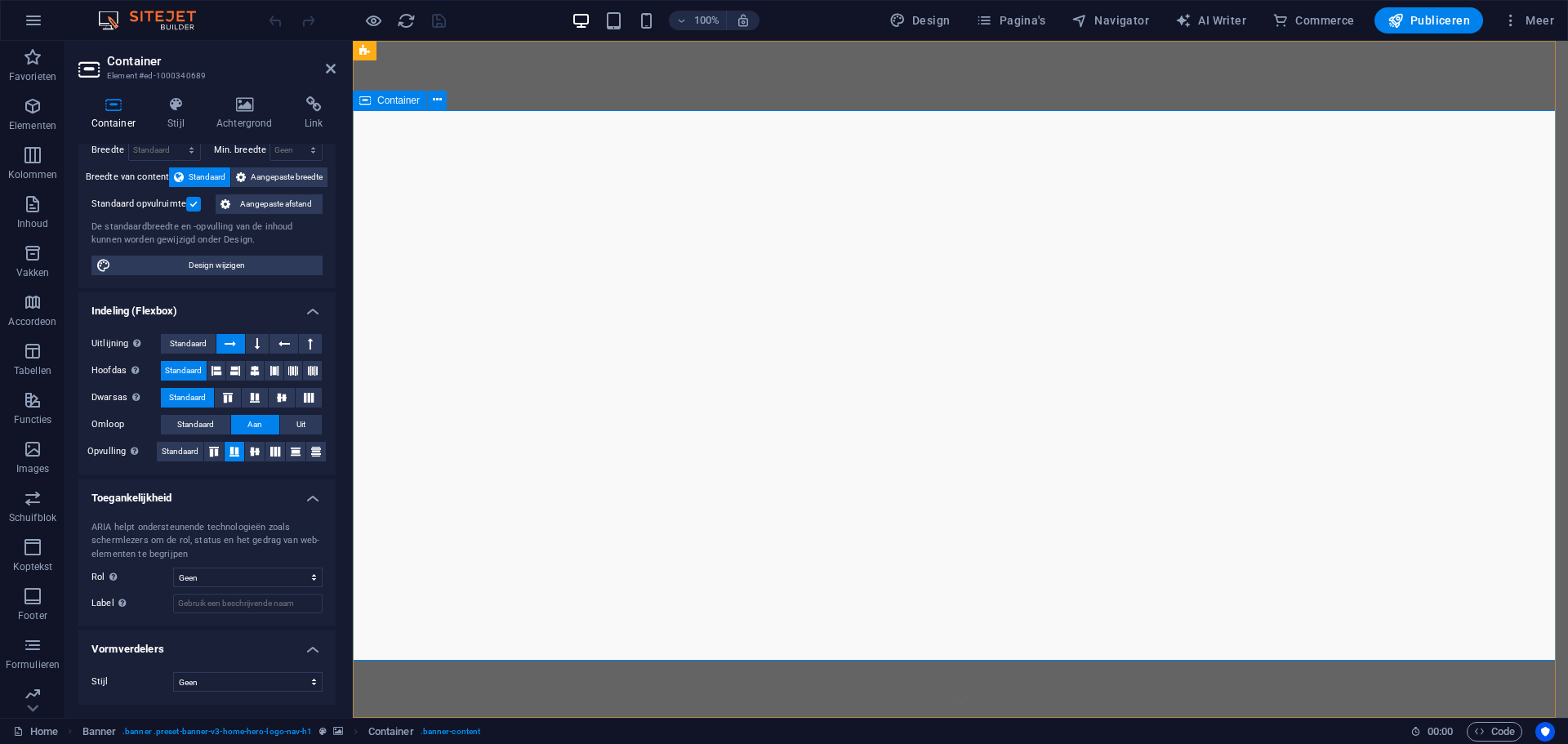
click at [229, 99] on icon at bounding box center [244, 104] width 81 height 16
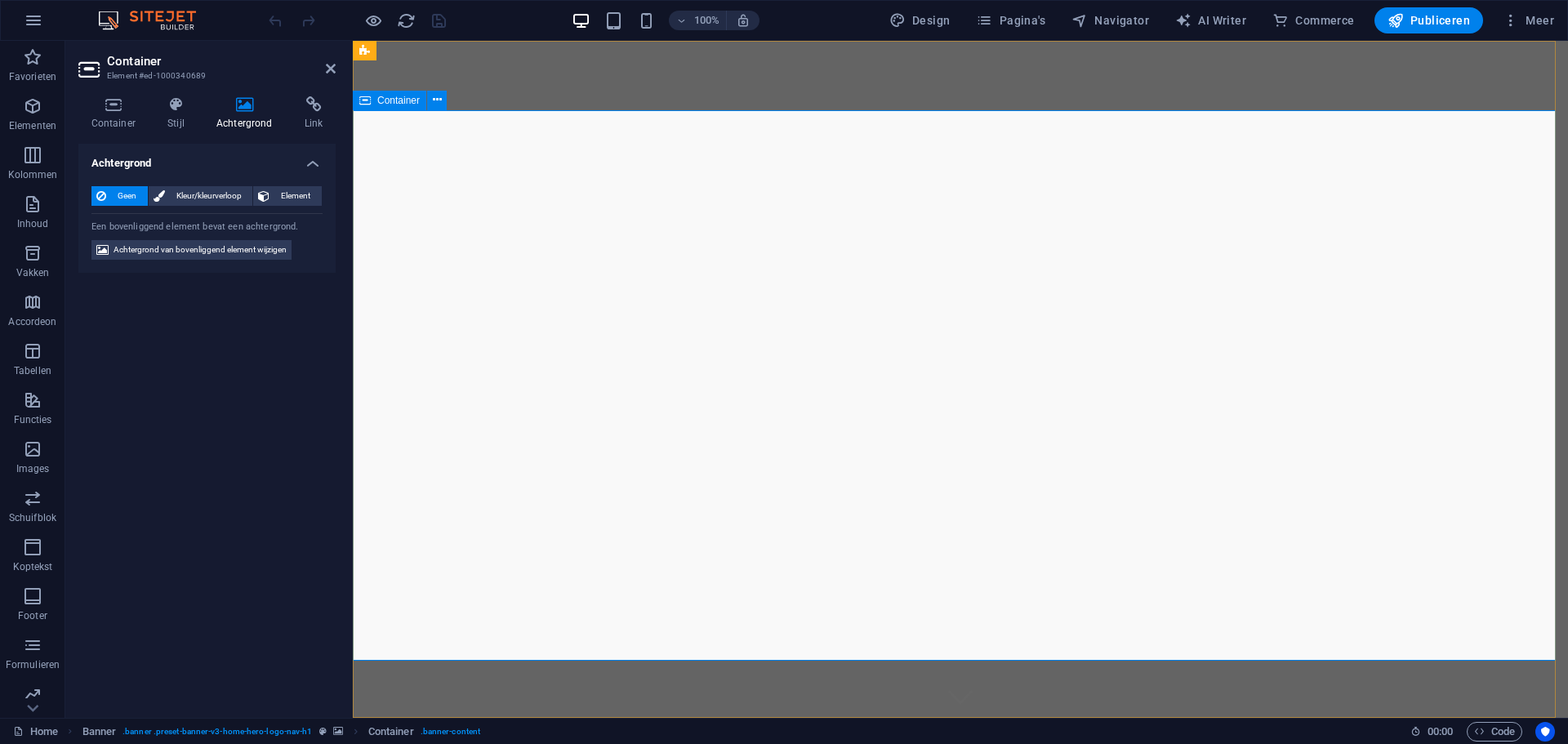
click at [103, 109] on icon at bounding box center [114, 104] width 70 height 16
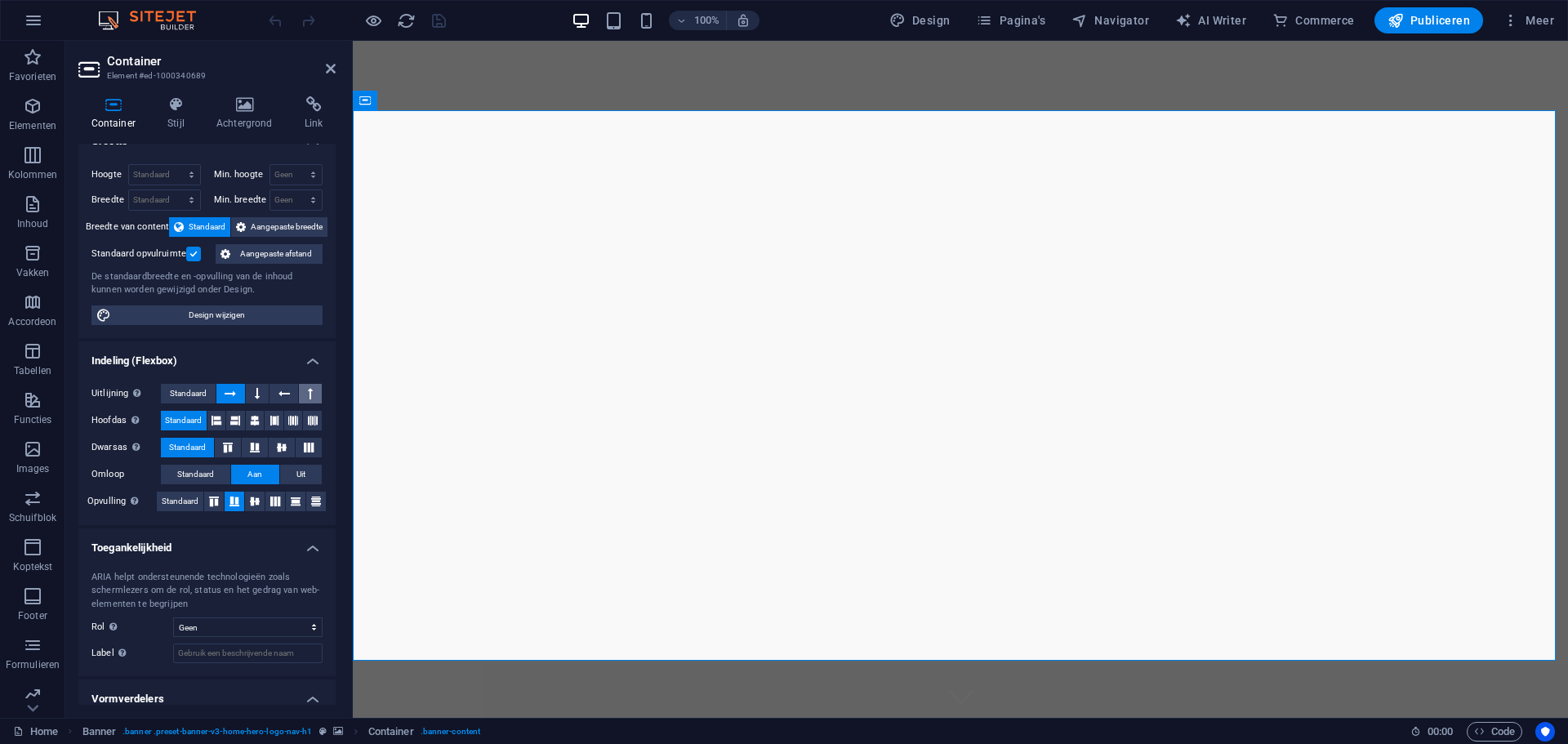
scroll to position [0, 0]
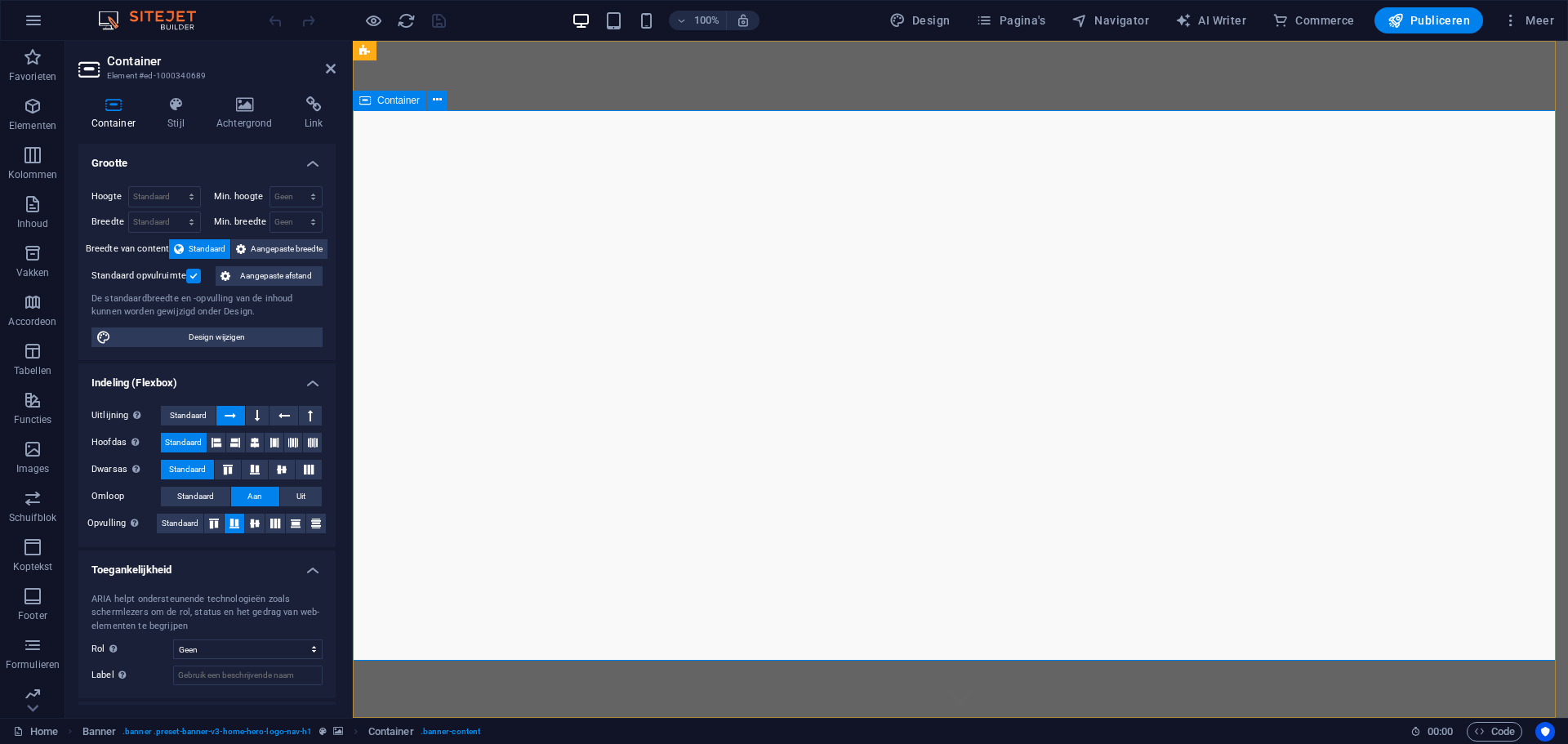
click at [336, 77] on aside "Container Element #ed-1000340689 Container Stijl Achtergrond Link Grootte Hoogt…" at bounding box center [209, 380] width 287 height 677
click at [330, 65] on icon at bounding box center [330, 68] width 9 height 13
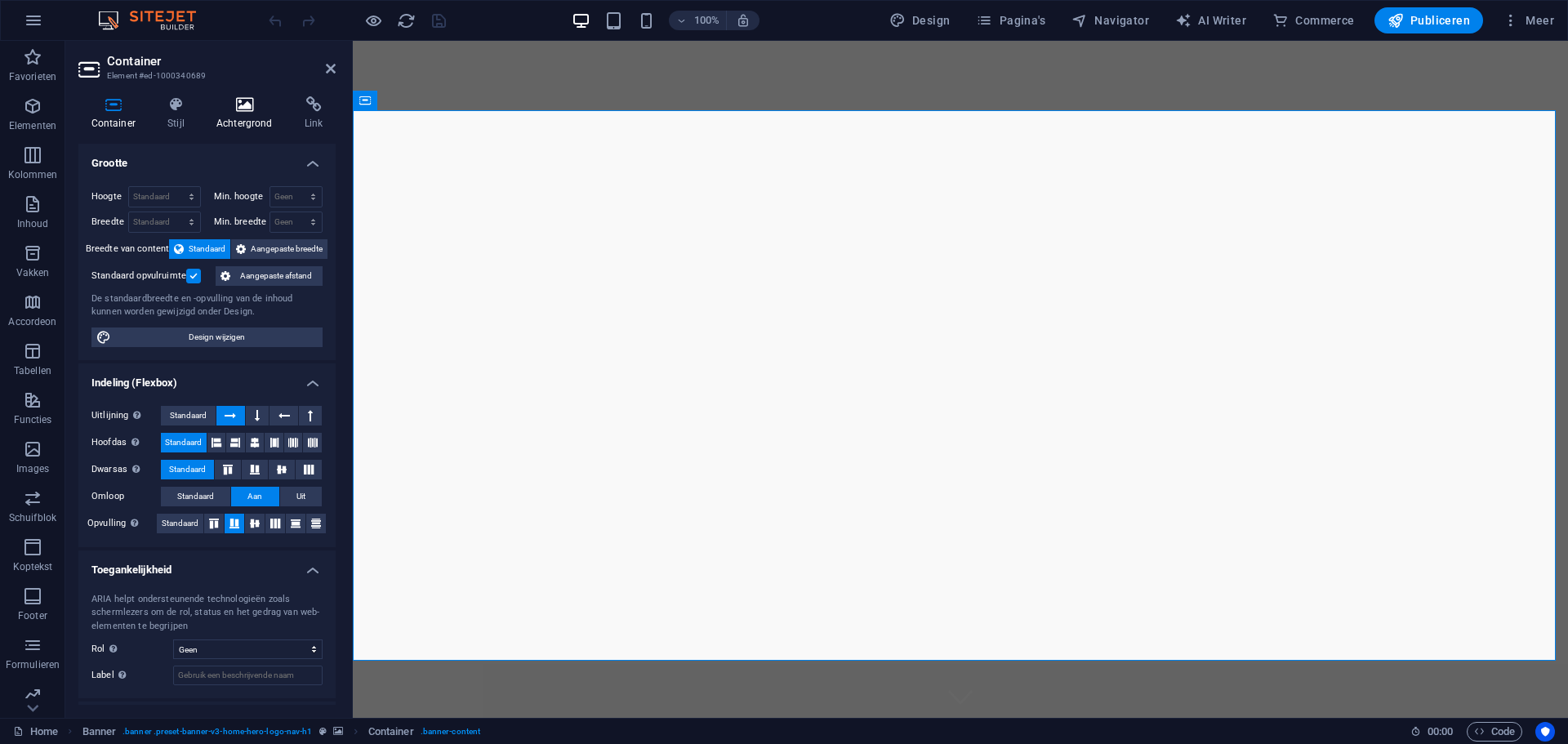
click at [239, 105] on icon at bounding box center [244, 104] width 81 height 16
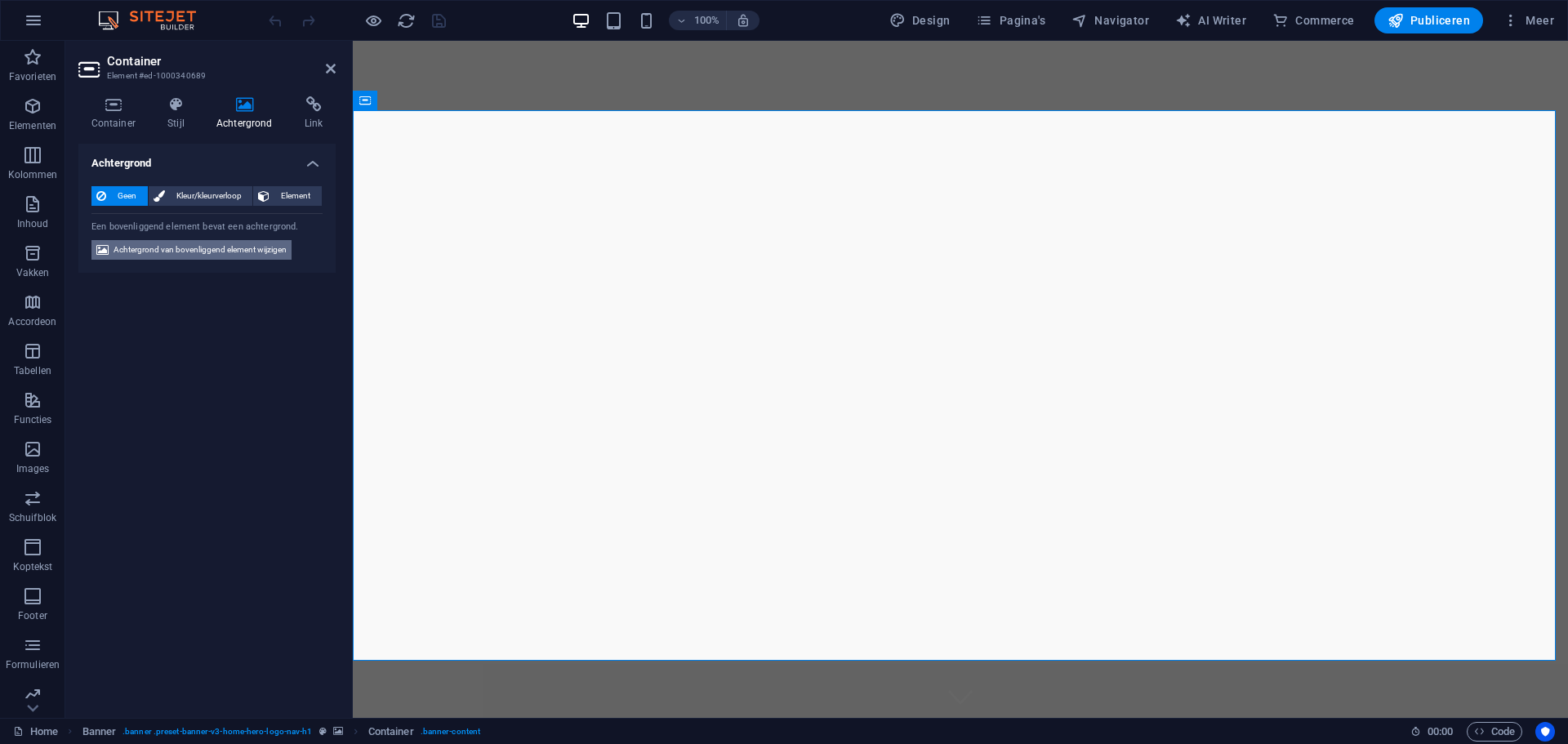
click at [218, 257] on span "Achtergrond van bovenliggend element wijzigen" at bounding box center [200, 250] width 173 height 20
select select "ms"
select select "s"
select select "progressive"
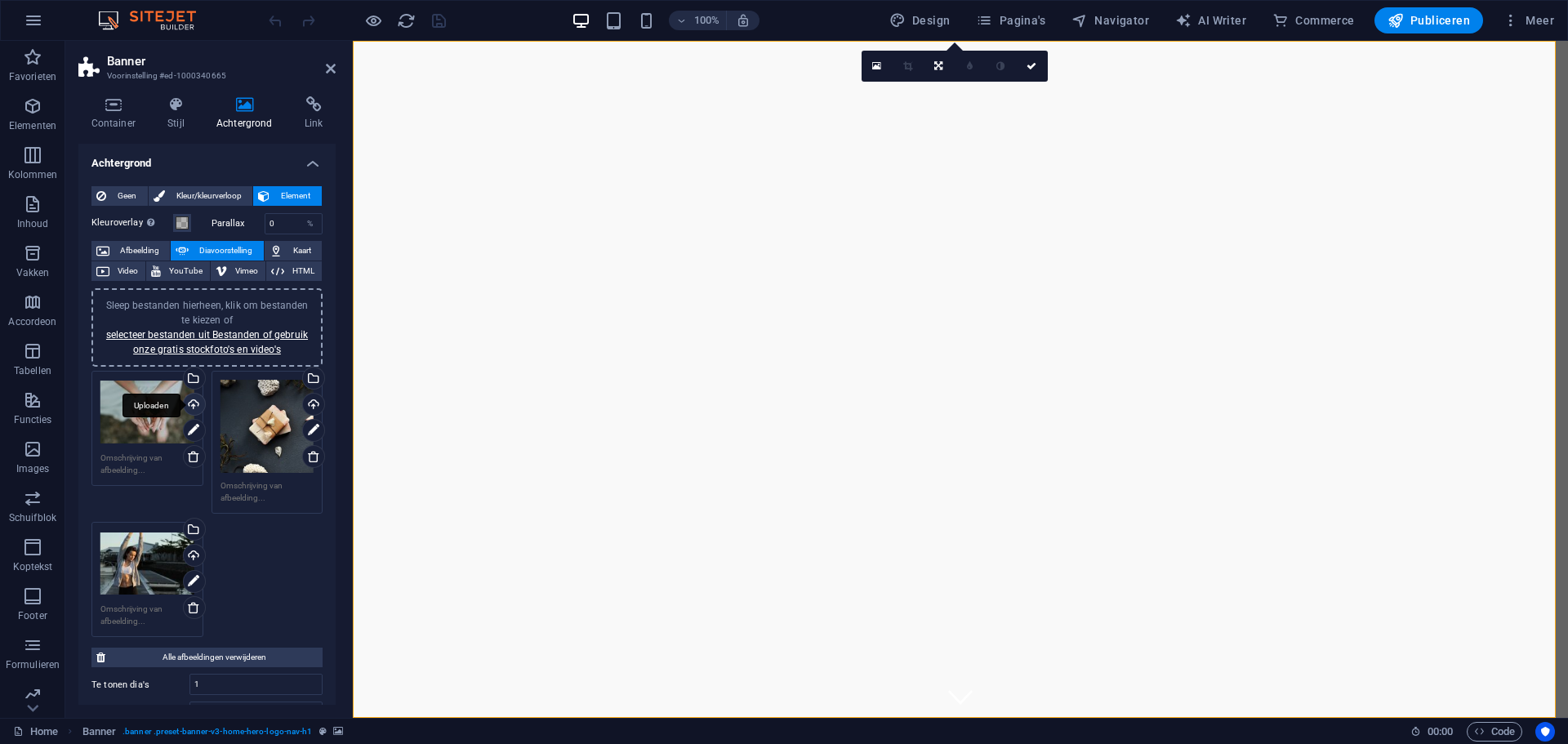
click at [192, 409] on div "Uploaden" at bounding box center [192, 405] width 25 height 25
click at [309, 406] on div "Uploaden" at bounding box center [311, 405] width 25 height 25
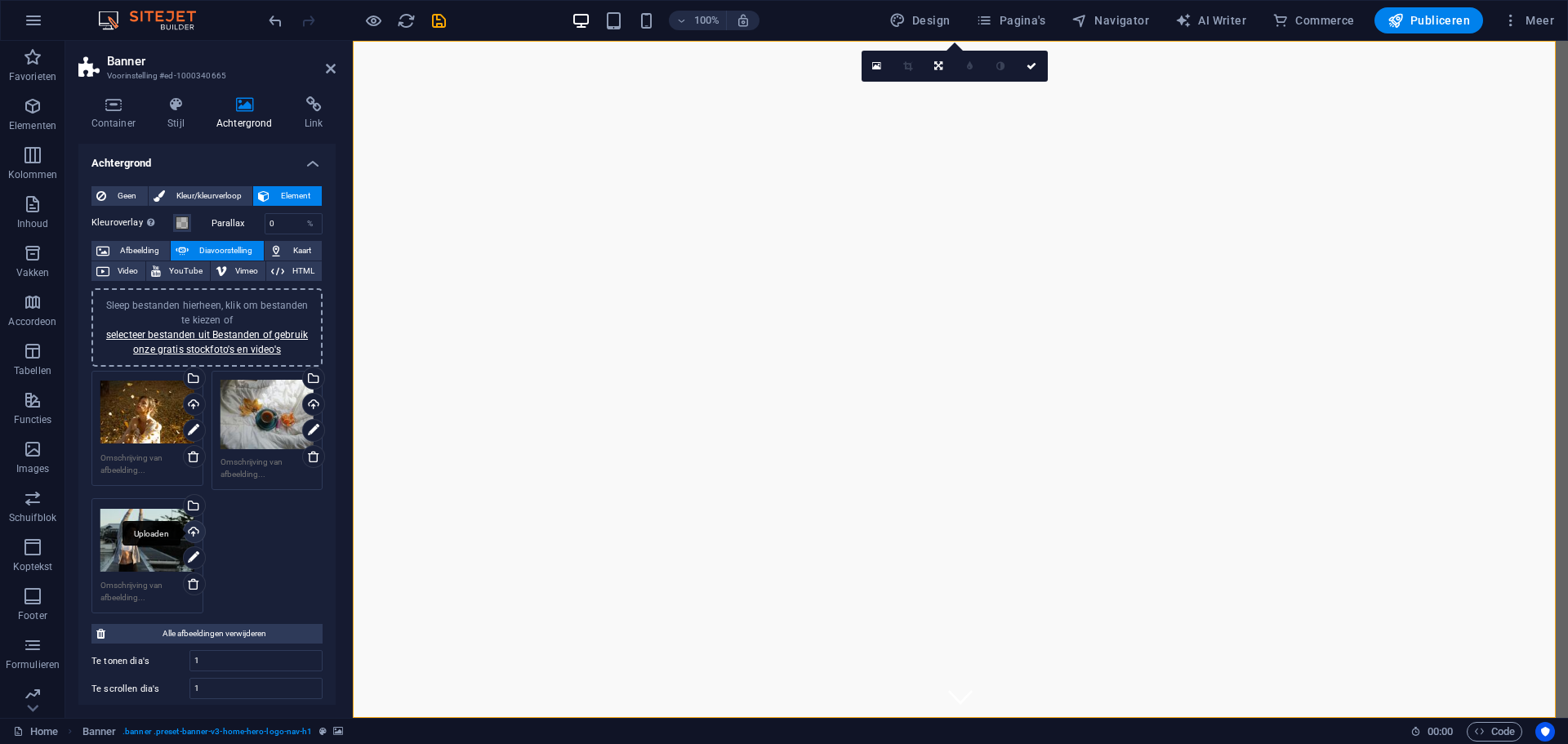
click at [193, 533] on div "Uploaden" at bounding box center [192, 533] width 25 height 25
click at [1421, 22] on span "Publiceren" at bounding box center [1429, 20] width 82 height 16
checkbox input "false"
